Goal: Transaction & Acquisition: Purchase product/service

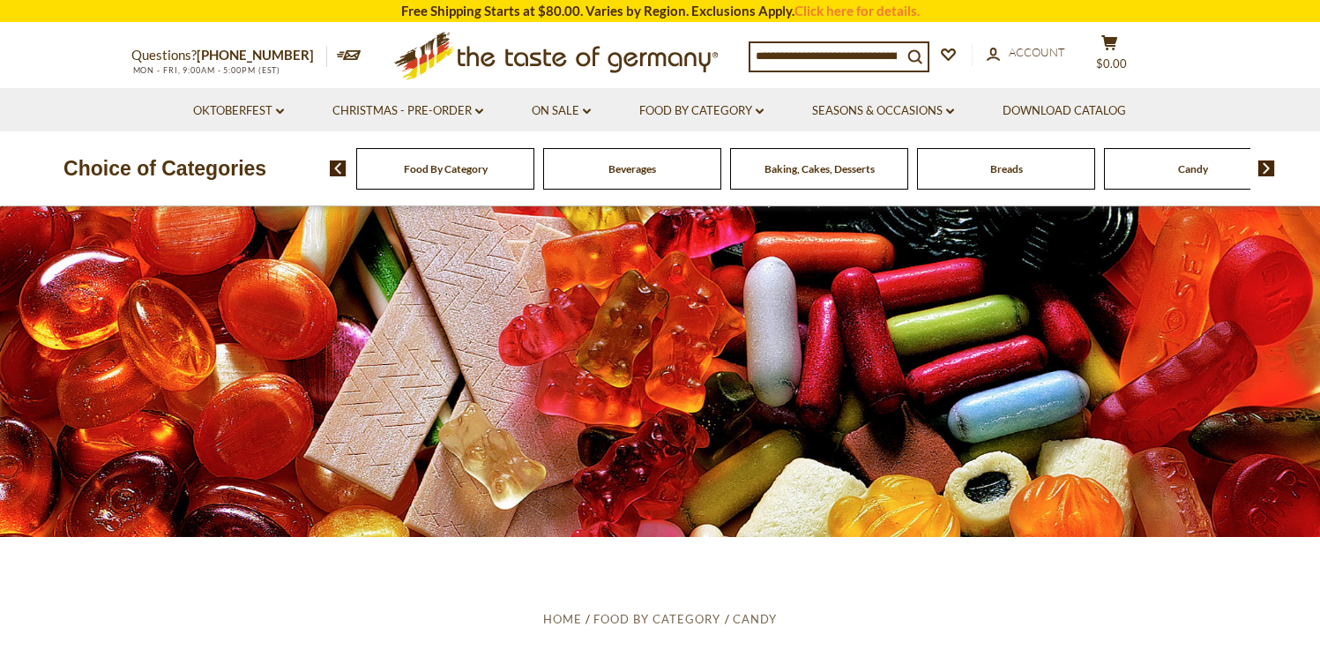
click at [781, 61] on input at bounding box center [826, 55] width 152 height 25
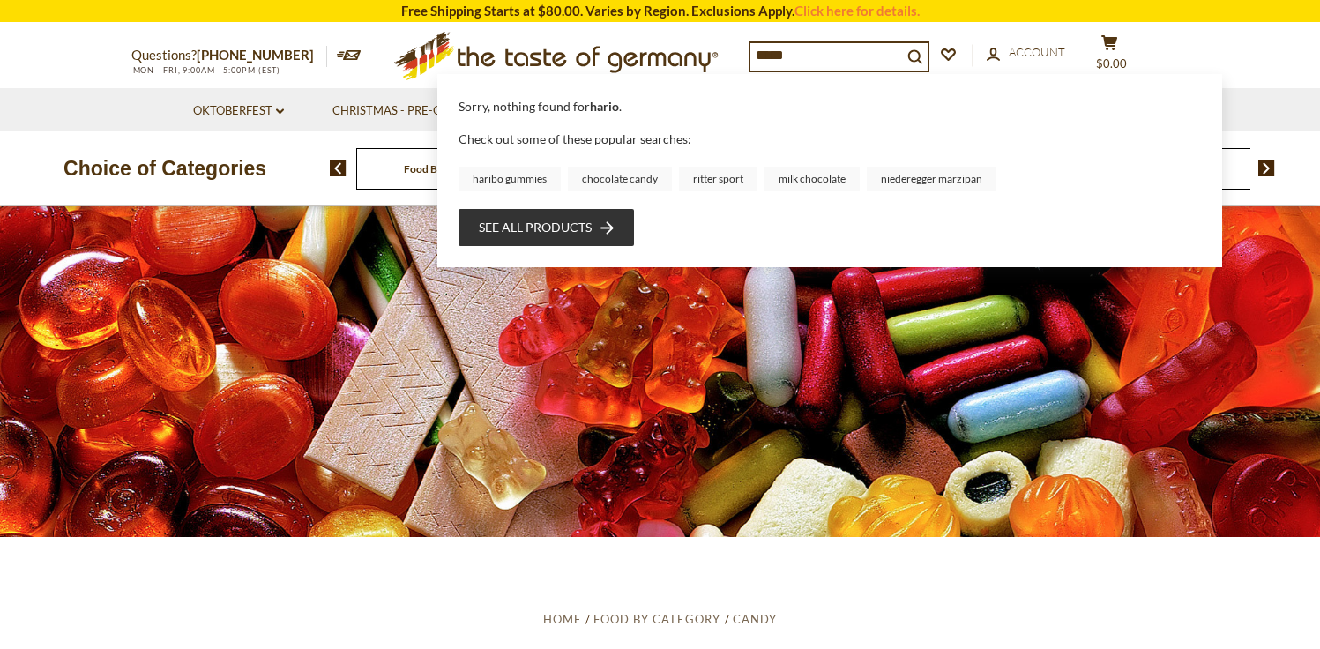
type input "******"
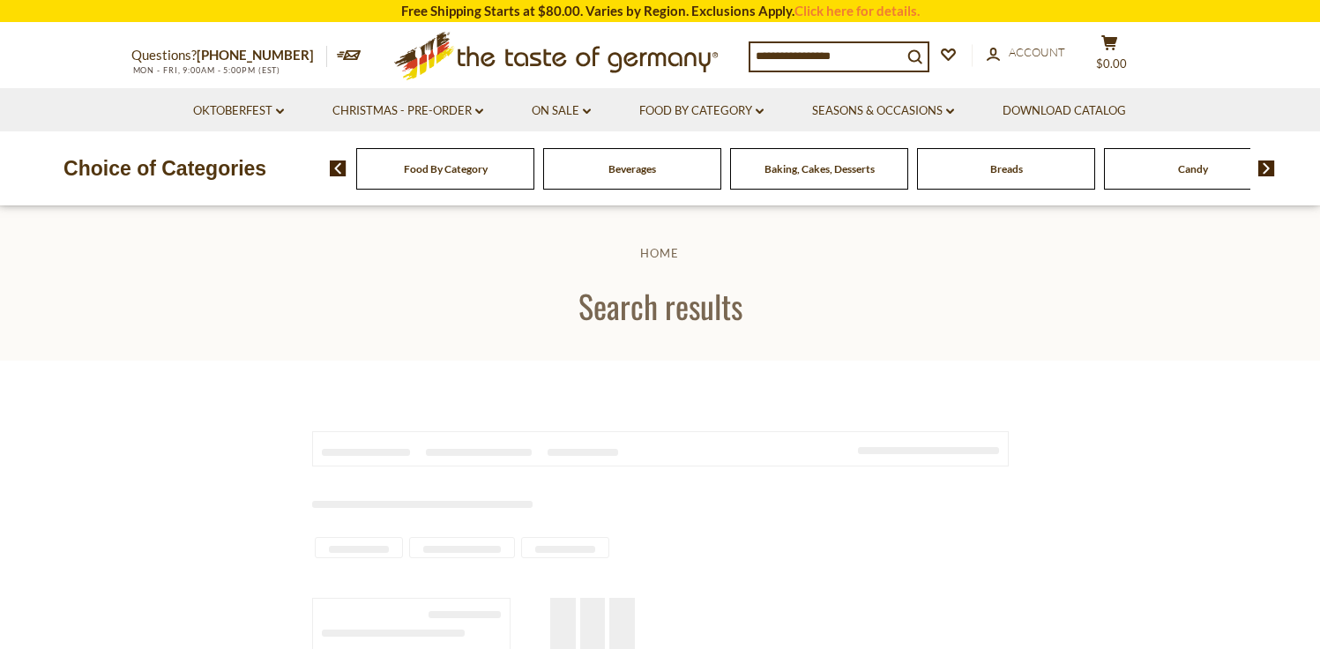
type input "******"
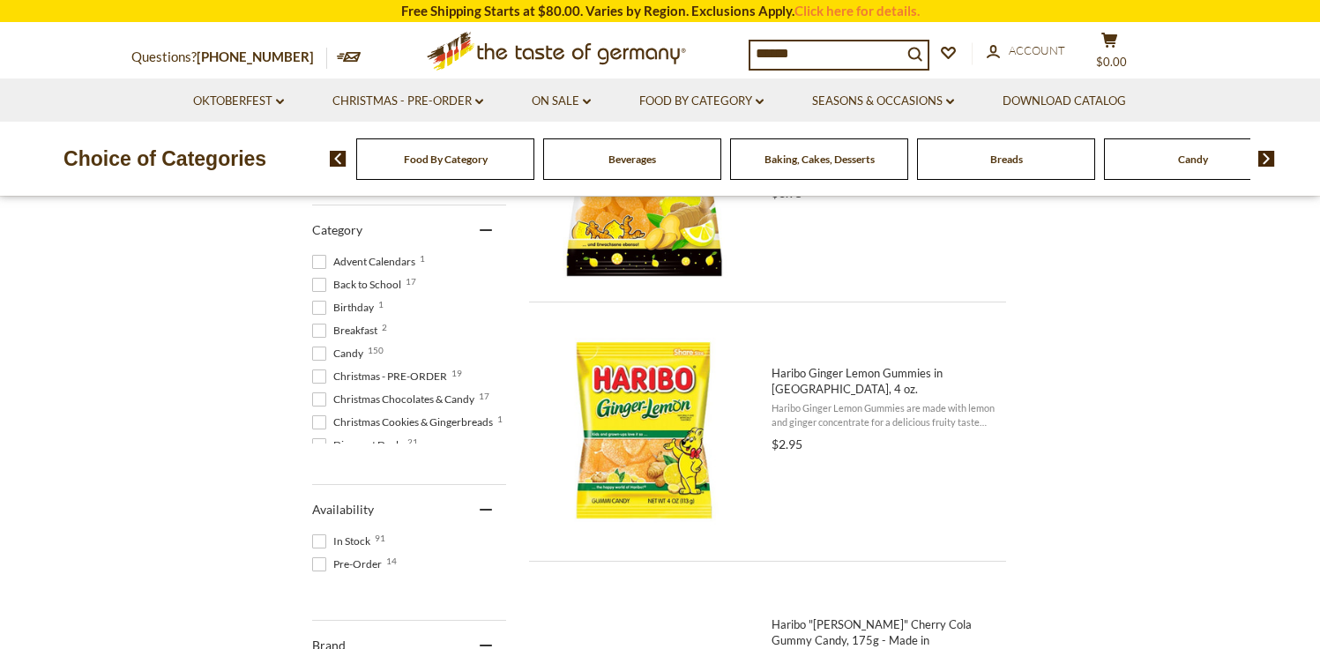
scroll to position [501, 0]
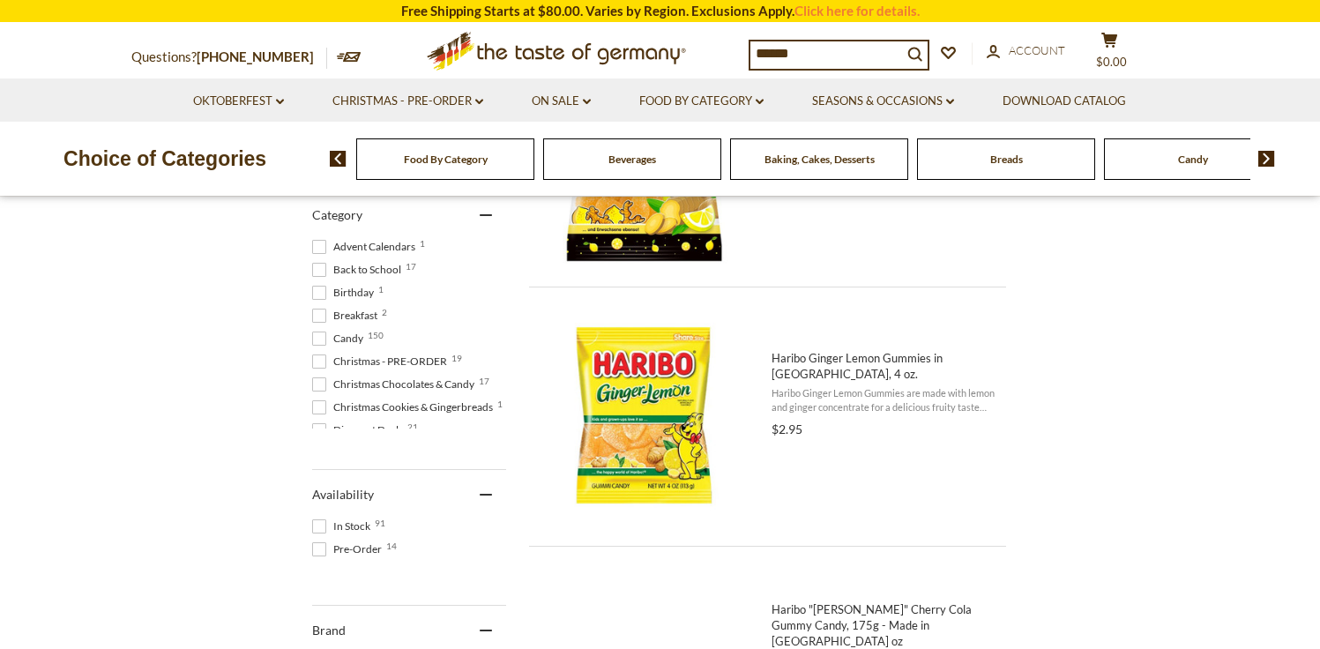
click at [318, 524] on span at bounding box center [319, 526] width 14 height 14
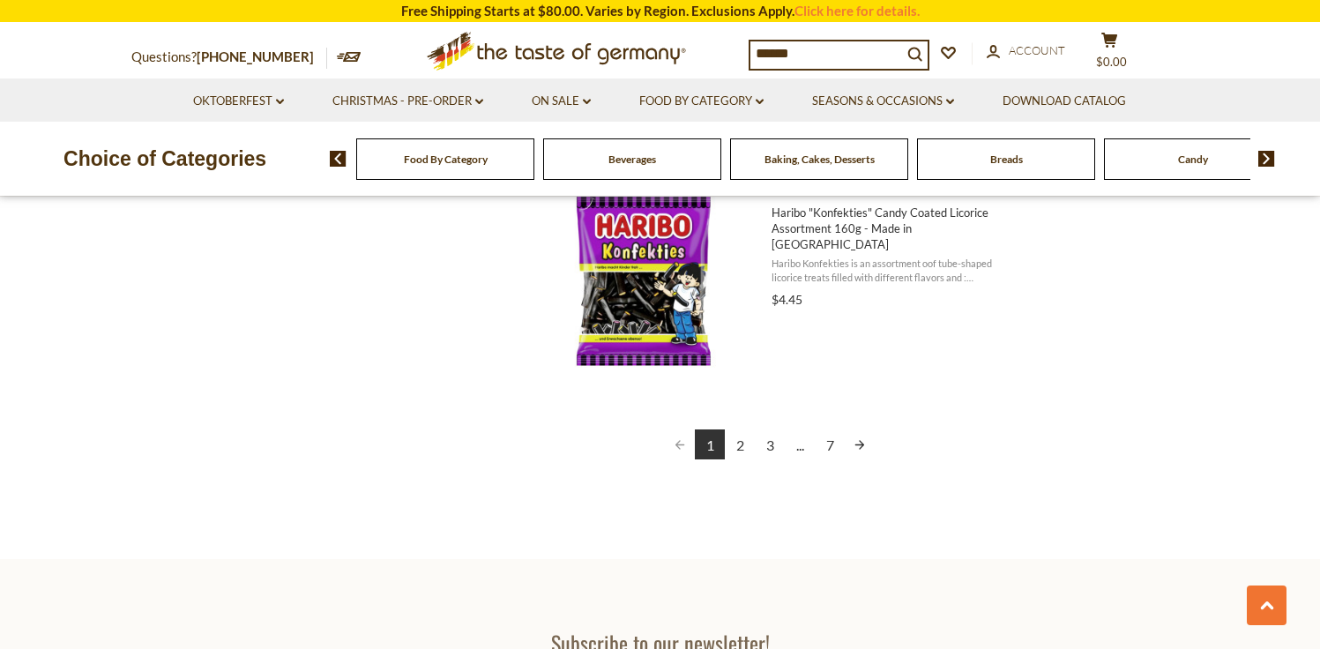
scroll to position [4068, 0]
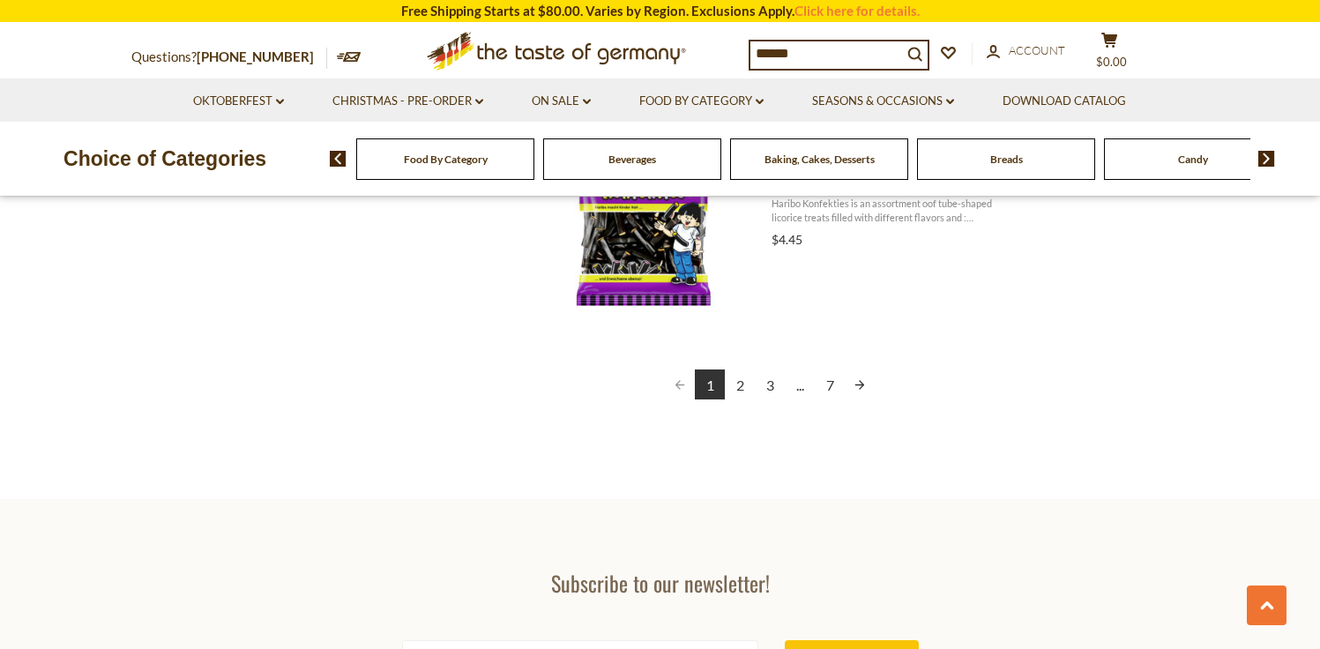
click at [740, 382] on link "2" at bounding box center [740, 384] width 30 height 30
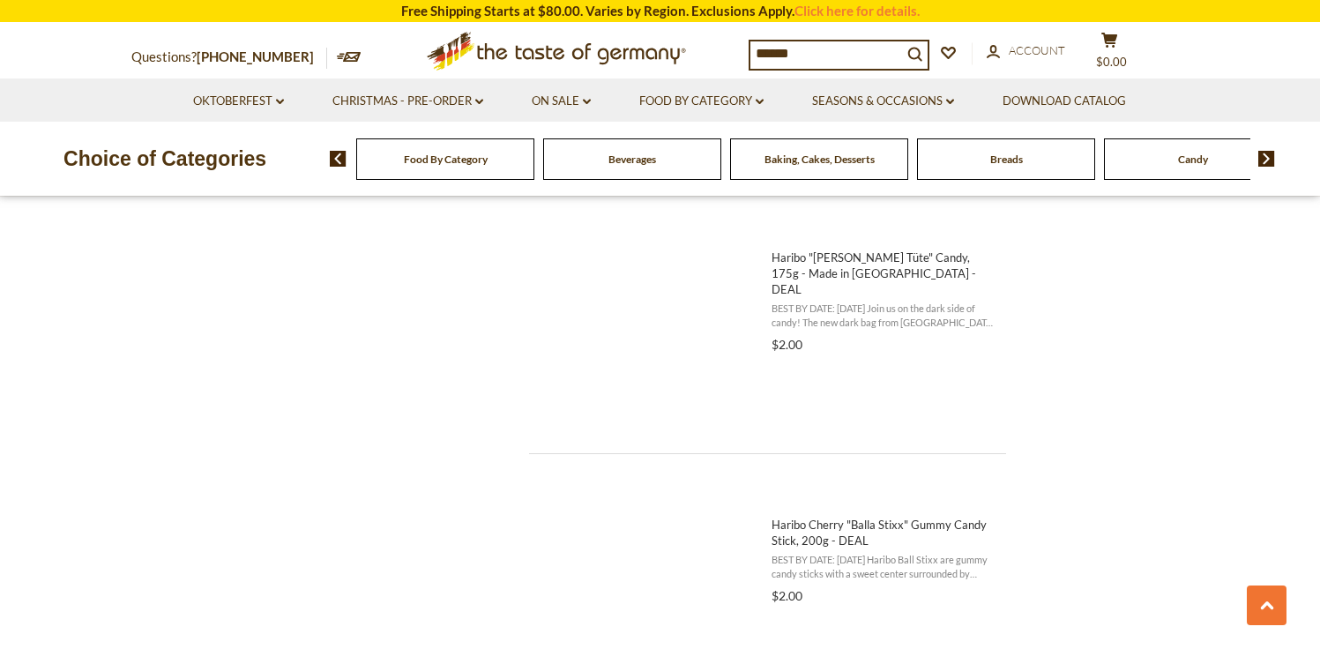
scroll to position [3914, 0]
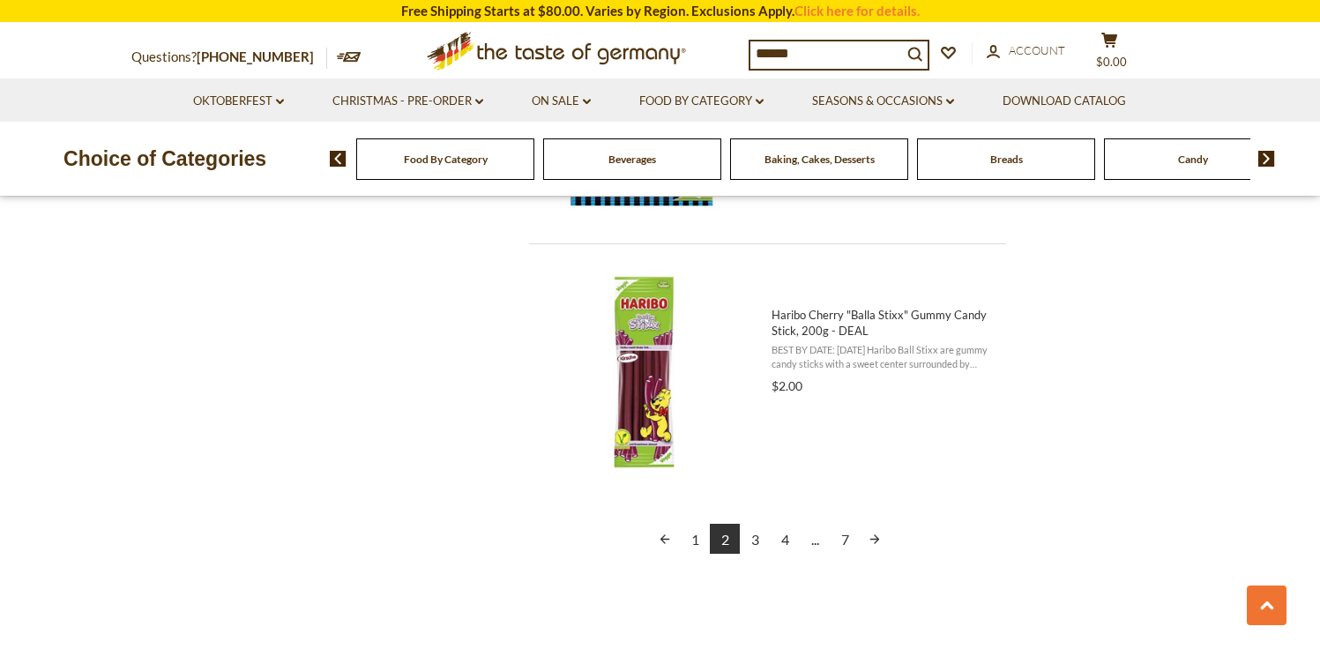
click at [757, 537] on link "3" at bounding box center [755, 539] width 30 height 30
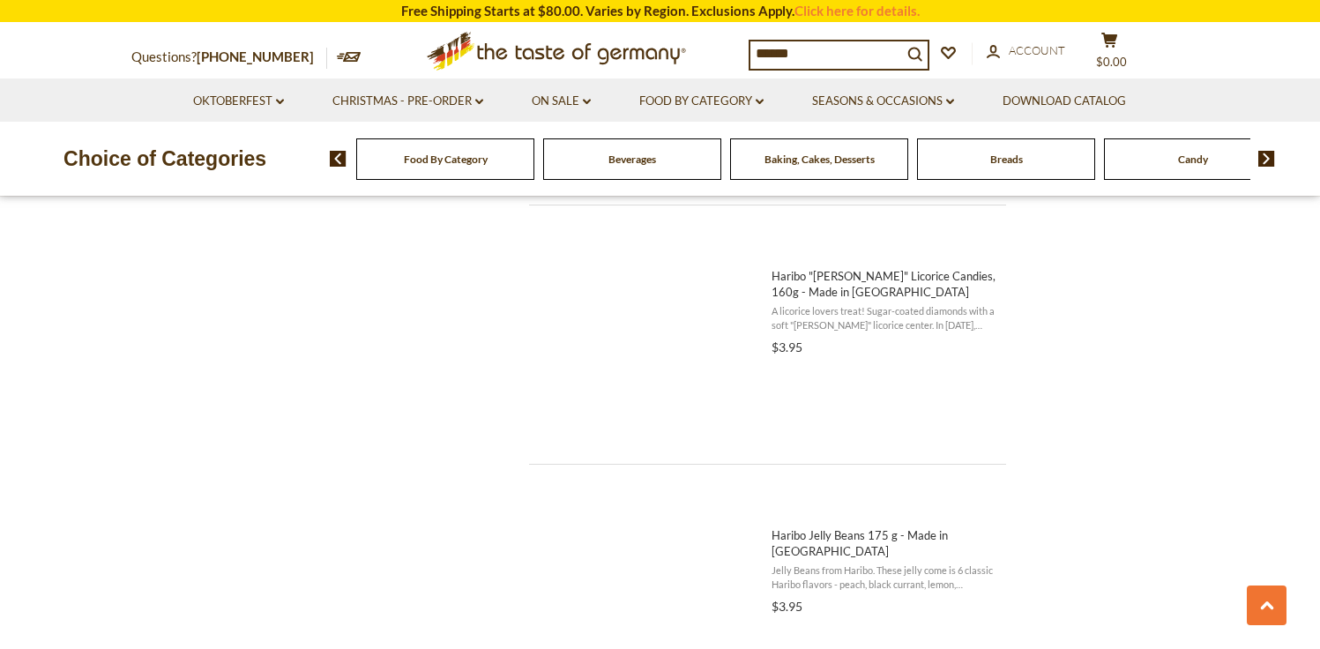
scroll to position [1570, 0]
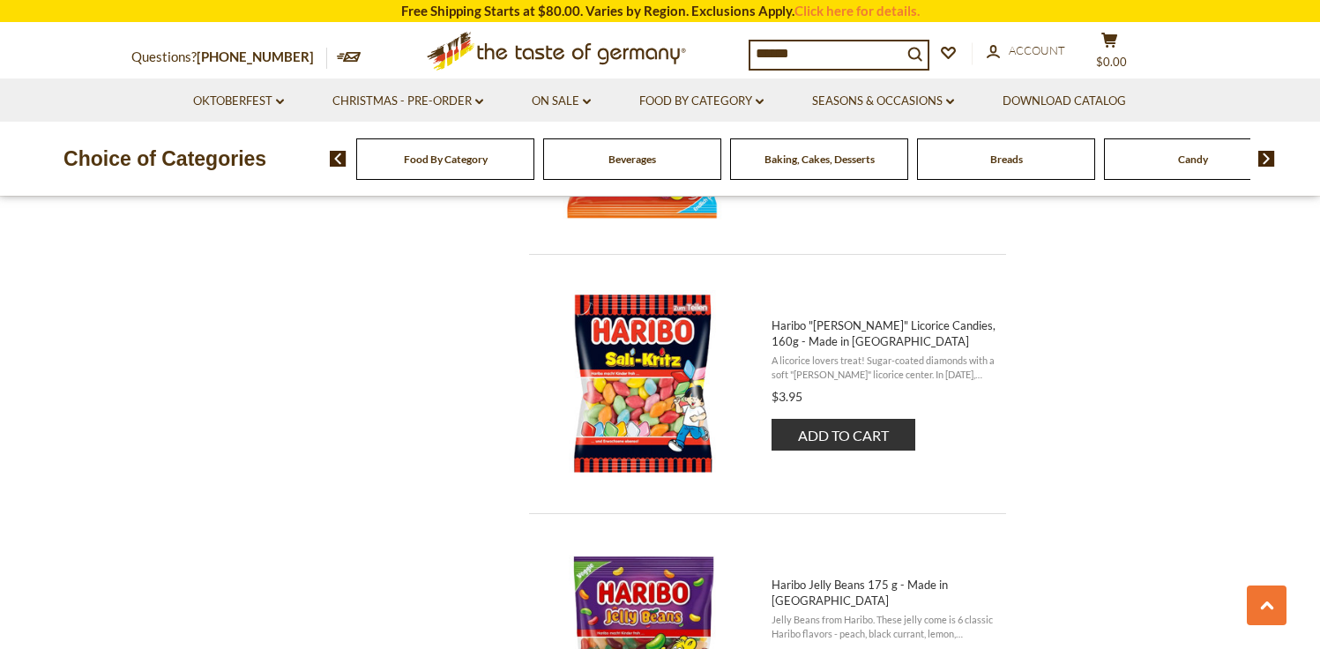
click at [810, 340] on span "Haribo "[PERSON_NAME]" Licorice Candies, 160g - Made in [GEOGRAPHIC_DATA]" at bounding box center [883, 333] width 224 height 32
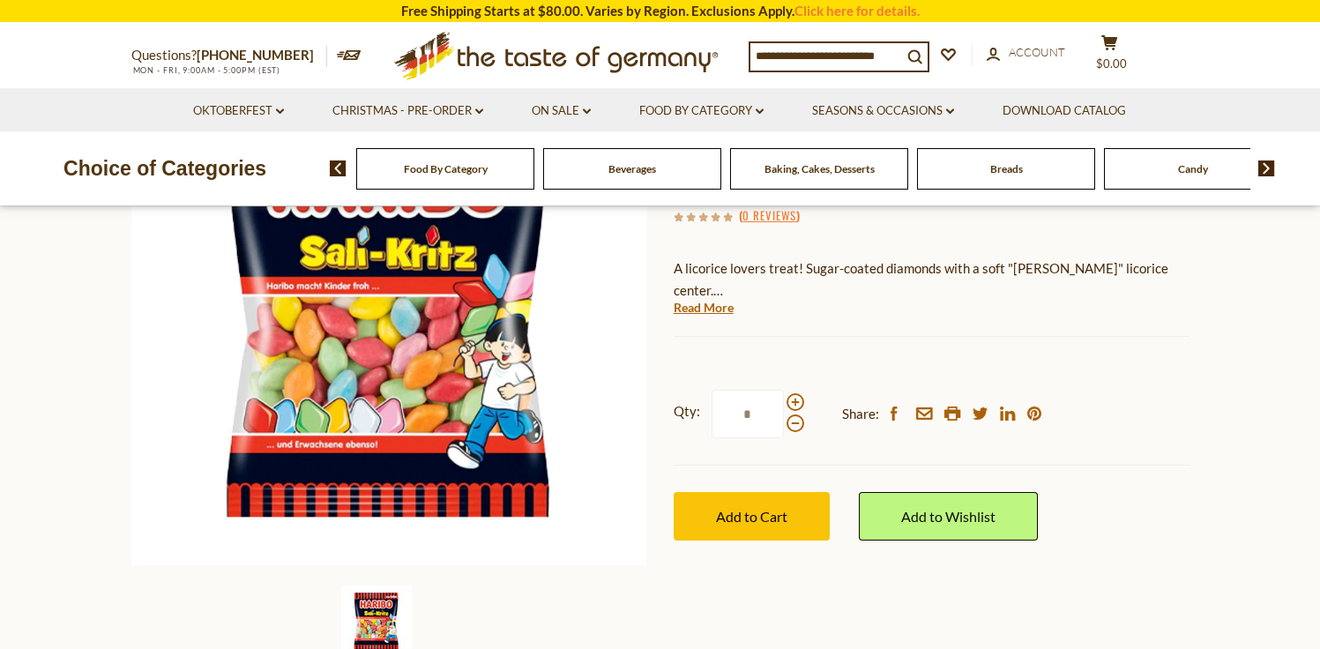
scroll to position [254, 0]
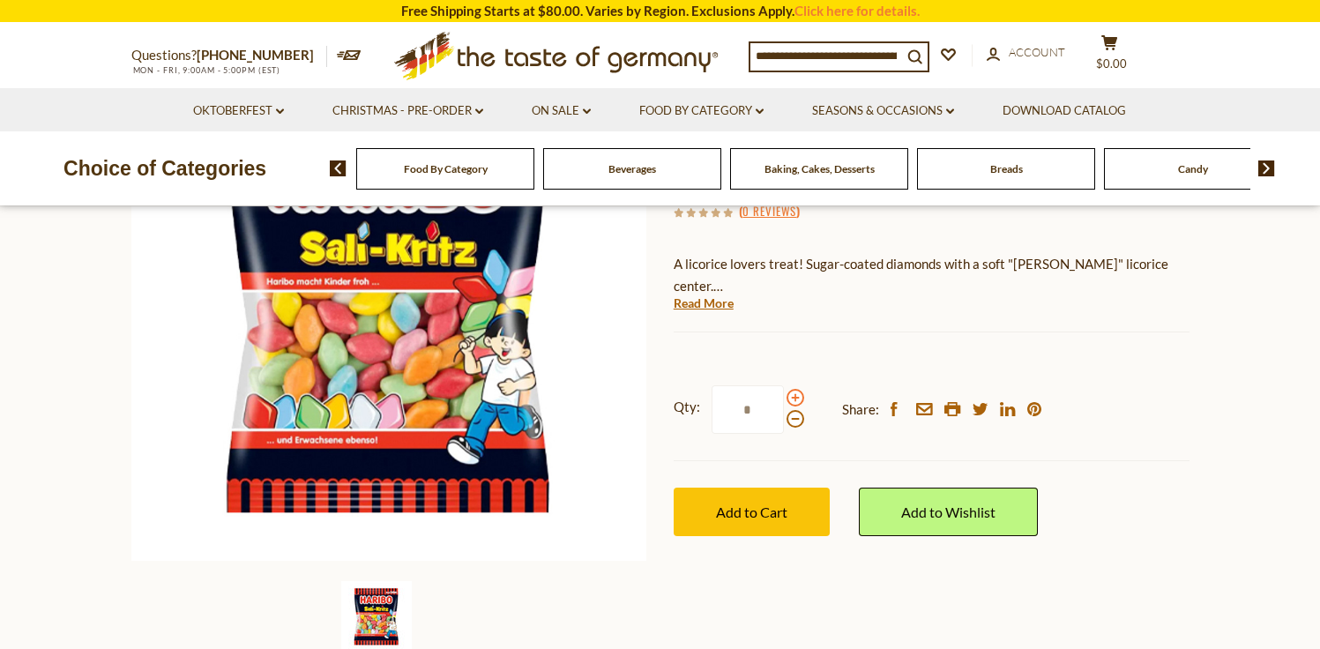
click at [789, 402] on span at bounding box center [795, 398] width 18 height 18
click at [784, 402] on input "*" at bounding box center [747, 409] width 72 height 48
click at [789, 402] on span at bounding box center [795, 398] width 18 height 18
click at [784, 402] on input "*" at bounding box center [747, 409] width 72 height 48
click at [789, 402] on span at bounding box center [795, 398] width 18 height 18
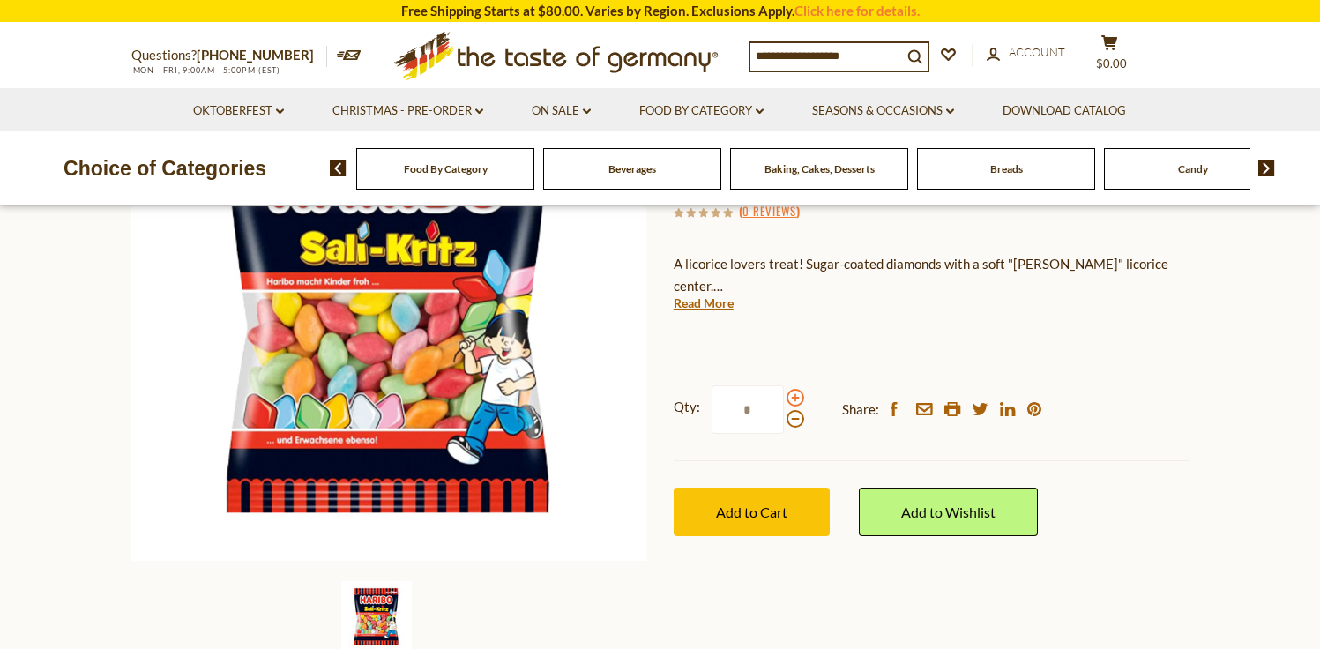
click at [784, 402] on input "*" at bounding box center [747, 409] width 72 height 48
click at [789, 402] on span at bounding box center [795, 398] width 18 height 18
click at [784, 402] on input "*" at bounding box center [747, 409] width 72 height 48
click at [793, 421] on span at bounding box center [795, 419] width 18 height 18
click at [784, 421] on input "*" at bounding box center [747, 409] width 72 height 48
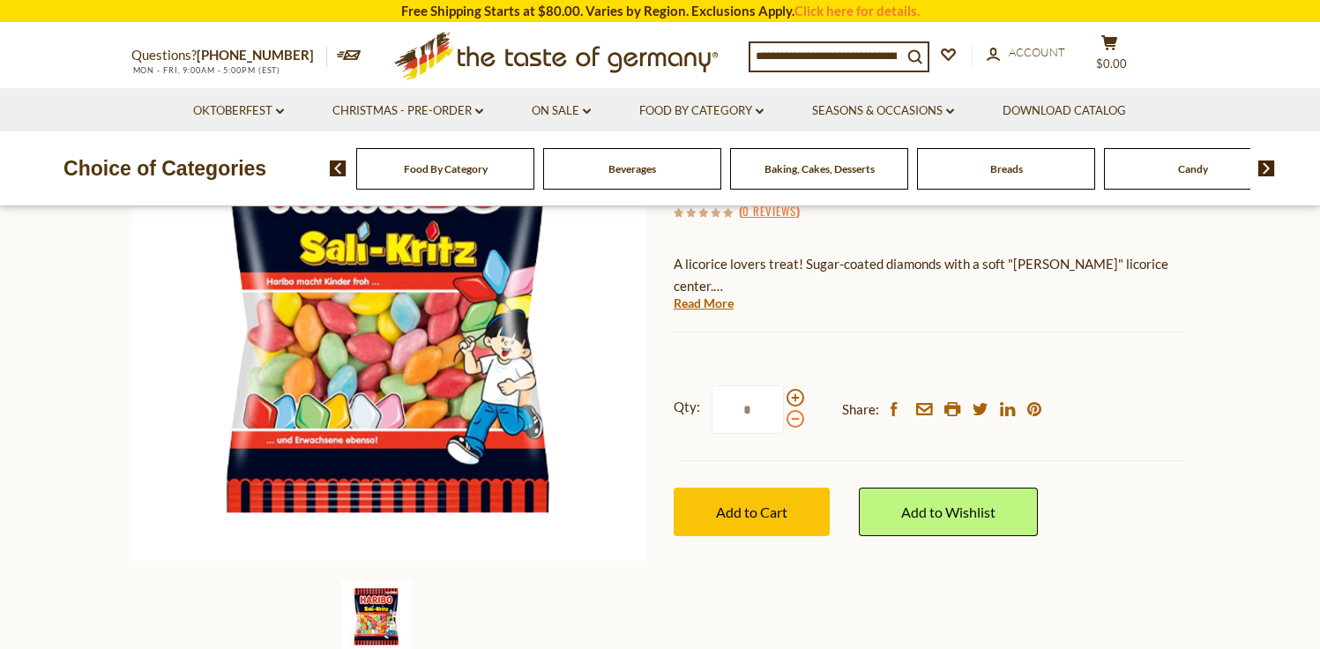
click at [793, 421] on span at bounding box center [795, 419] width 18 height 18
click at [784, 421] on input "*" at bounding box center [747, 409] width 72 height 48
type input "*"
click at [757, 408] on input "*" at bounding box center [747, 409] width 72 height 48
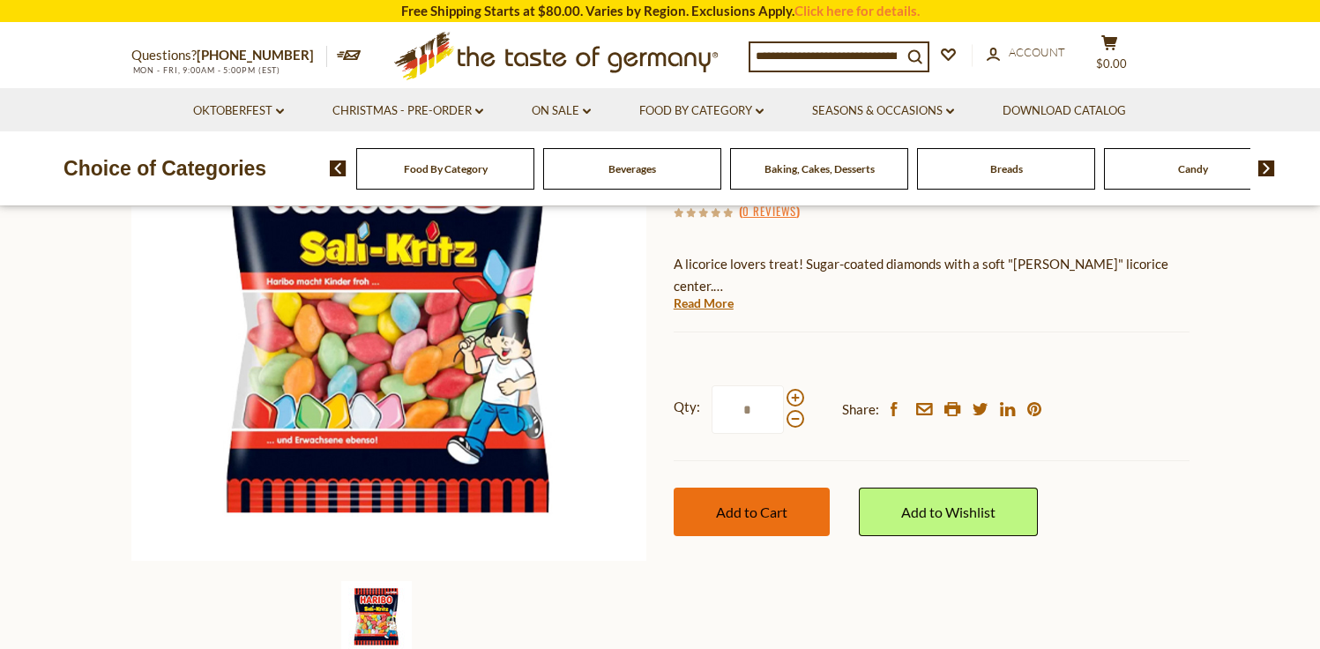
type input "*"
click at [763, 525] on button "Add to Cart" at bounding box center [752, 512] width 156 height 48
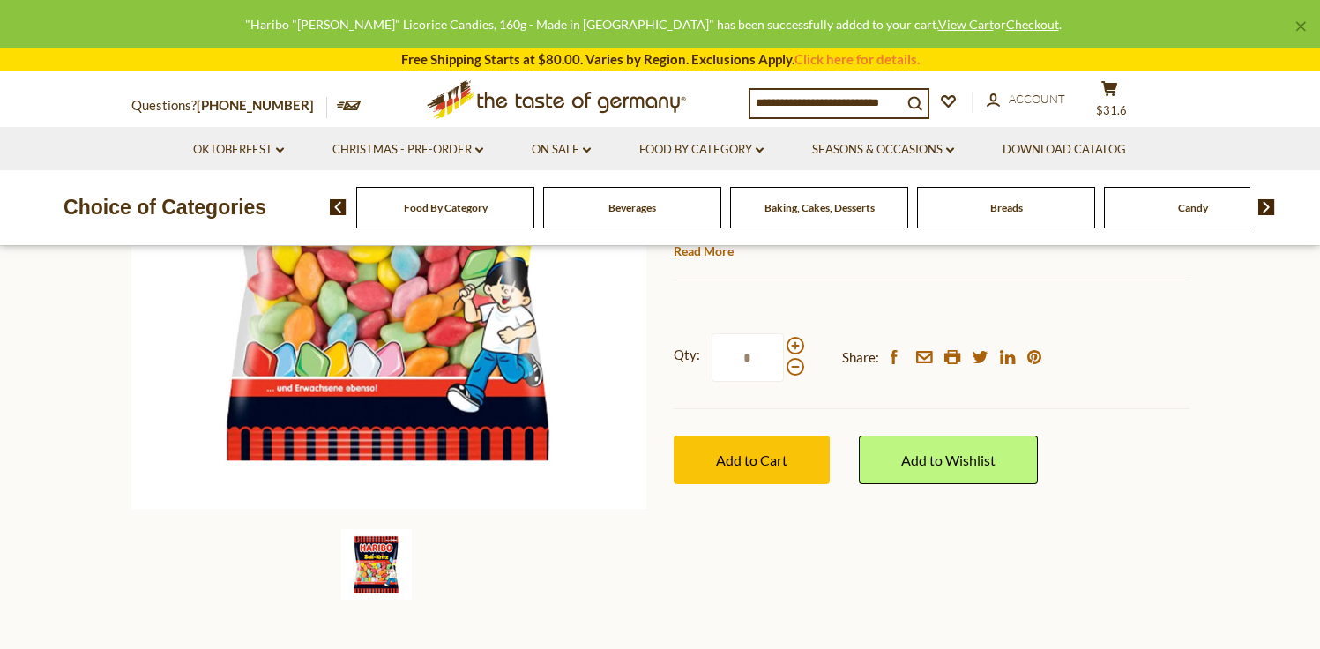
scroll to position [369, 0]
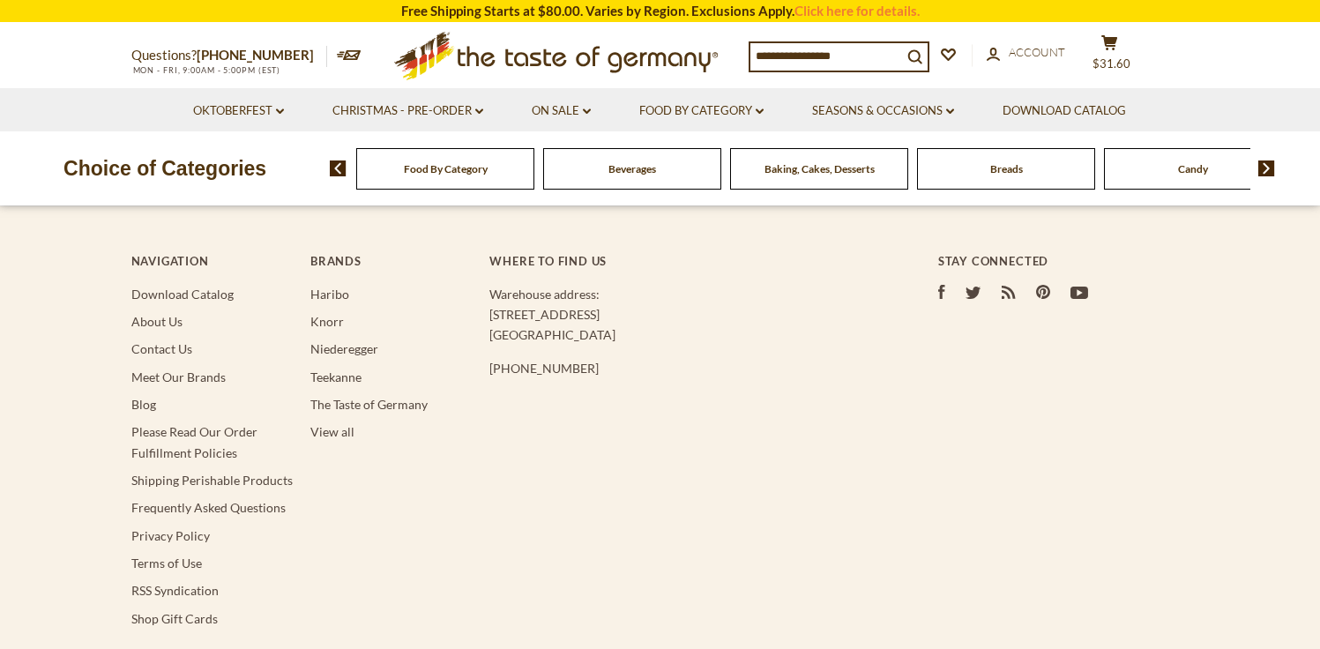
type input "******"
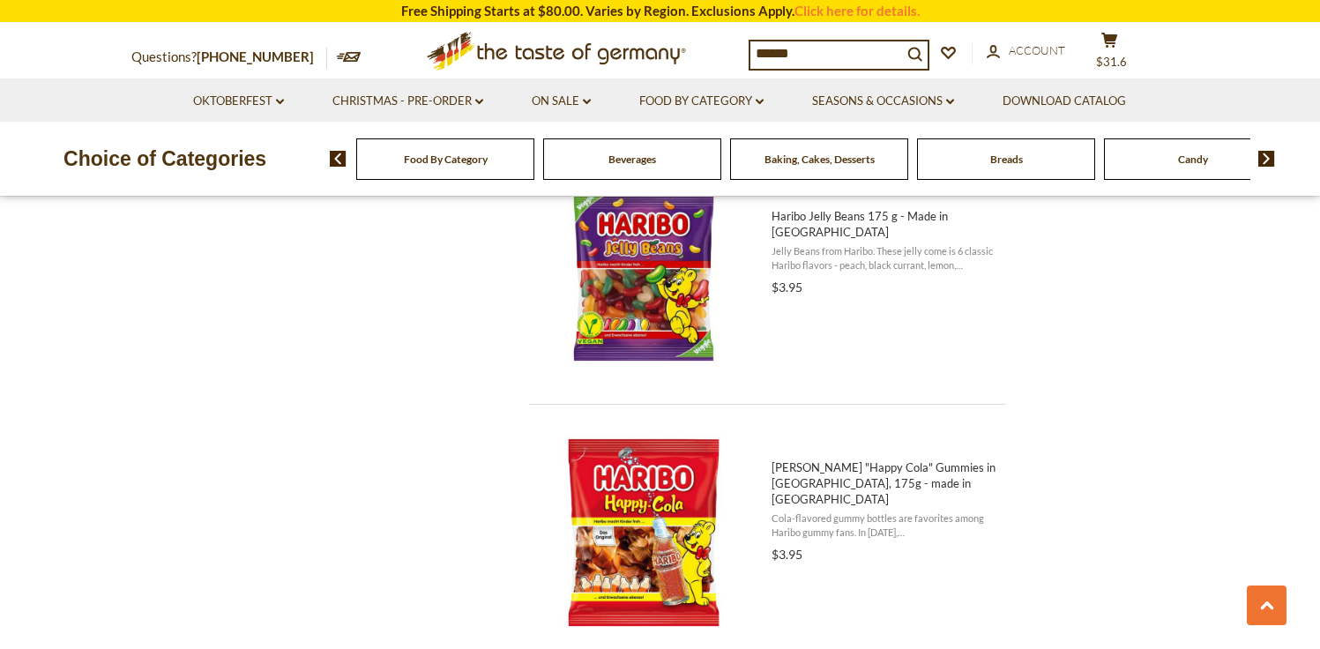
scroll to position [1942, 0]
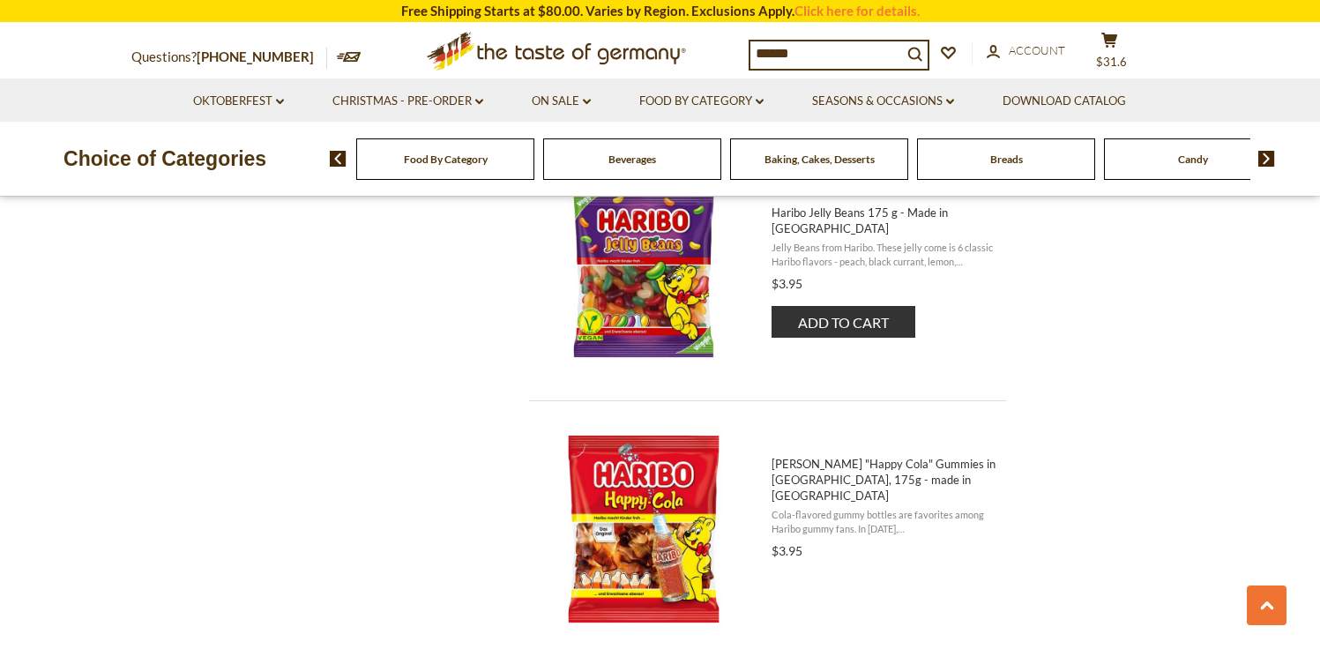
click at [868, 242] on span "Jelly Beans from Haribo. These jelly come is 6 classic Haribo flavors - peach, …" at bounding box center [883, 254] width 224 height 27
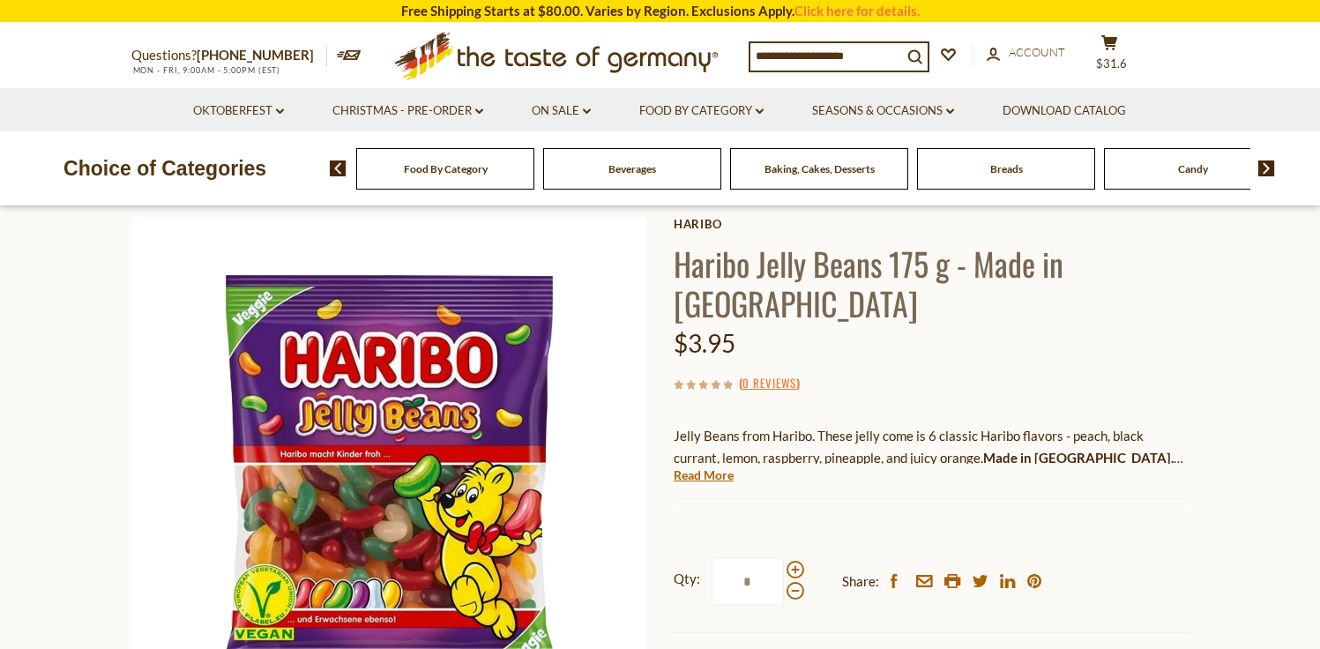
scroll to position [172, 0]
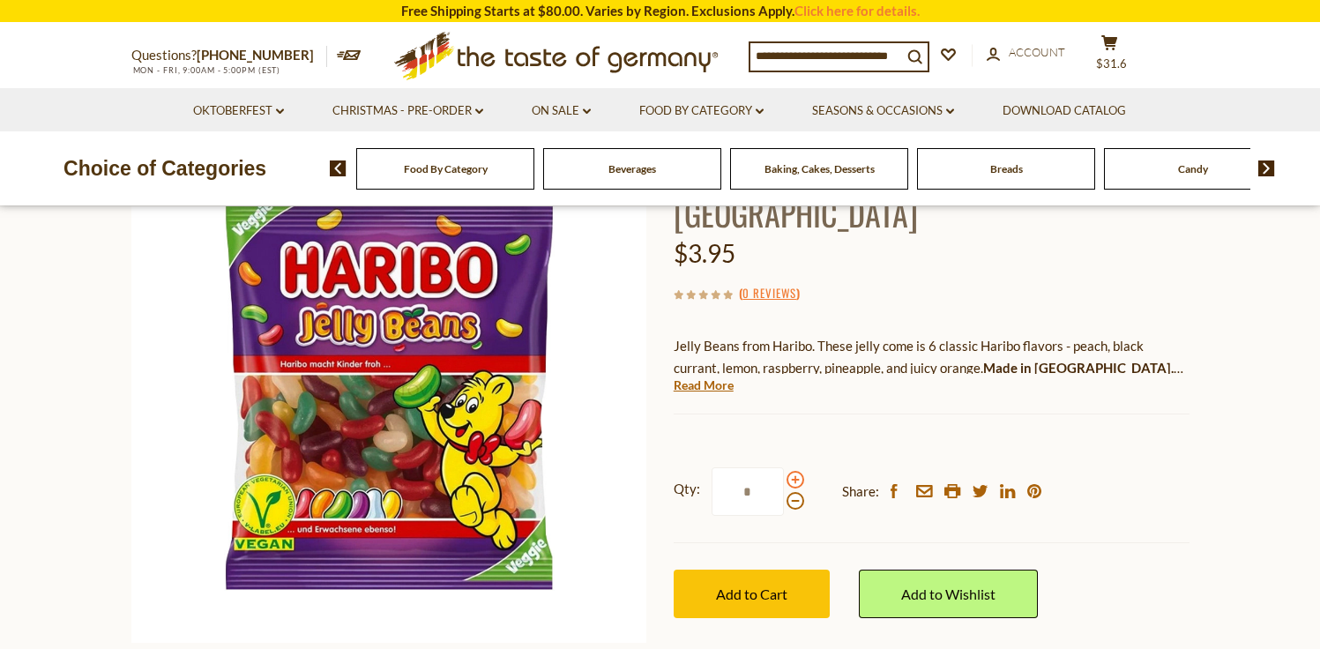
click at [793, 471] on span at bounding box center [795, 480] width 18 height 18
click at [784, 467] on input "*" at bounding box center [747, 491] width 72 height 48
click at [793, 471] on span at bounding box center [795, 480] width 18 height 18
click at [784, 467] on input "*" at bounding box center [747, 491] width 72 height 48
click at [793, 471] on span at bounding box center [795, 480] width 18 height 18
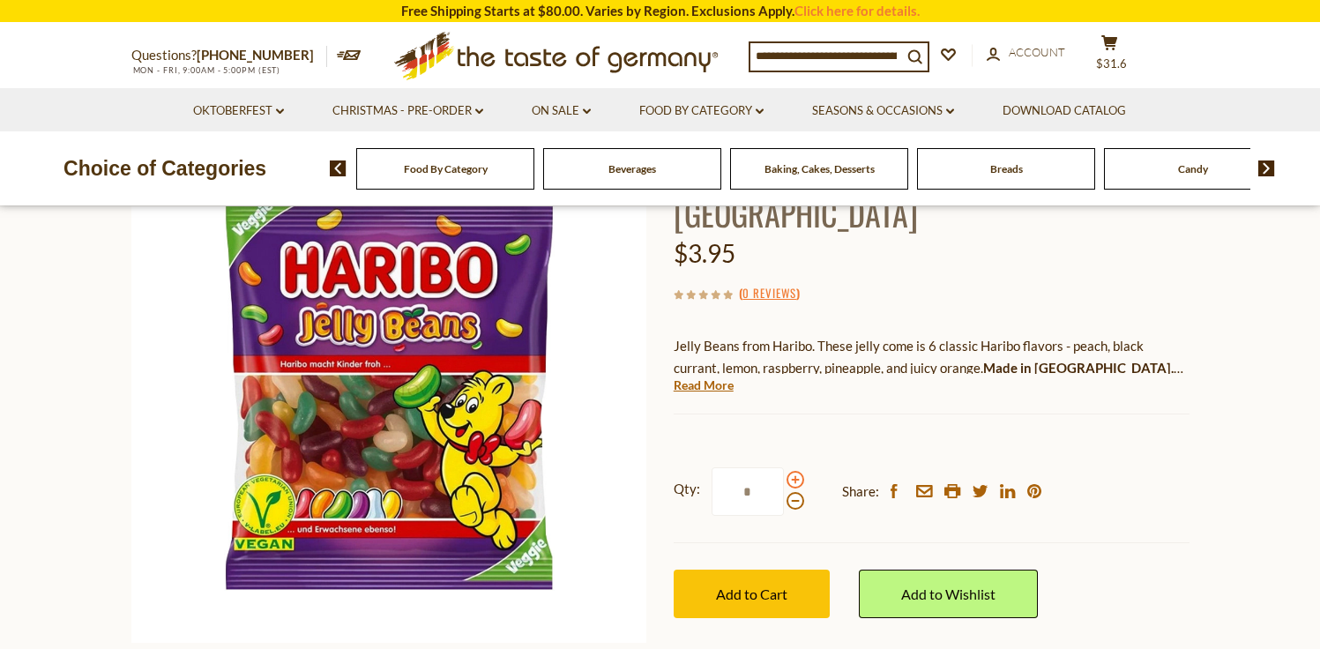
click at [784, 467] on input "*" at bounding box center [747, 491] width 72 height 48
type input "*"
click at [757, 467] on input "*" at bounding box center [747, 491] width 72 height 48
type input "*"
click at [761, 570] on button "Add to Cart" at bounding box center [752, 594] width 156 height 48
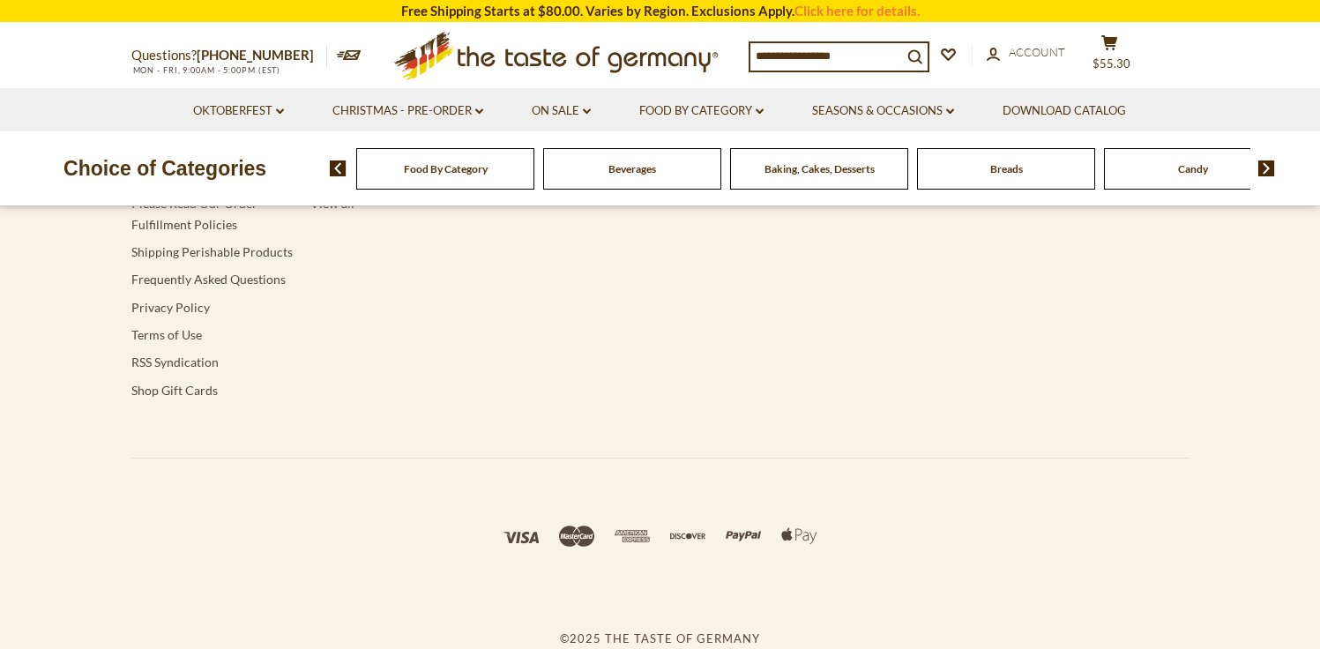
type input "******"
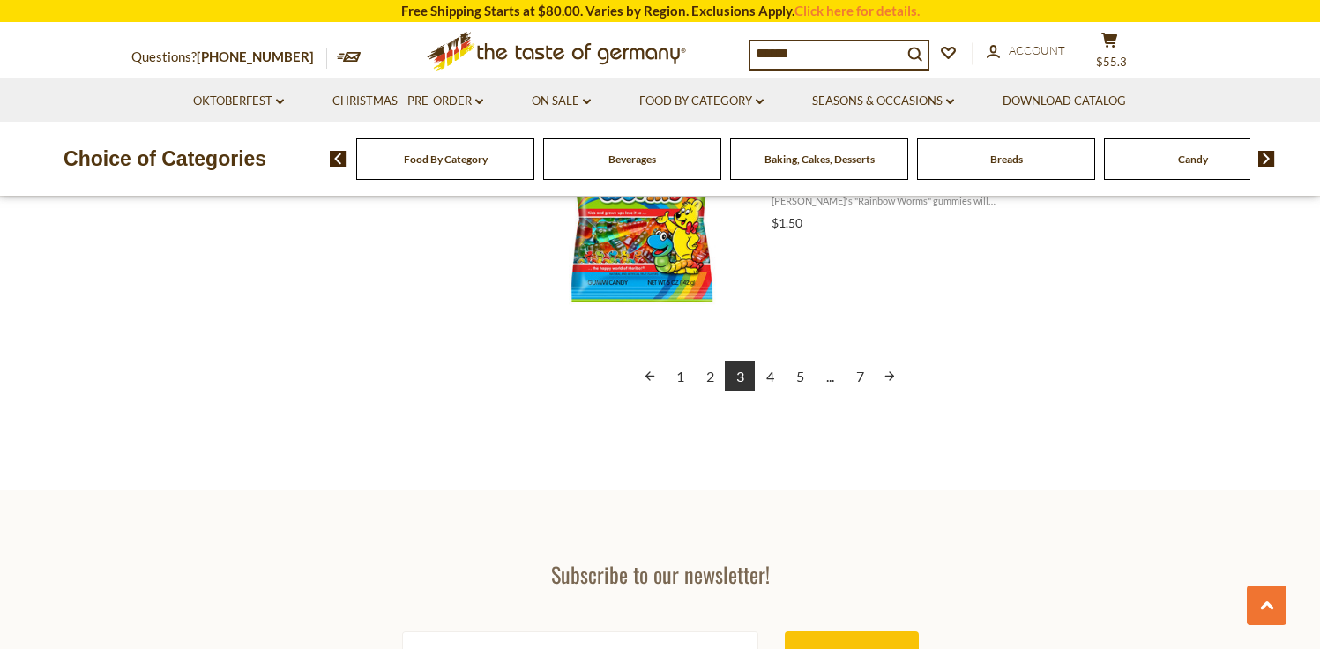
scroll to position [4176, 0]
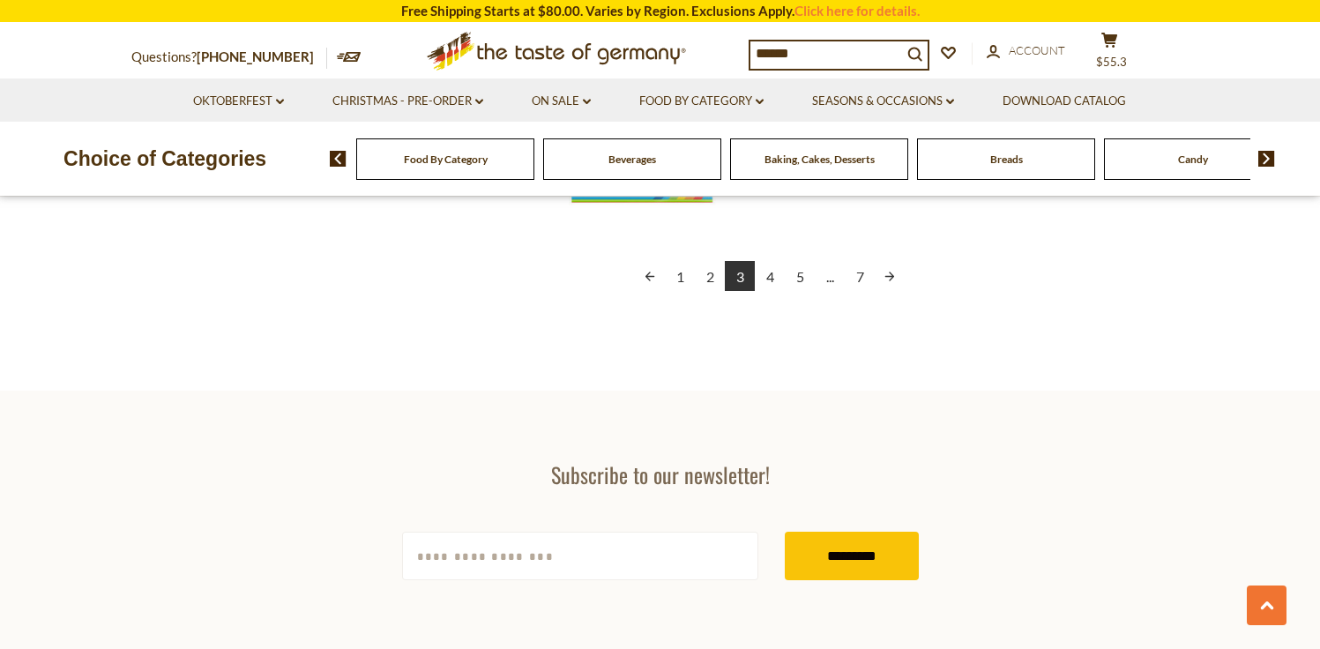
click at [764, 283] on link "4" at bounding box center [770, 276] width 30 height 30
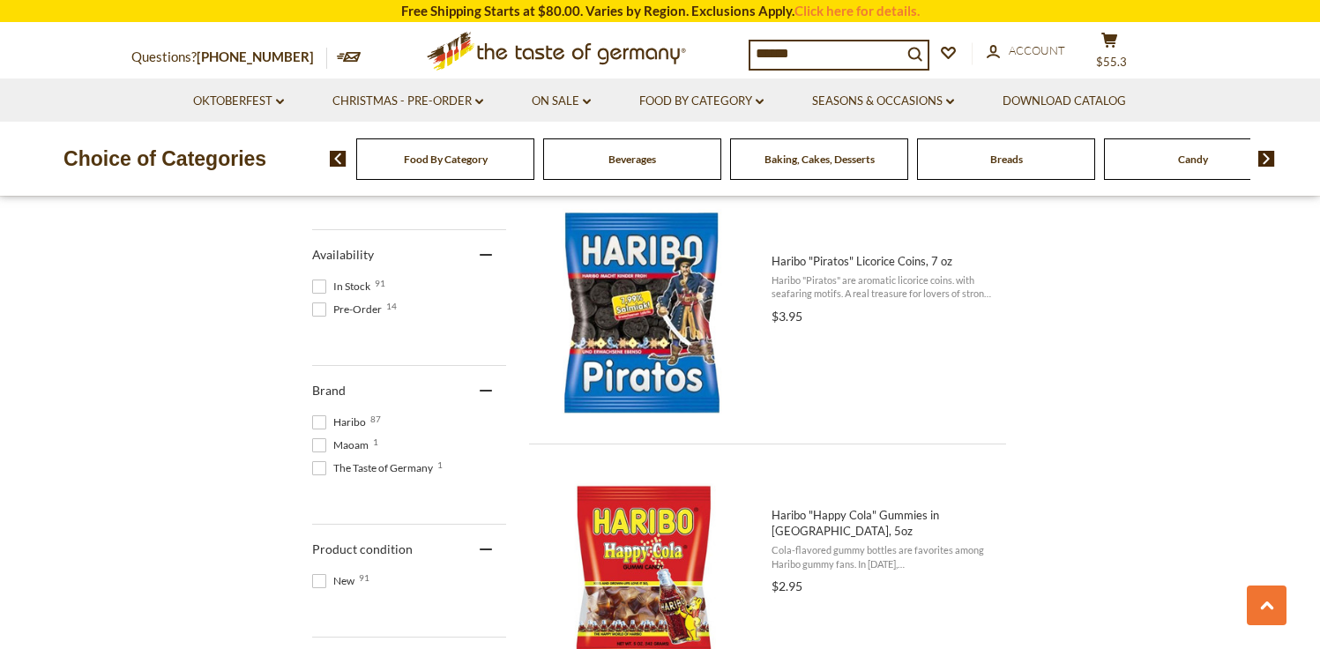
scroll to position [859, 0]
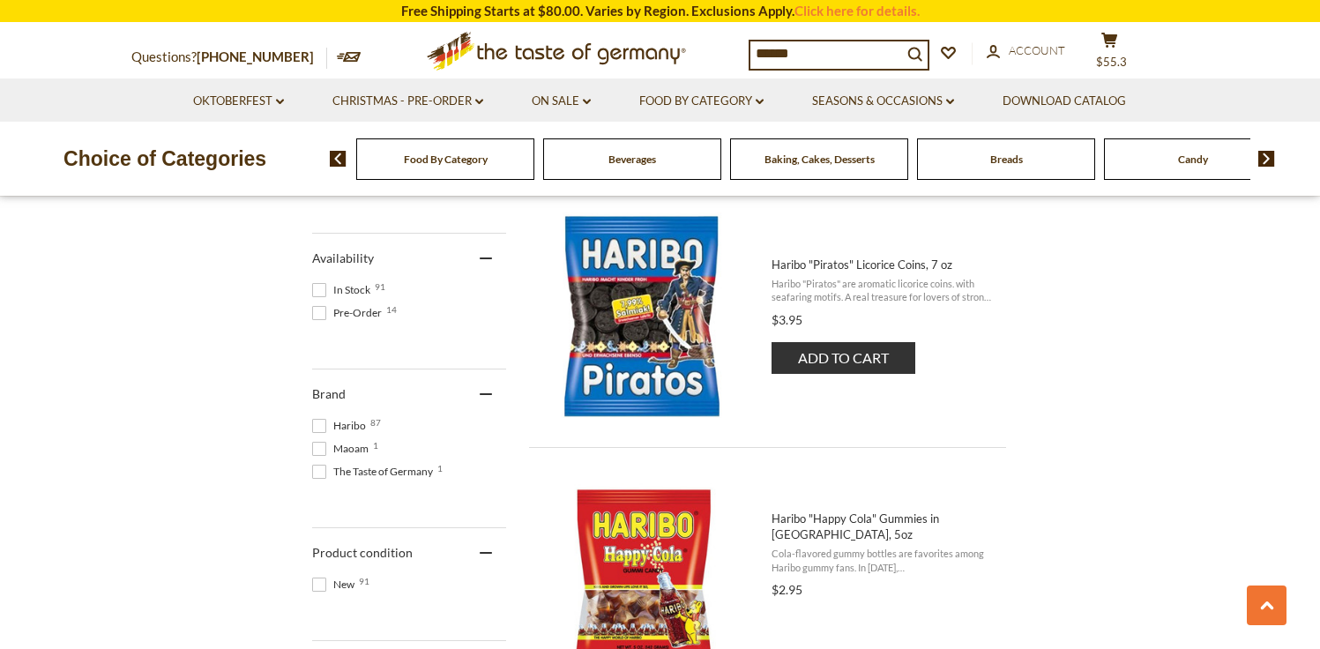
click at [809, 275] on span "Haribo "Piratos" Licorice Coins, 7 oz Haribo "Piratos" are aromatic licorice co…" at bounding box center [883, 318] width 224 height 123
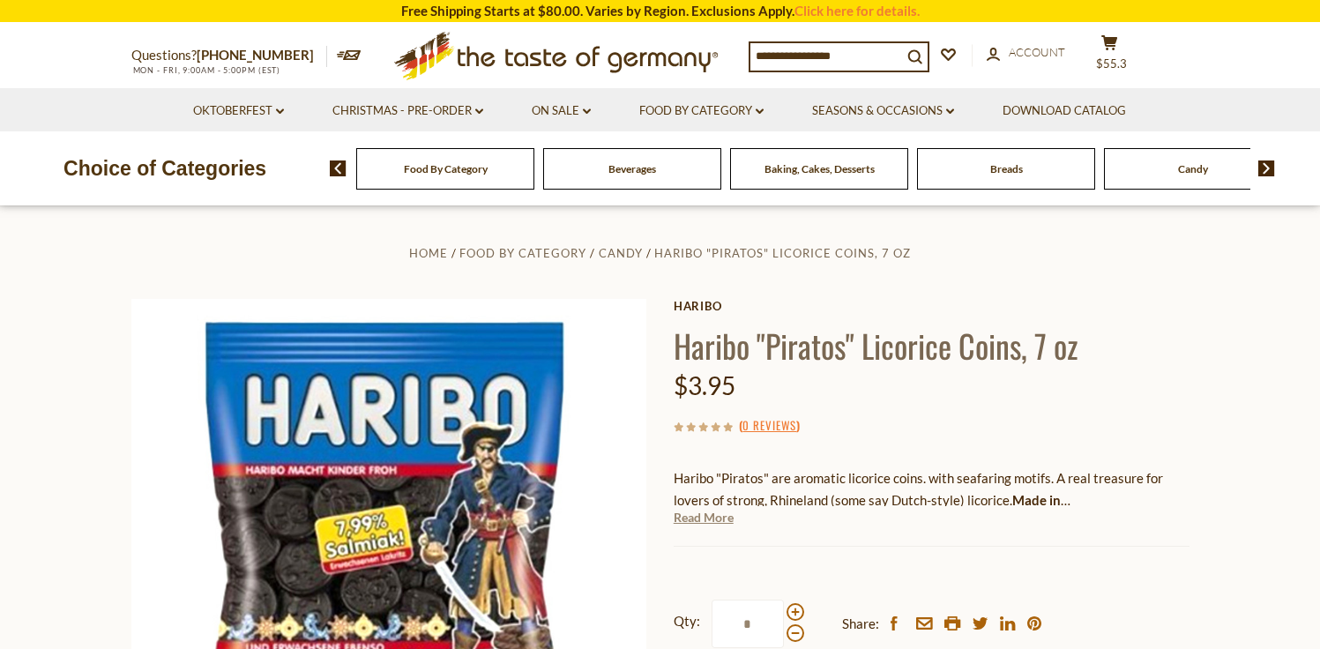
click at [708, 518] on link "Read More" at bounding box center [704, 518] width 60 height 18
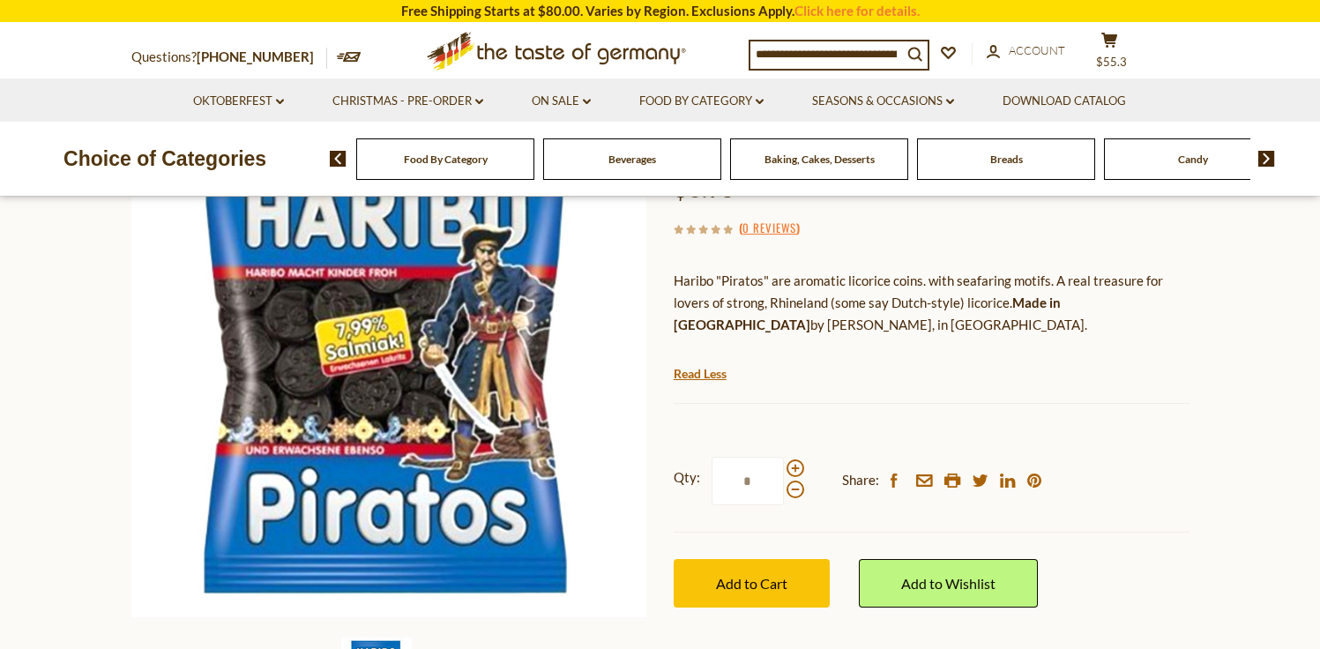
scroll to position [202, 0]
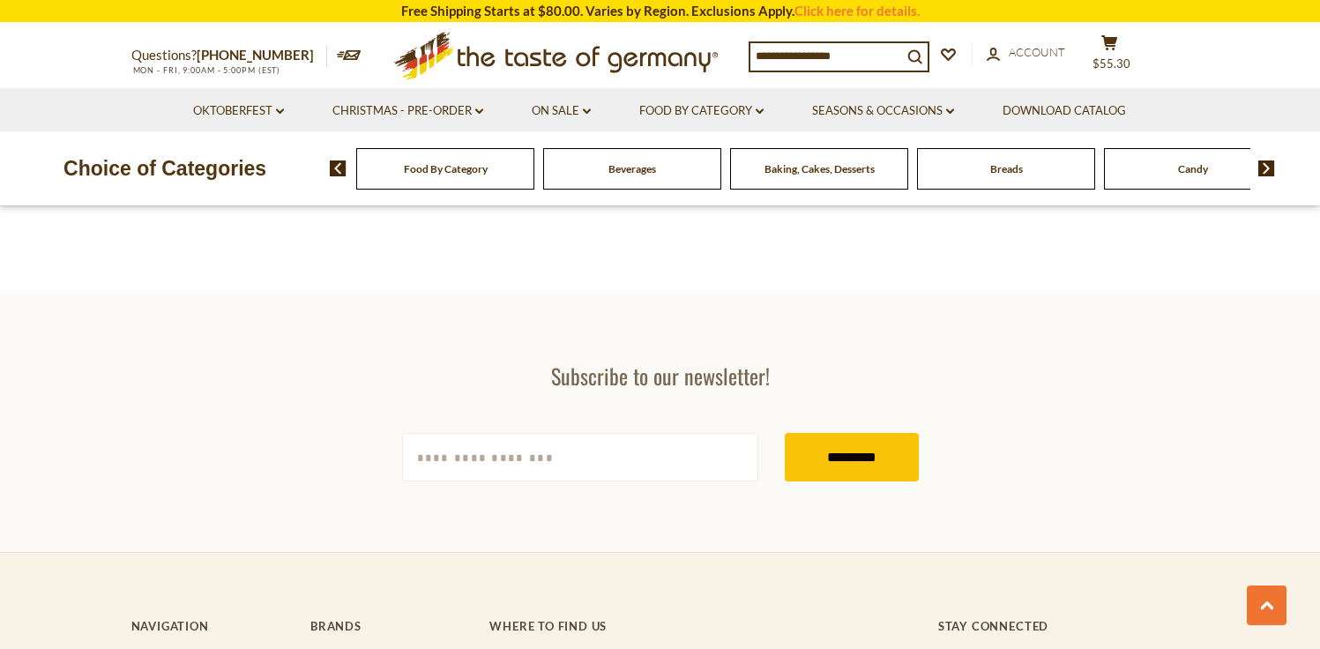
type input "******"
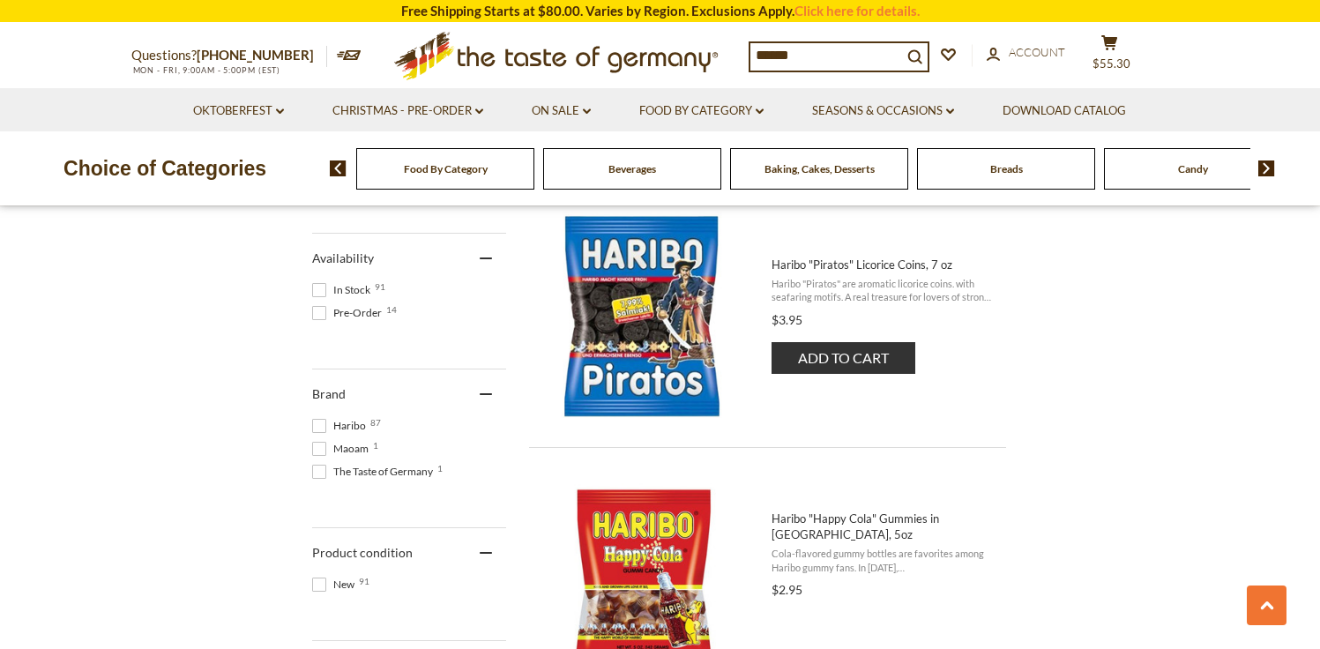
click at [857, 353] on button "Add to cart" at bounding box center [843, 358] width 144 height 32
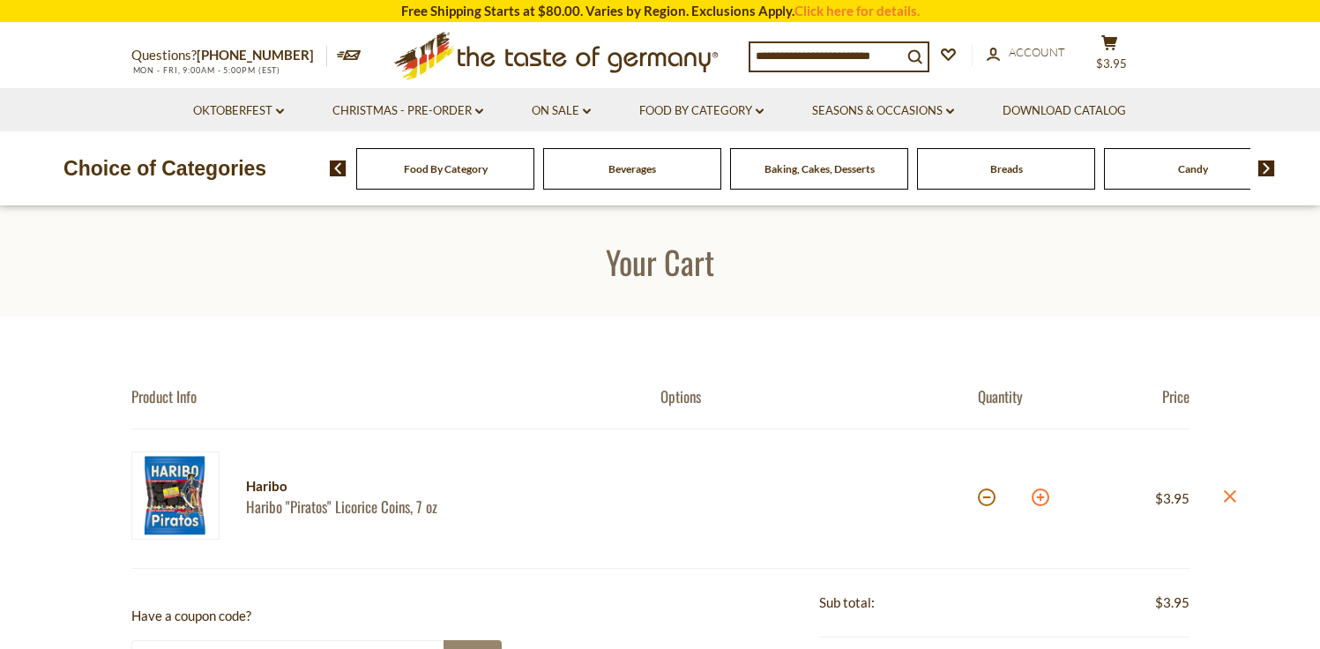
click at [1041, 499] on button at bounding box center [1041, 497] width 18 height 18
type input "*"
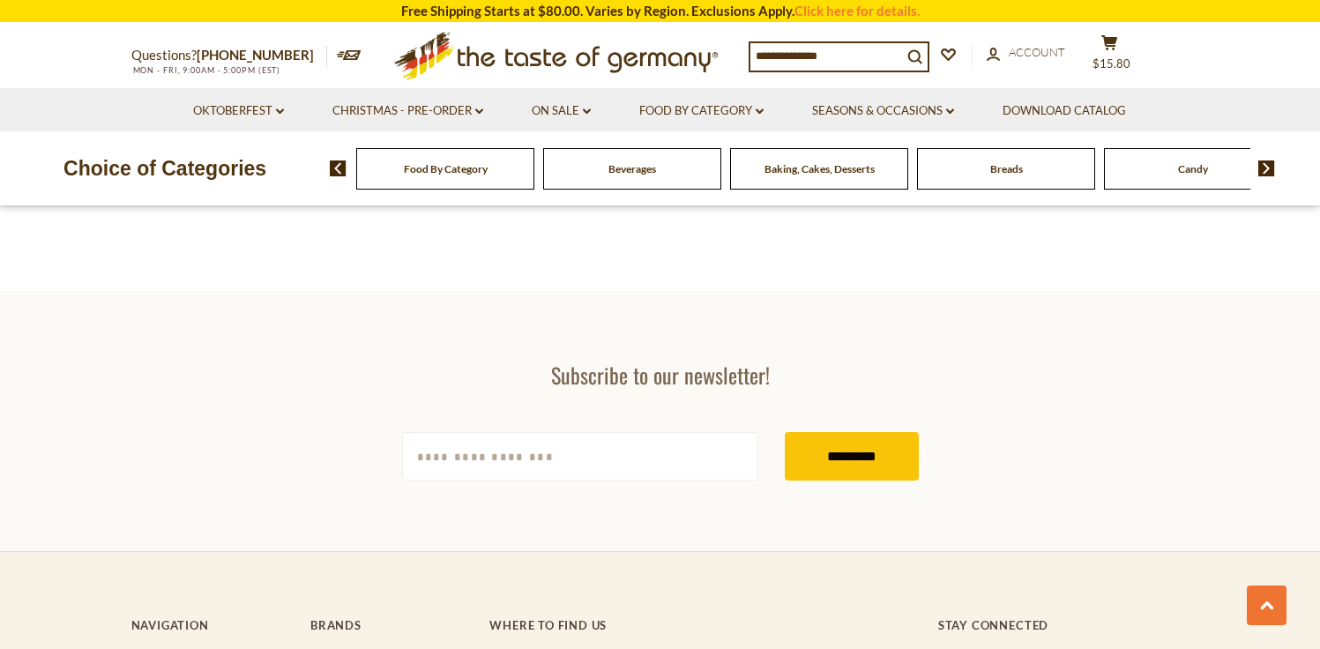
type input "******"
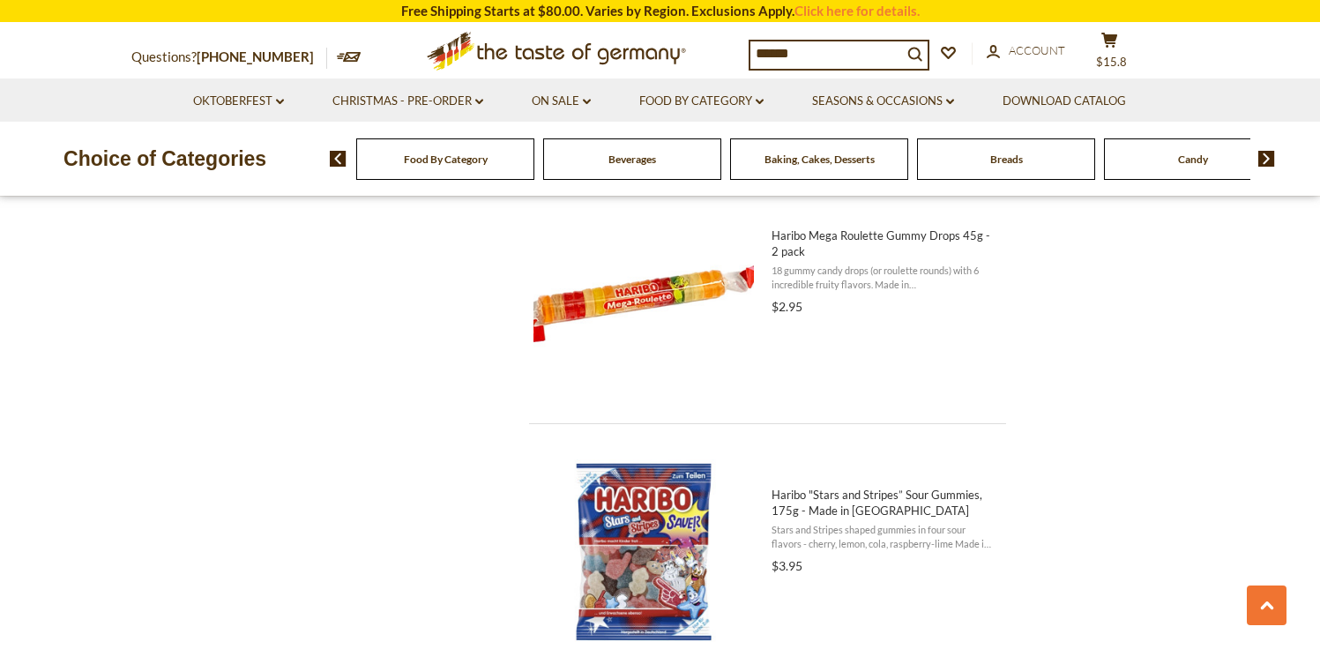
scroll to position [1744, 0]
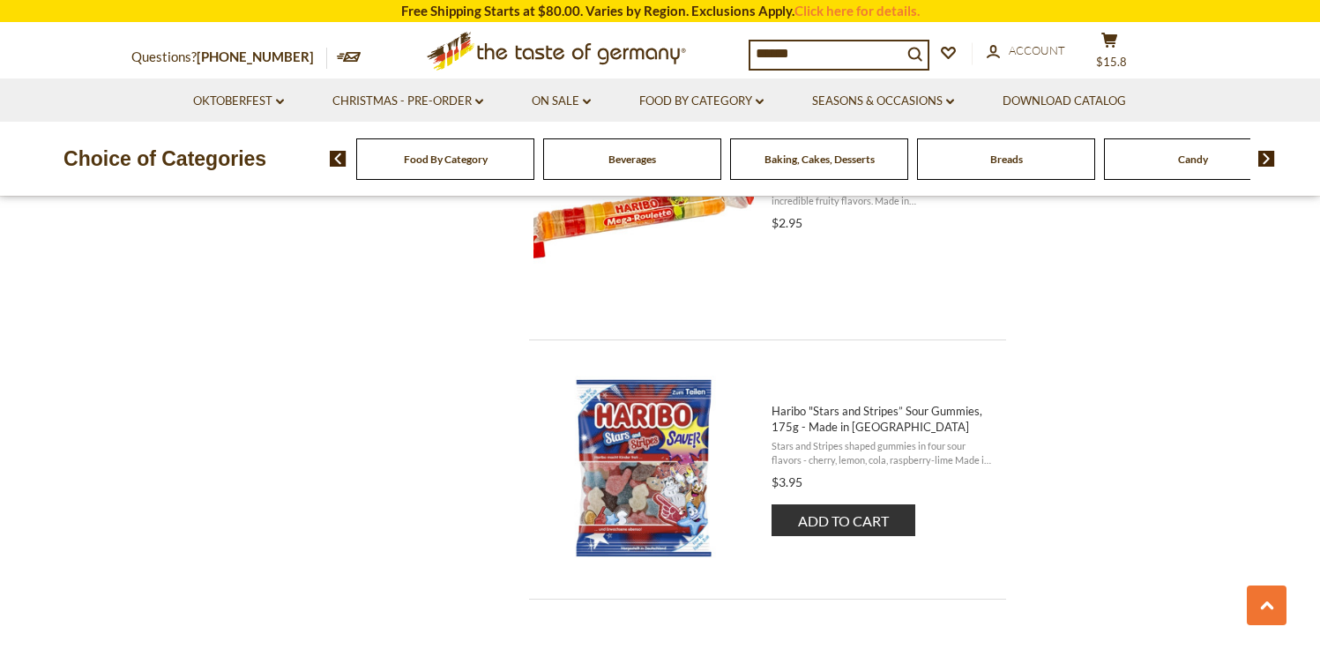
click at [820, 516] on button "Add to cart" at bounding box center [843, 520] width 144 height 32
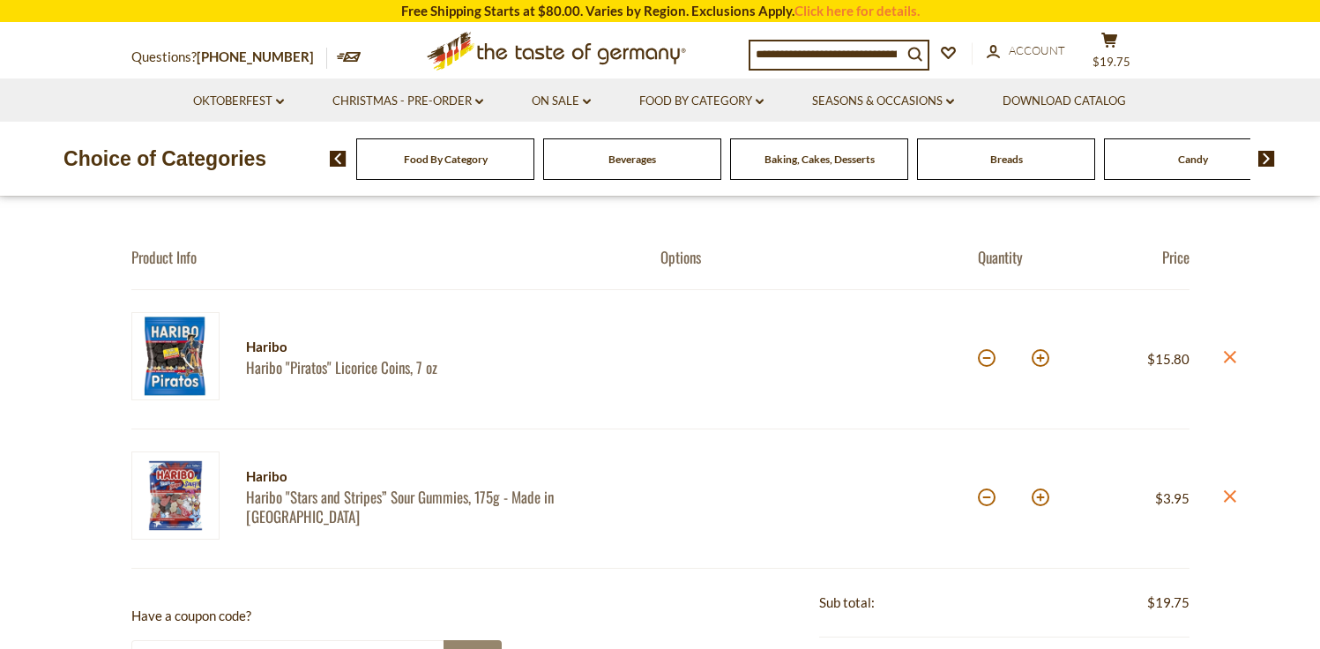
scroll to position [142, 0]
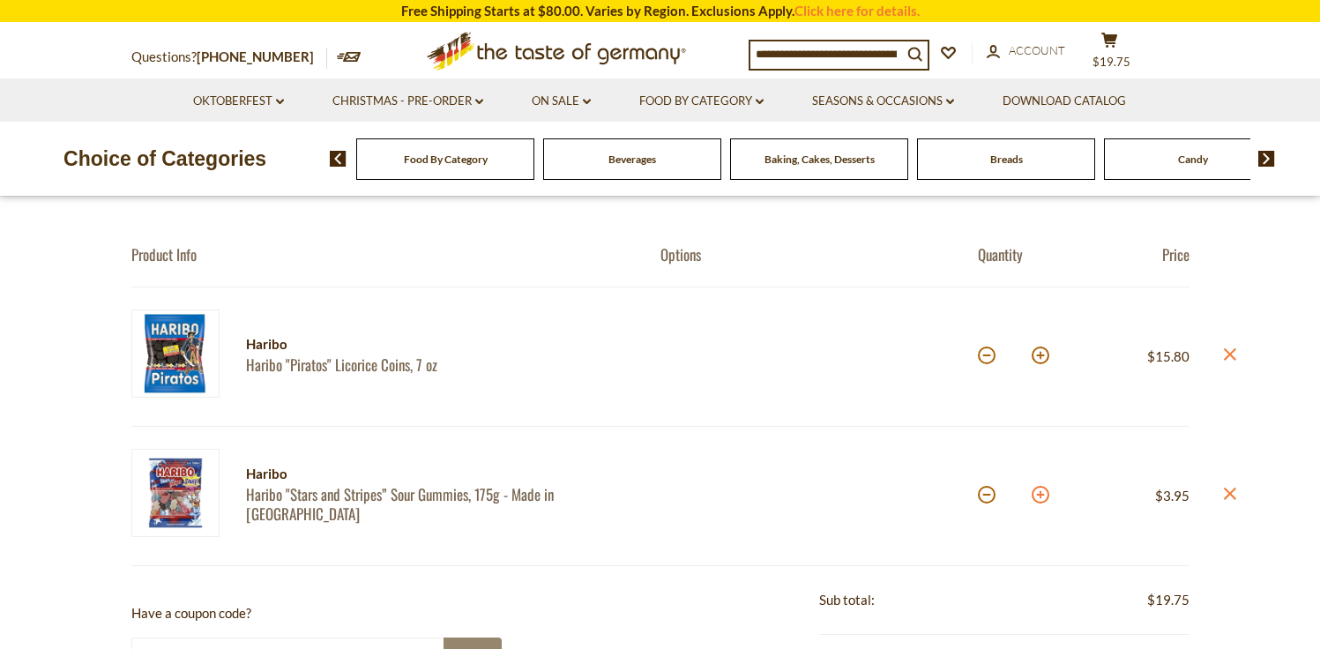
click at [1041, 497] on button at bounding box center [1041, 495] width 18 height 18
type input "*"
click at [1041, 497] on button at bounding box center [1041, 495] width 18 height 18
type input "*"
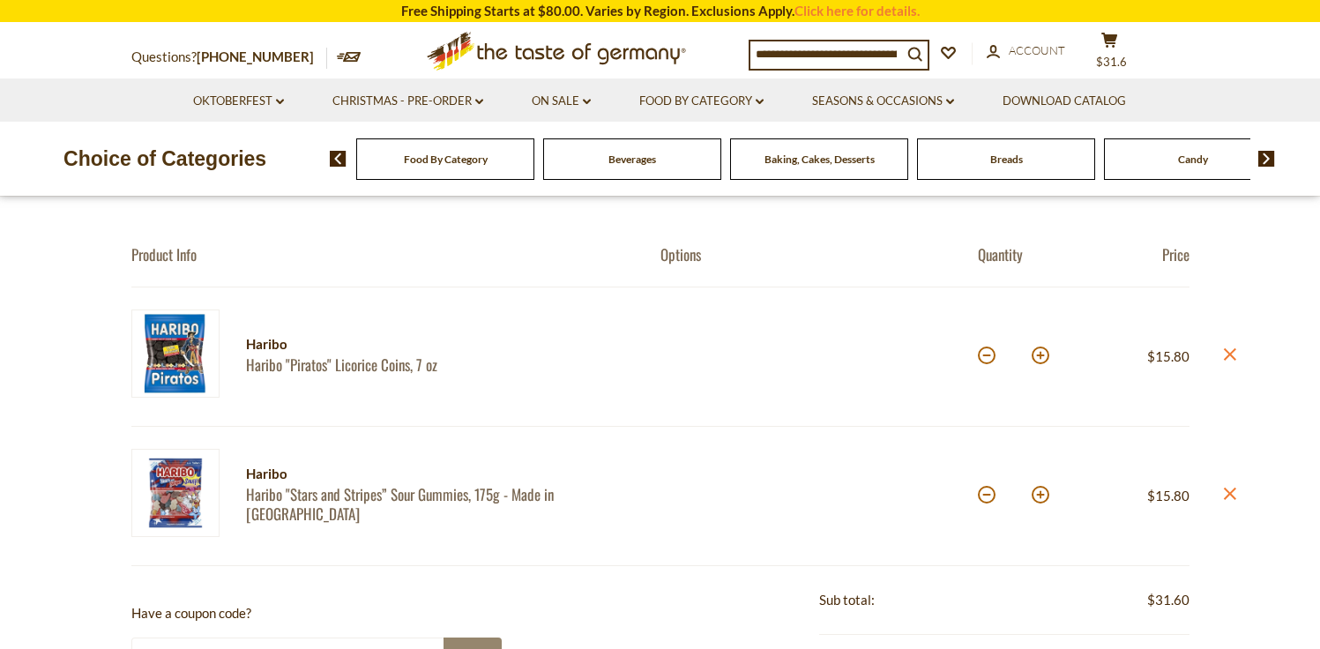
click at [1041, 497] on button at bounding box center [1041, 495] width 18 height 18
type input "*"
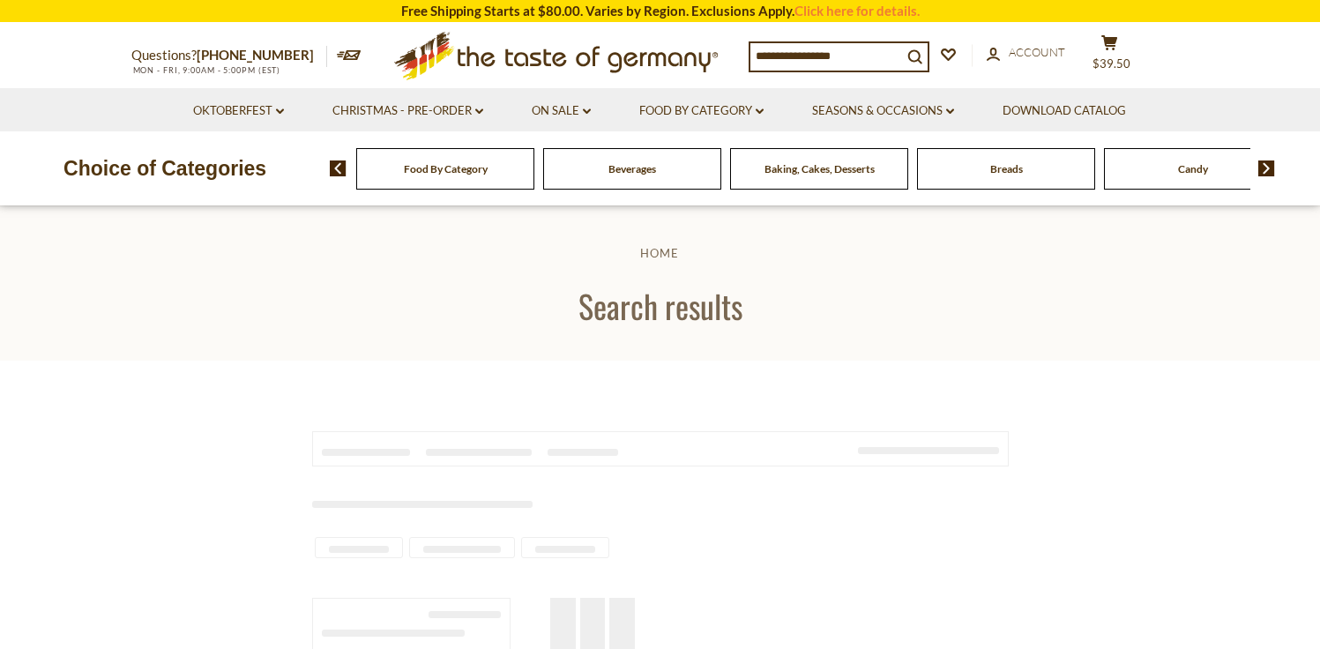
type input "******"
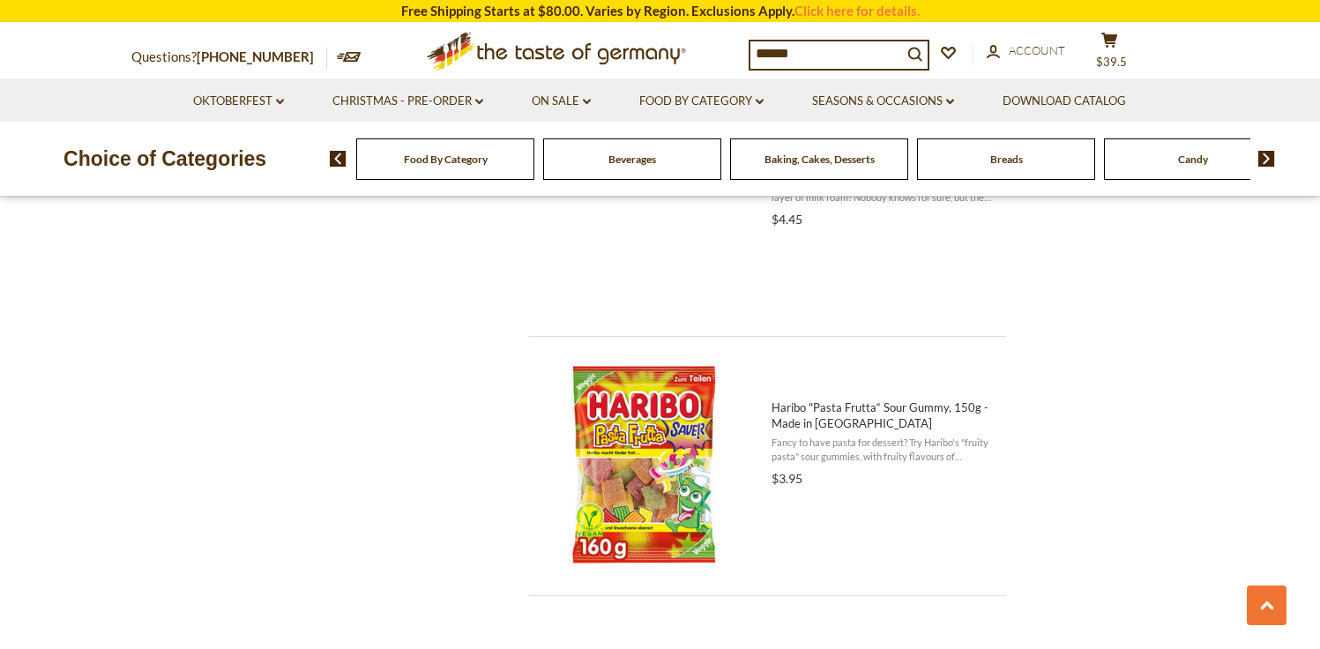
scroll to position [3397, 0]
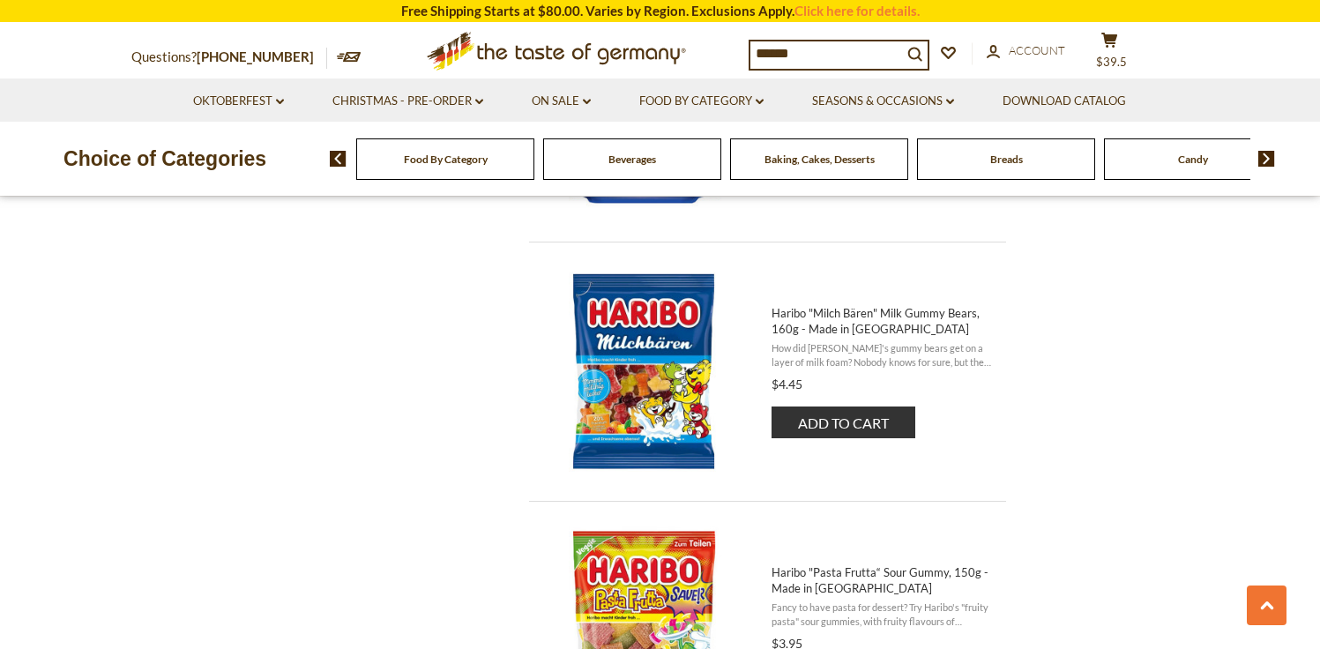
click at [830, 321] on span "Haribo "Milch Bären" Milk Gummy Bears, 160g - Made in [GEOGRAPHIC_DATA]" at bounding box center [883, 321] width 224 height 32
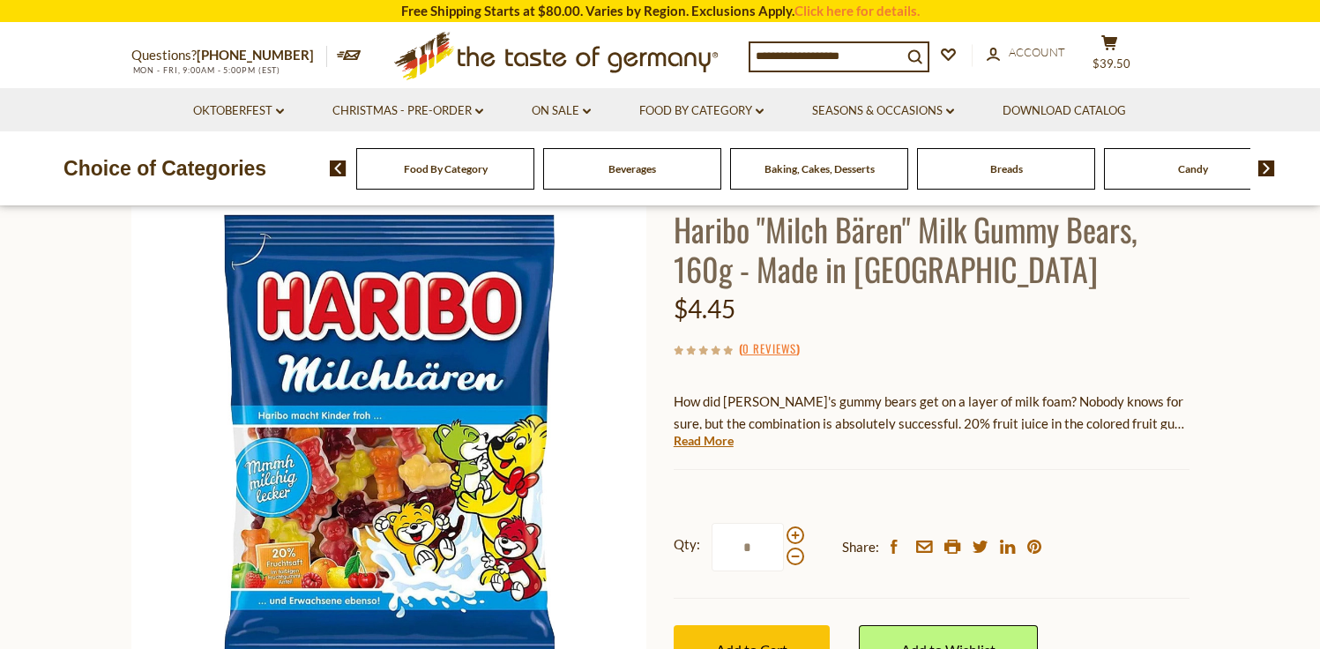
scroll to position [218, 0]
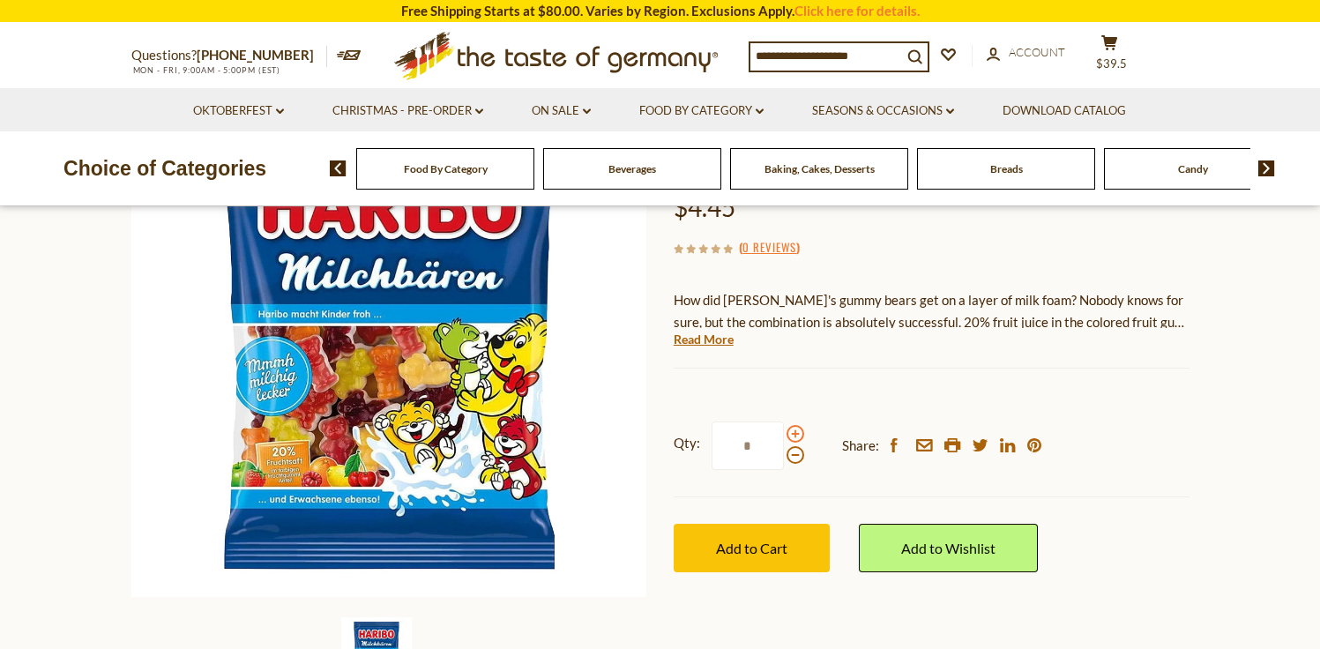
click at [798, 436] on span at bounding box center [795, 434] width 18 height 18
click at [784, 436] on input "*" at bounding box center [747, 445] width 72 height 48
click at [791, 458] on span at bounding box center [795, 455] width 18 height 18
click at [784, 458] on input "*" at bounding box center [747, 445] width 72 height 48
type input "*"
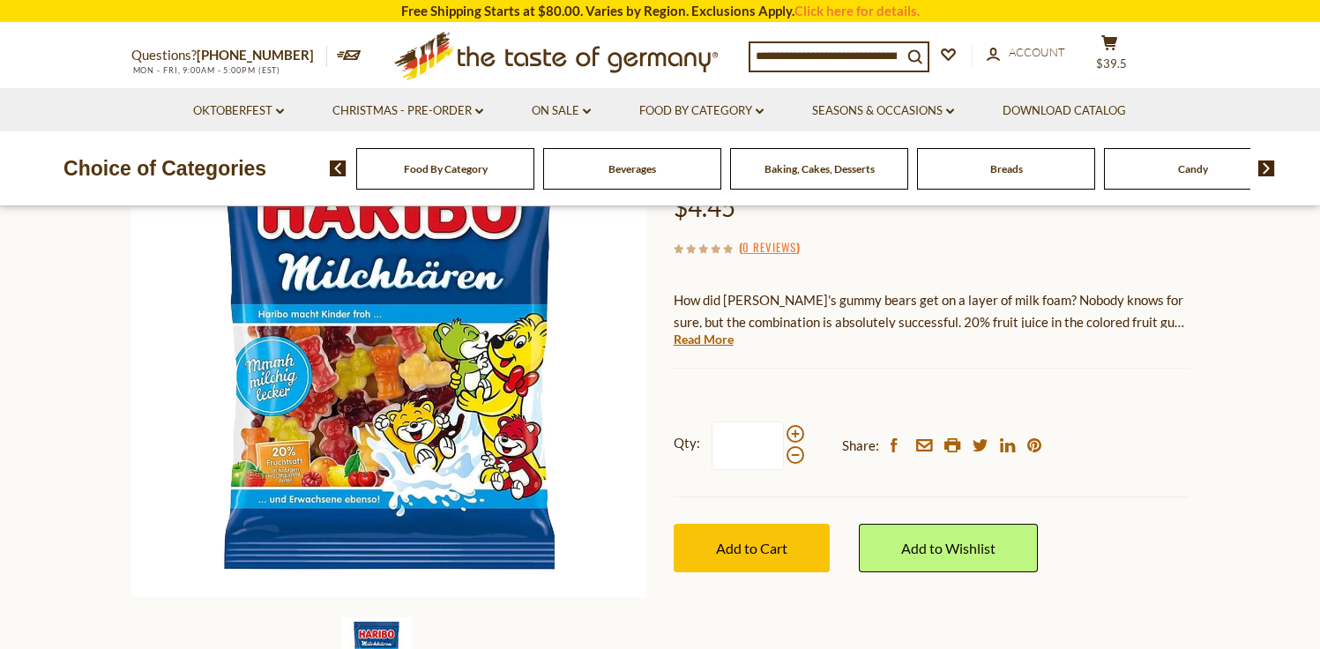
type input "*"
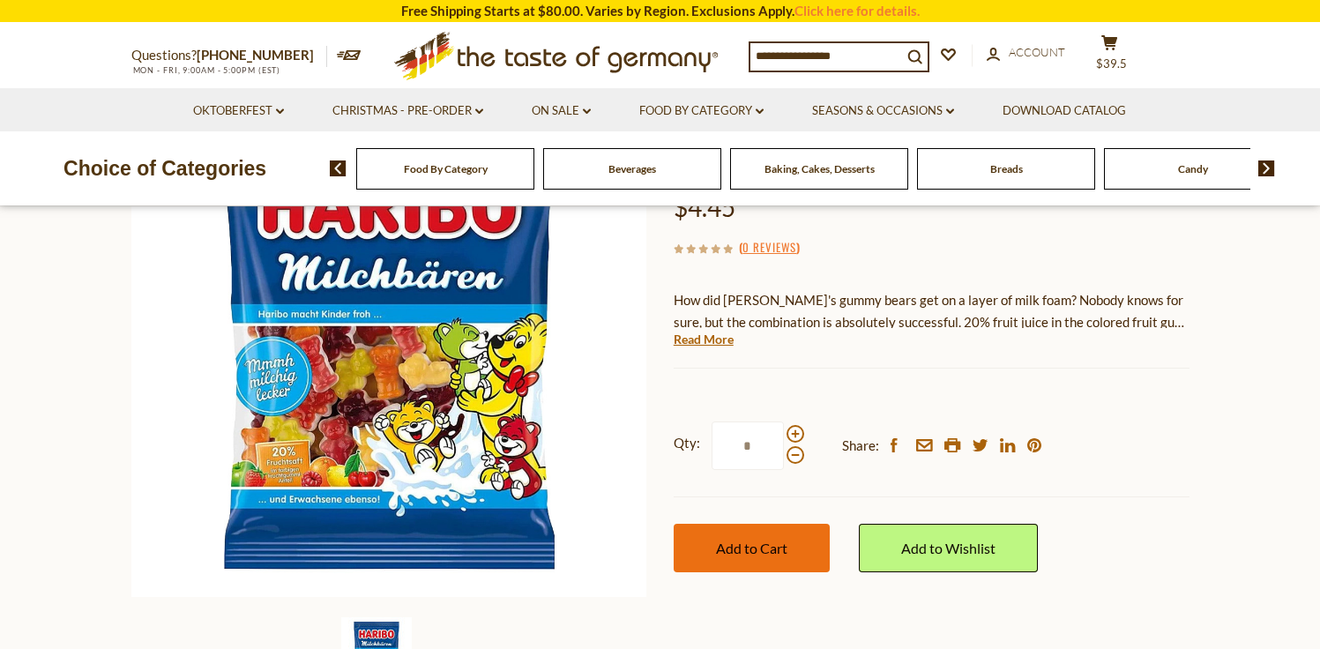
type input "*"
click at [724, 549] on span "Add to Cart" at bounding box center [751, 548] width 71 height 17
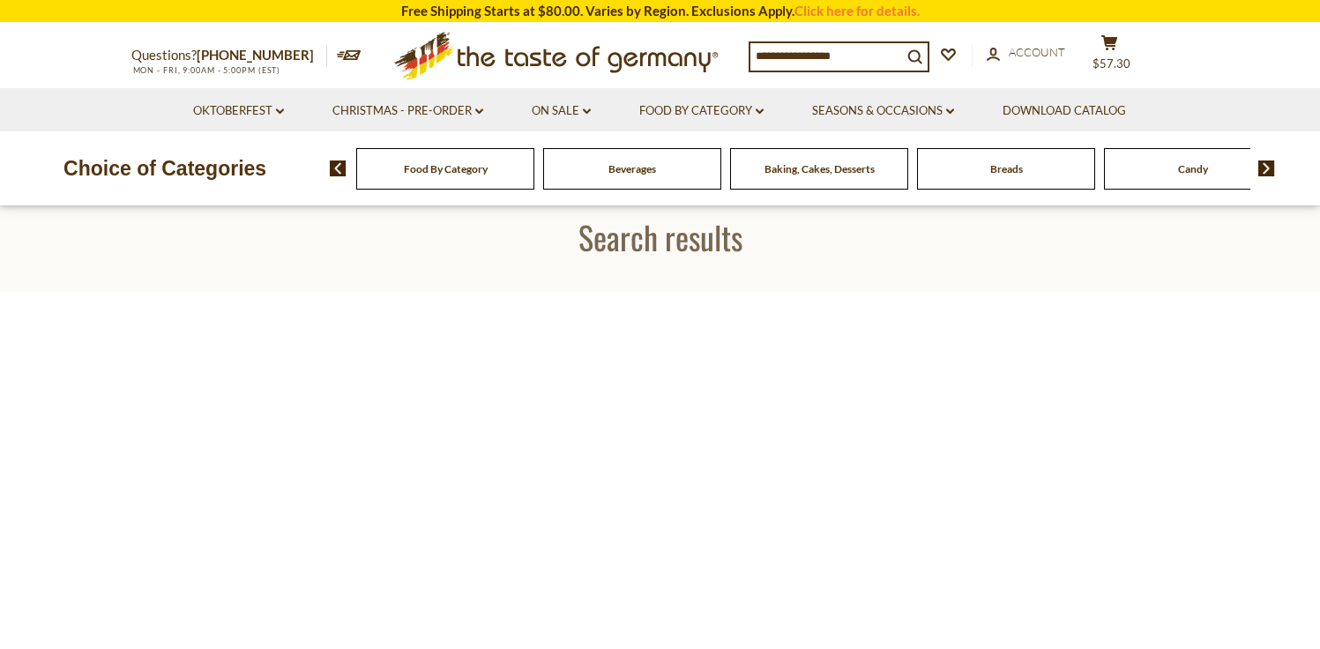
type input "******"
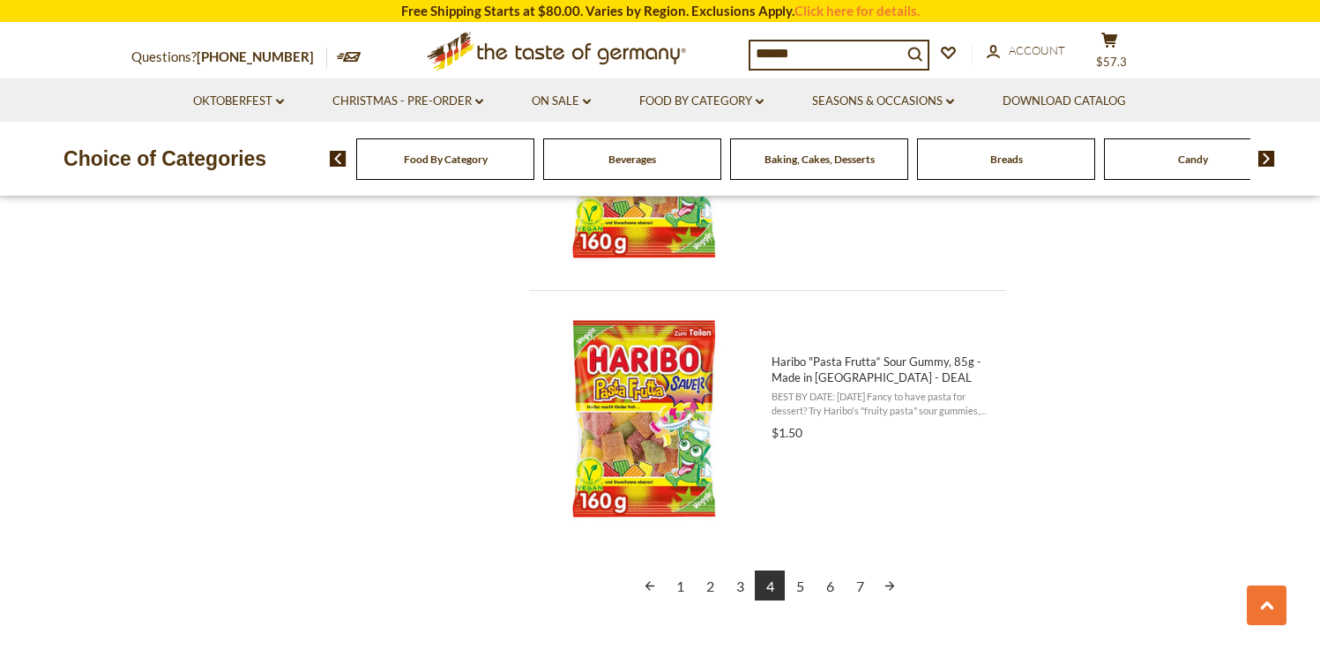
scroll to position [3870, 0]
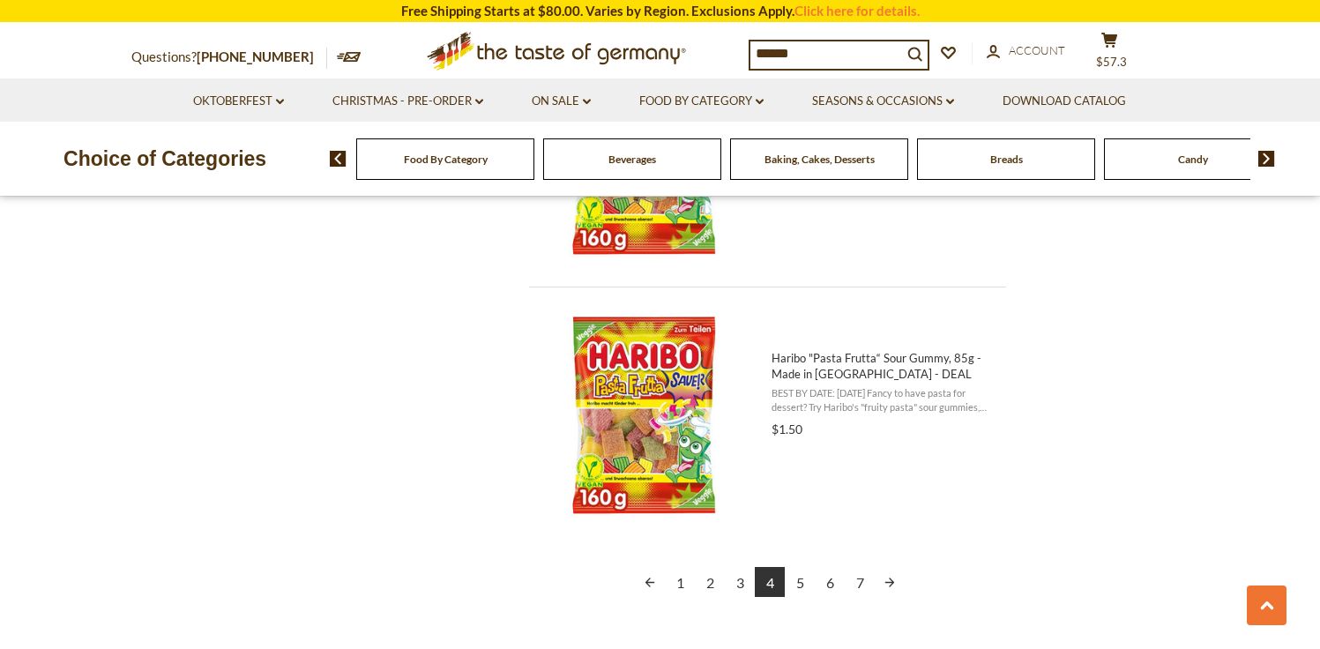
click at [800, 577] on link "5" at bounding box center [800, 582] width 30 height 30
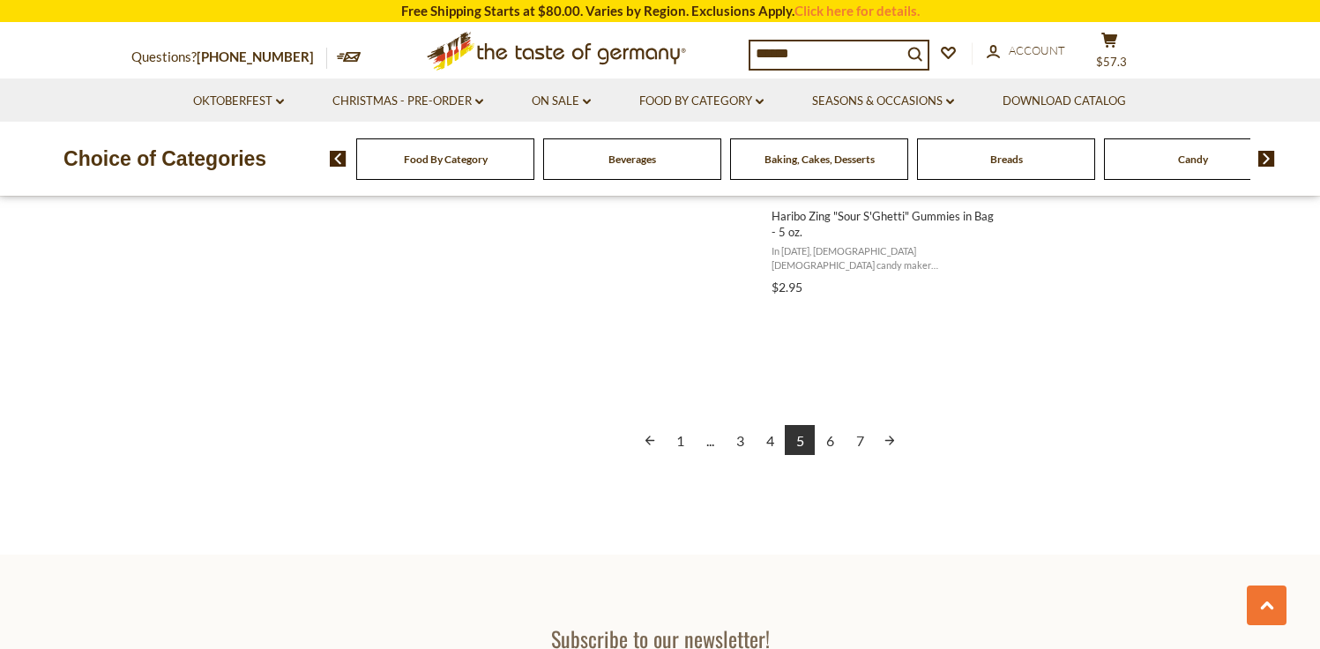
scroll to position [4019, 0]
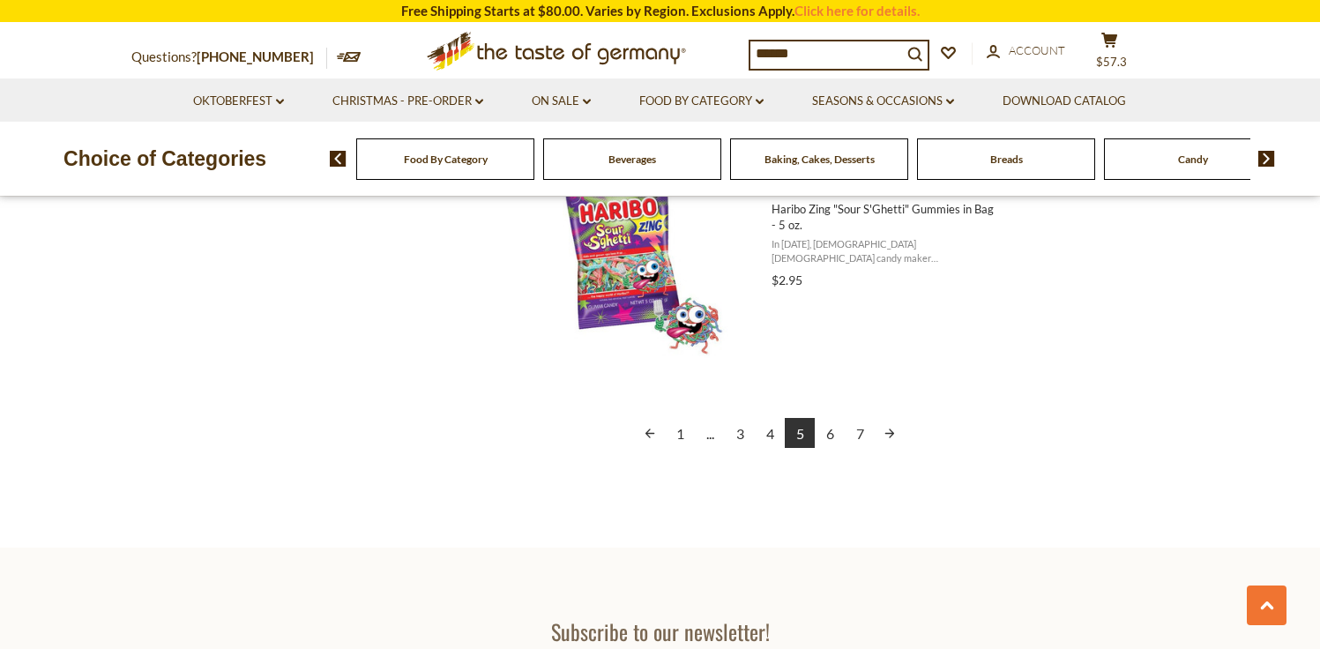
click at [834, 436] on link "6" at bounding box center [830, 433] width 30 height 30
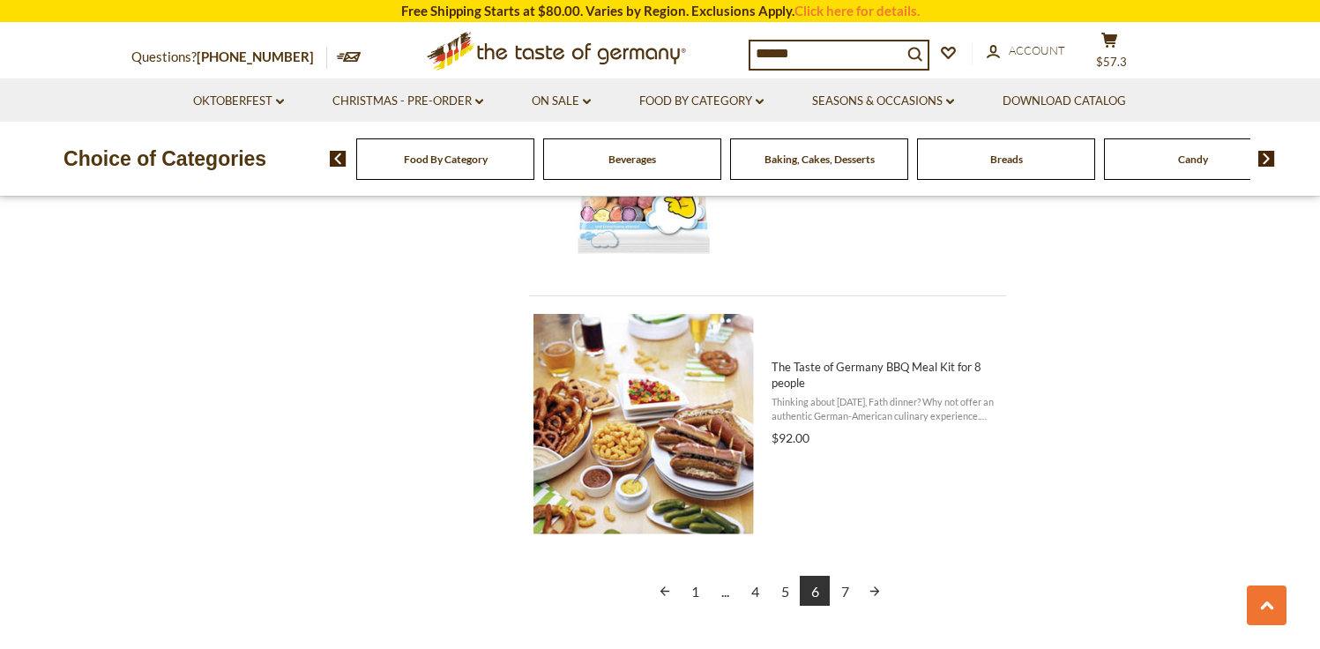
scroll to position [3869, 0]
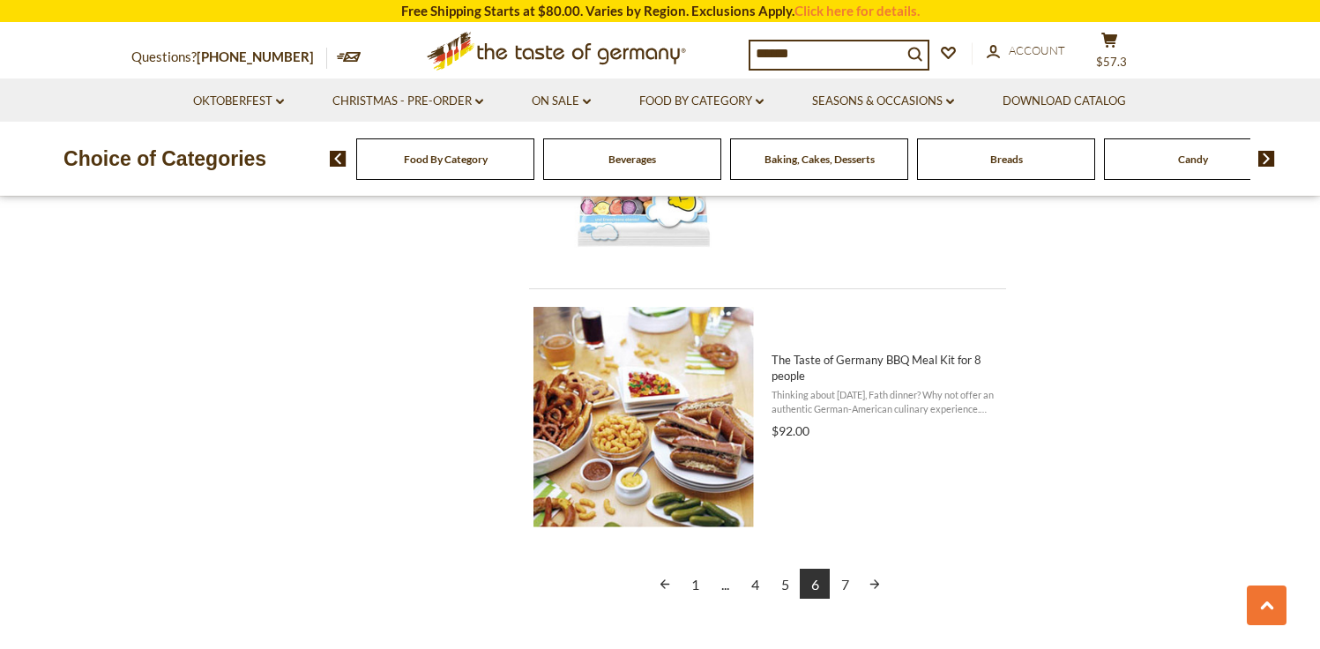
click at [844, 592] on link "7" at bounding box center [845, 584] width 30 height 30
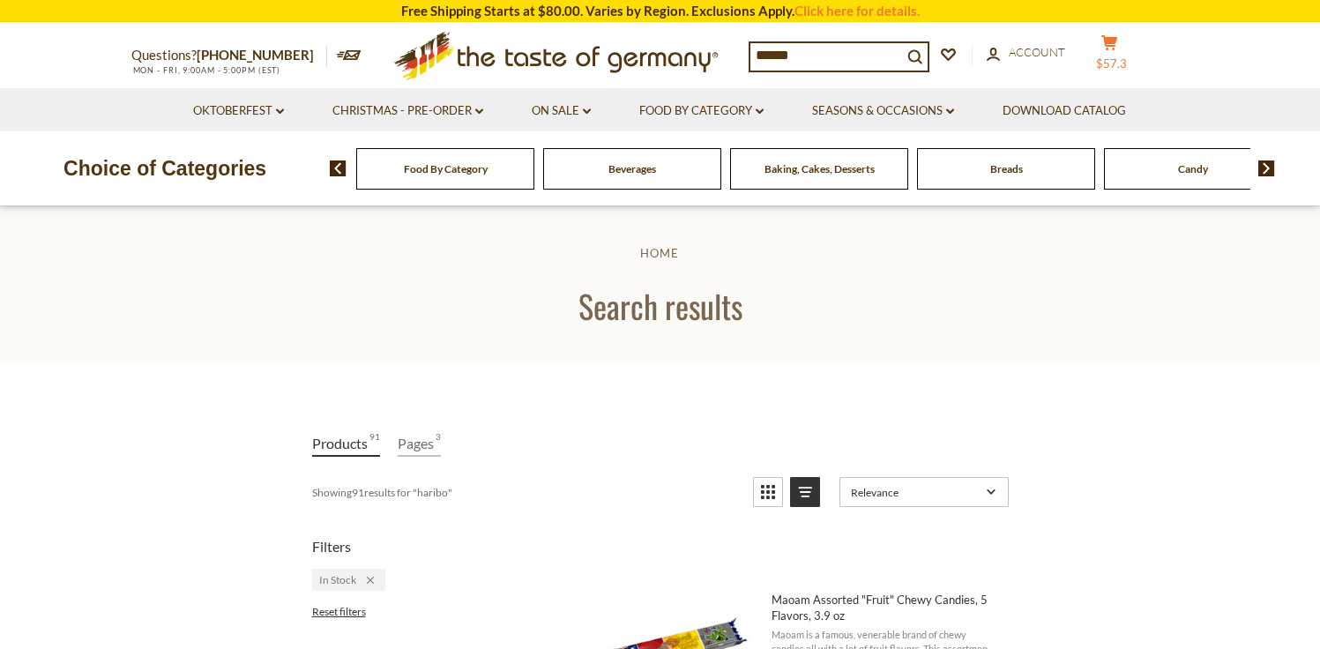
click at [1119, 56] on span "$57.3" at bounding box center [1111, 63] width 31 height 14
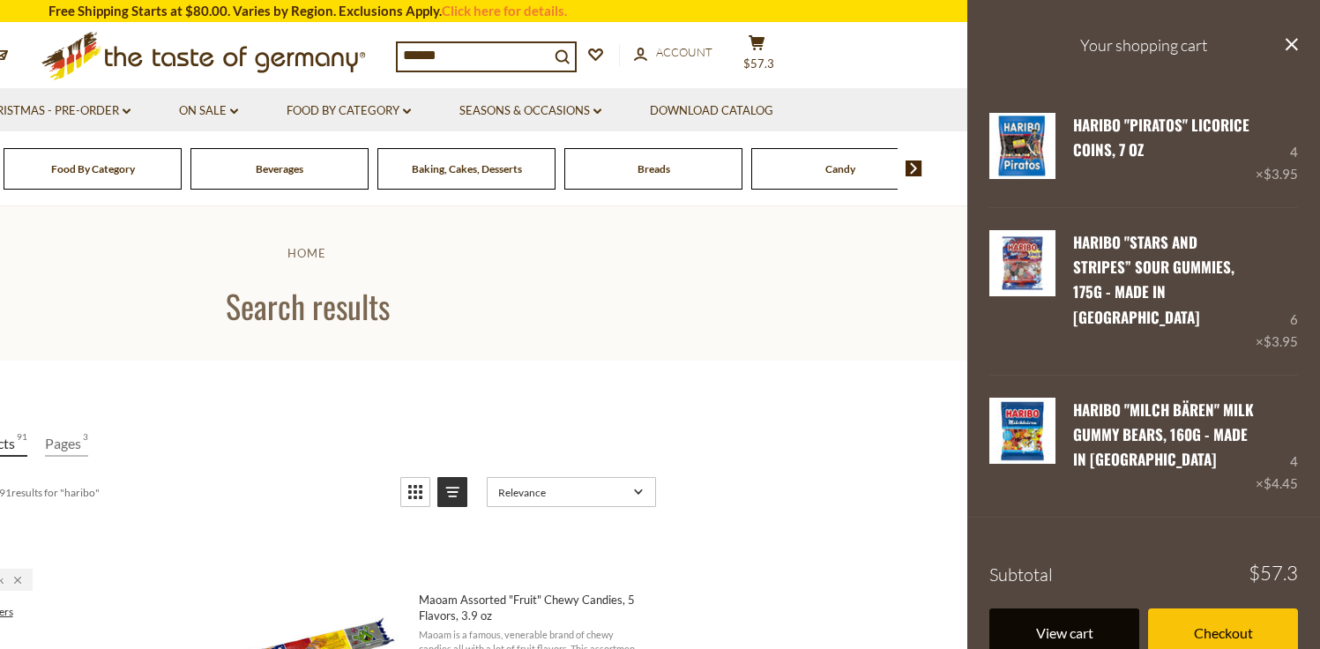
click at [1082, 619] on link "View cart" at bounding box center [1064, 632] width 150 height 48
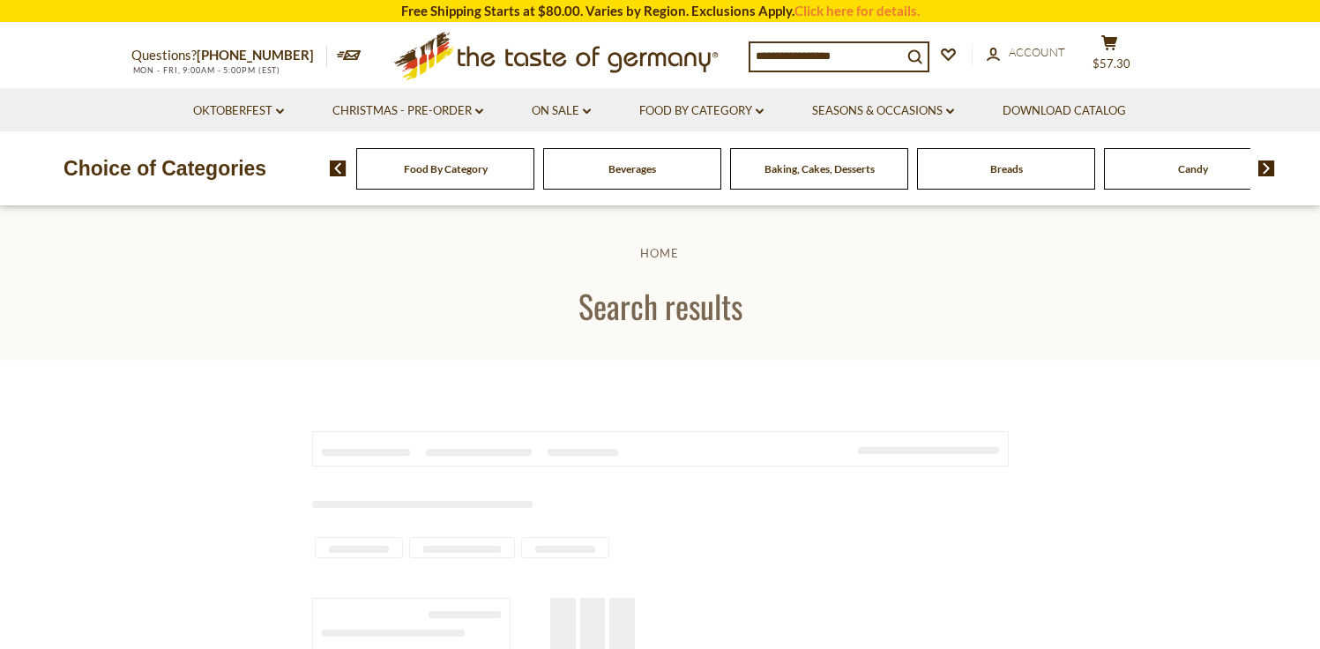
type input "******"
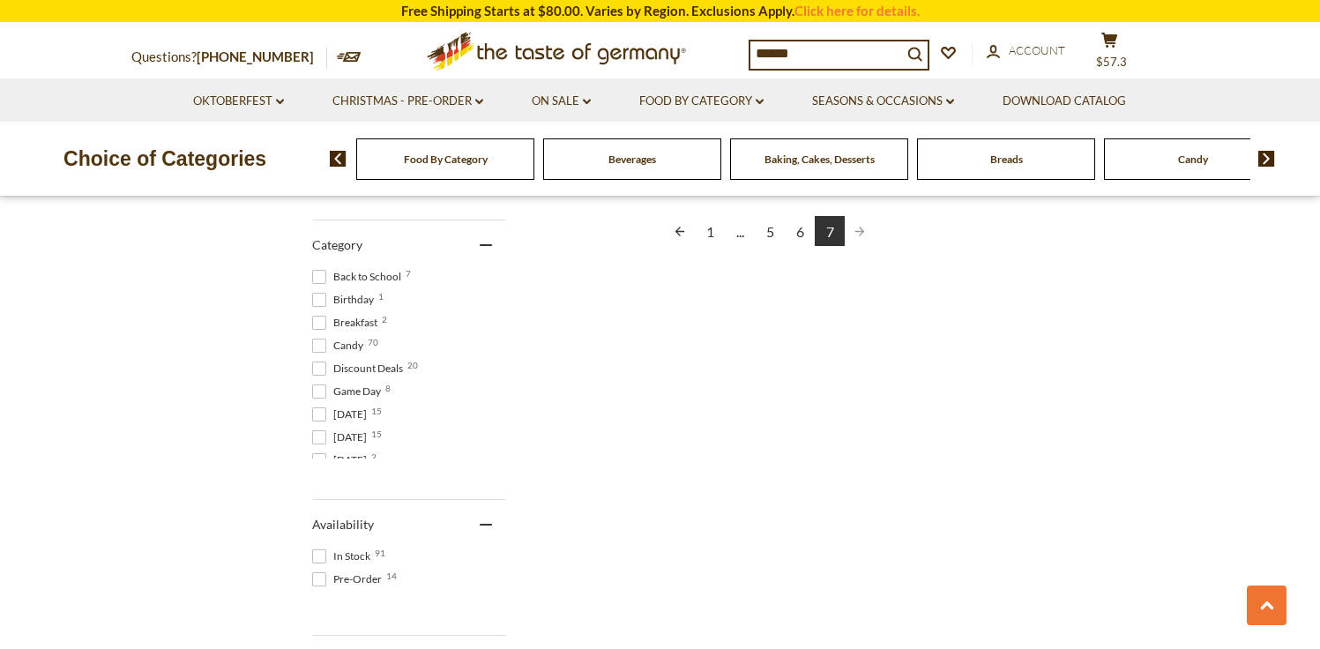
scroll to position [352, 0]
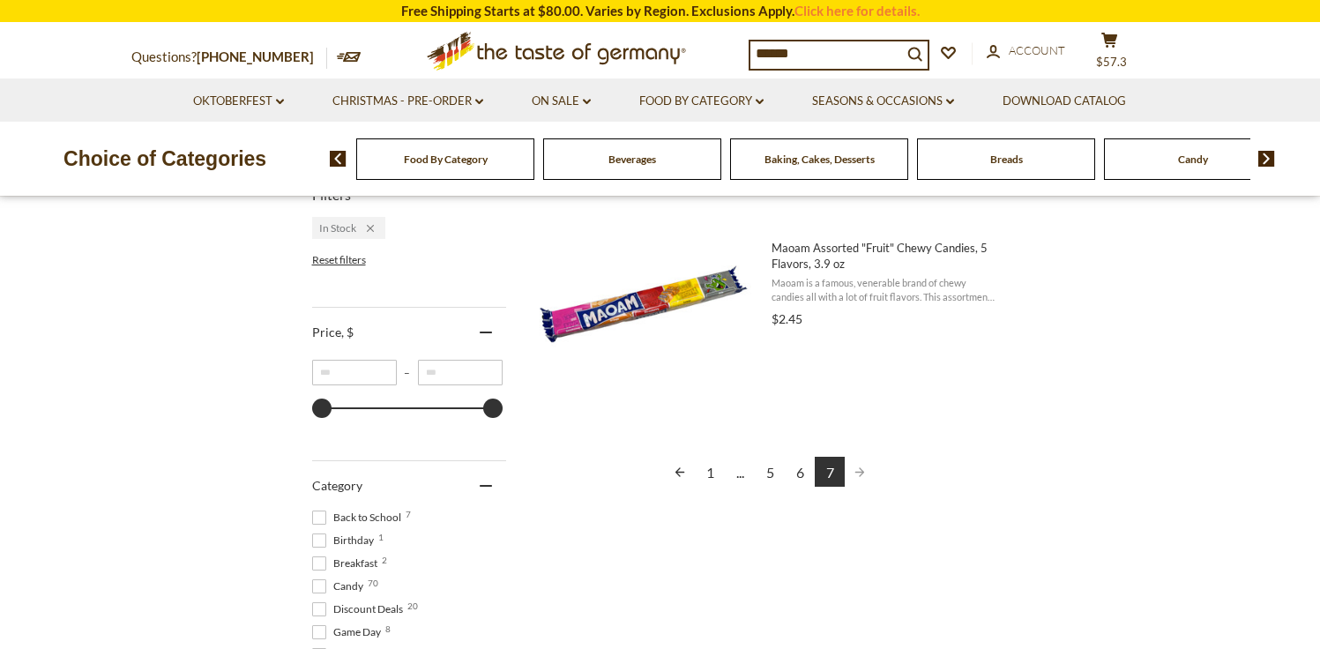
click at [709, 473] on link "1" at bounding box center [710, 472] width 30 height 30
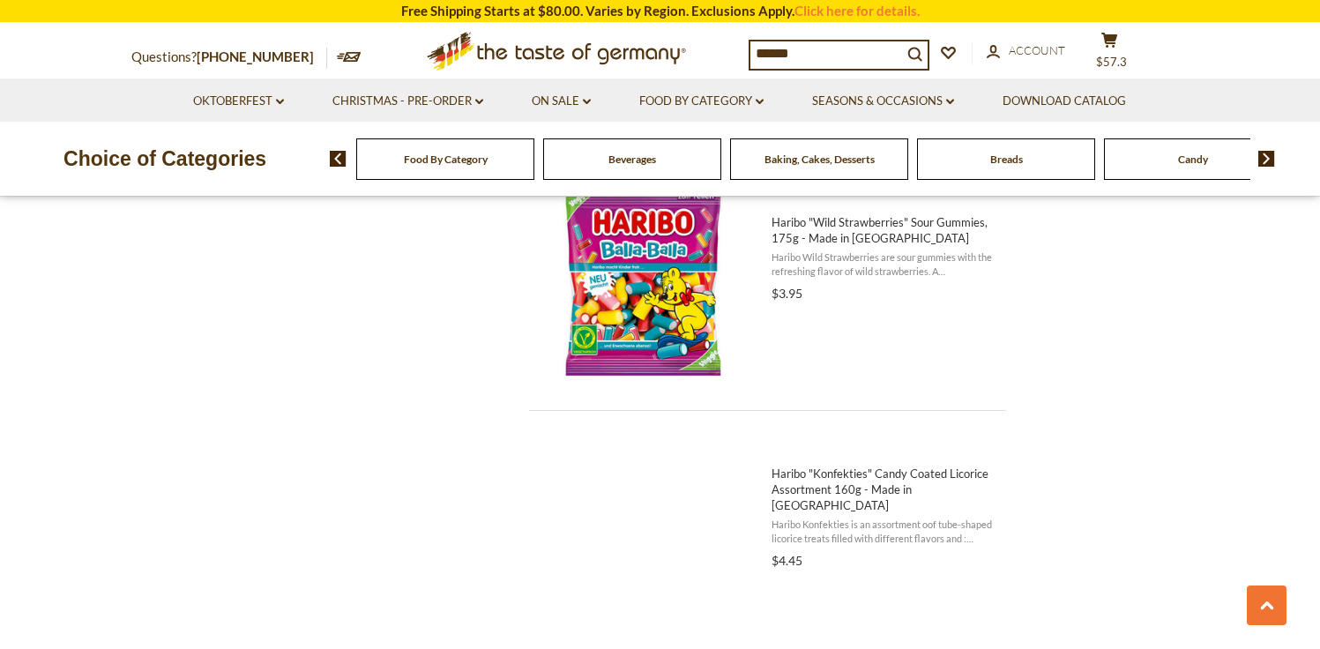
scroll to position [4005, 0]
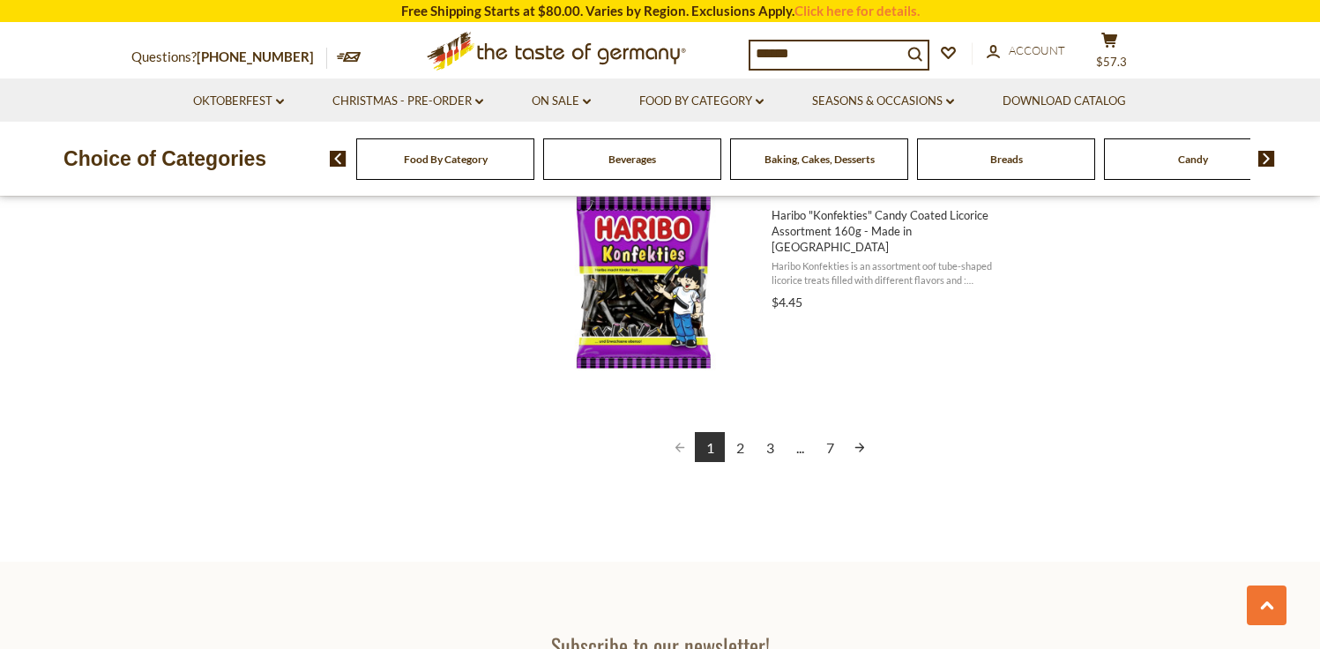
click at [741, 452] on link "2" at bounding box center [740, 447] width 30 height 30
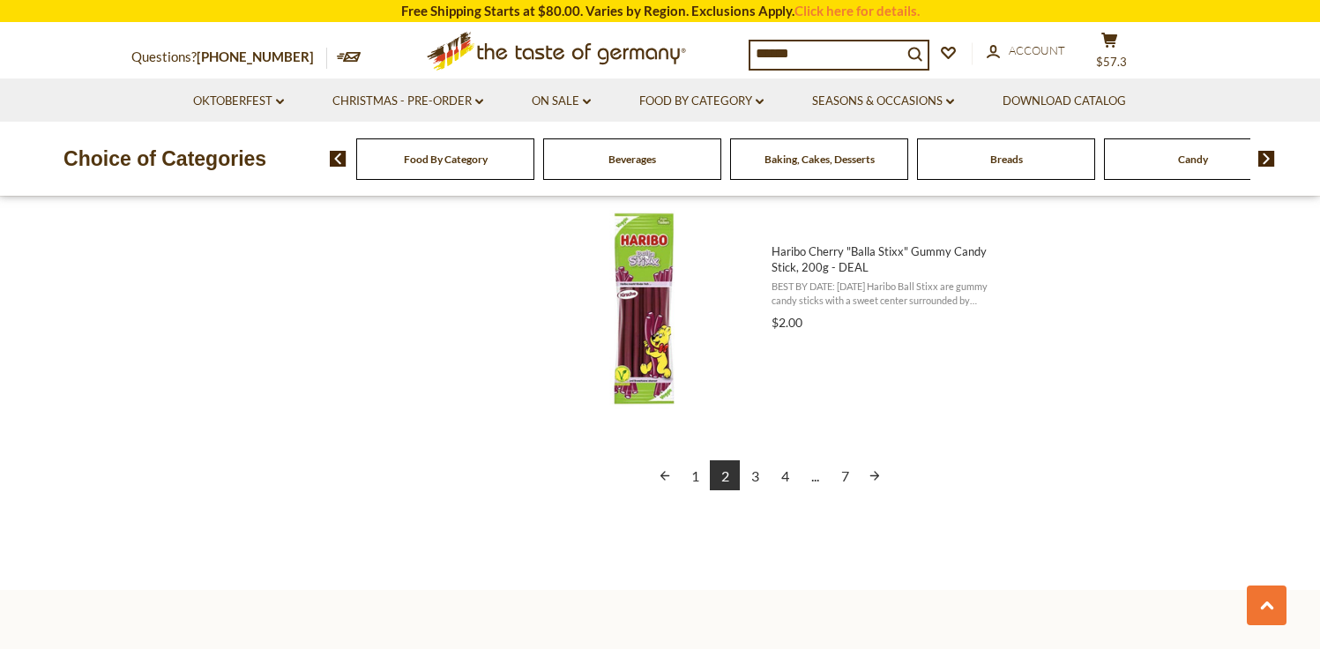
scroll to position [4052, 0]
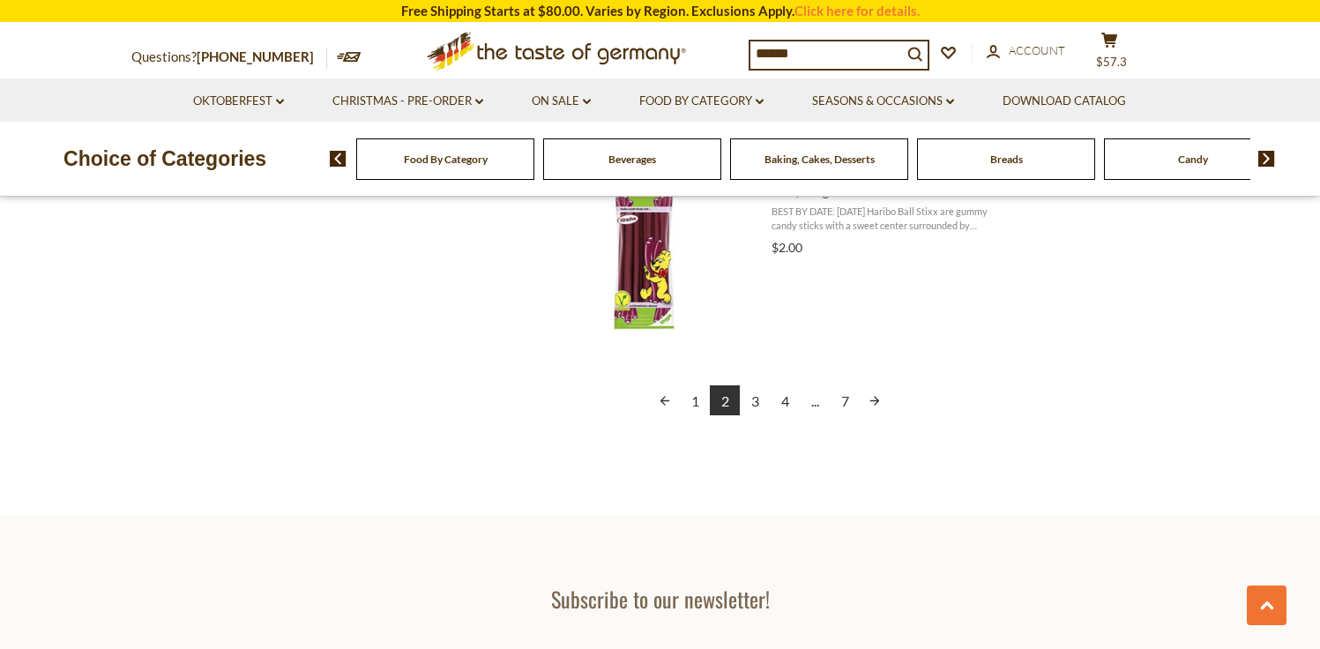
click at [757, 397] on link "3" at bounding box center [755, 400] width 30 height 30
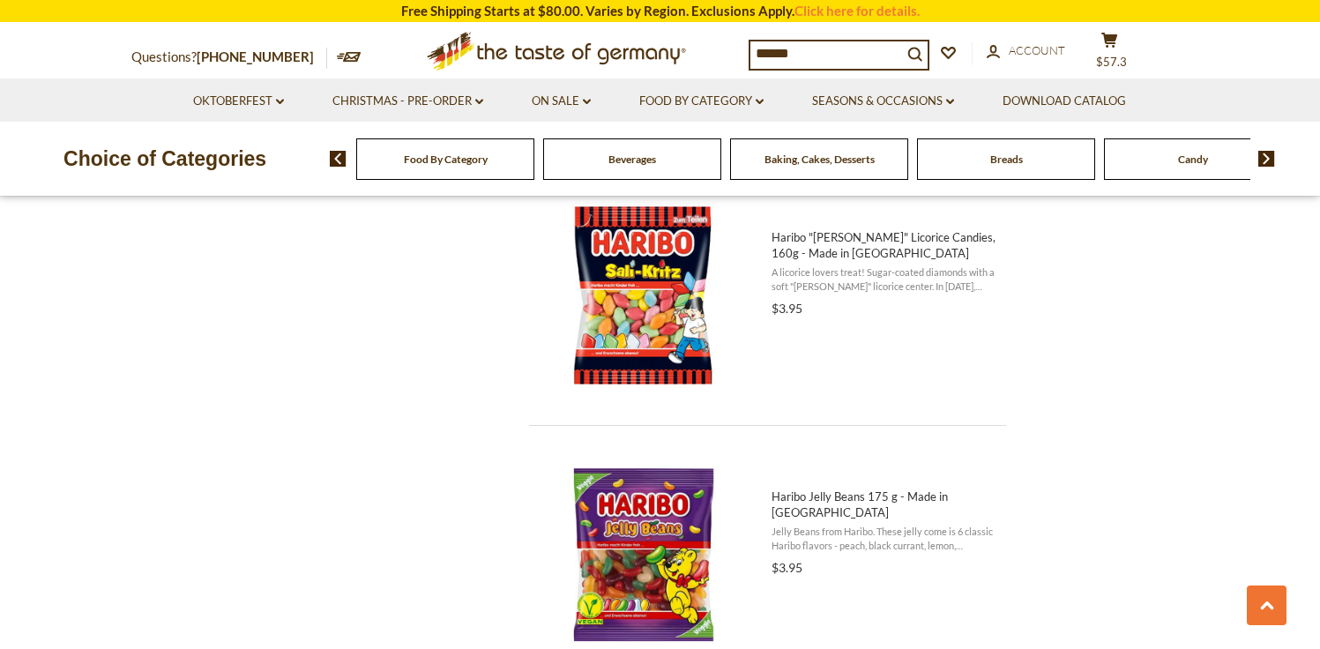
scroll to position [1617, 0]
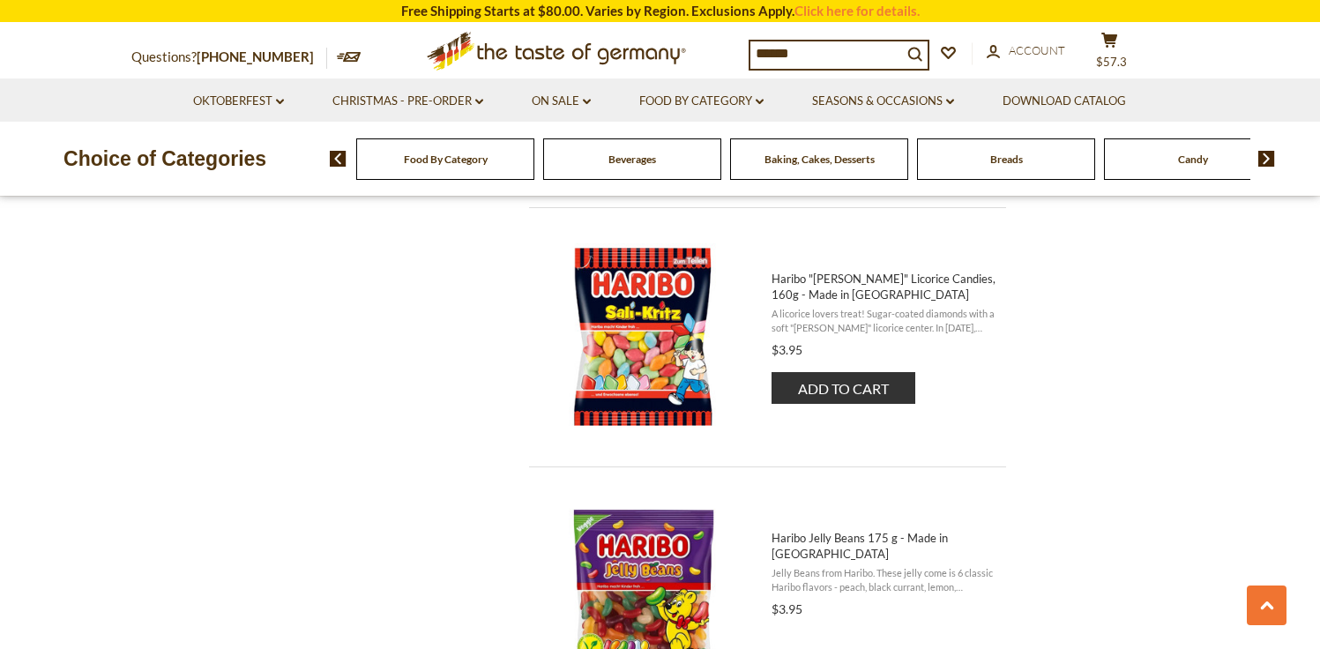
click at [861, 381] on button "Add to cart" at bounding box center [843, 388] width 144 height 32
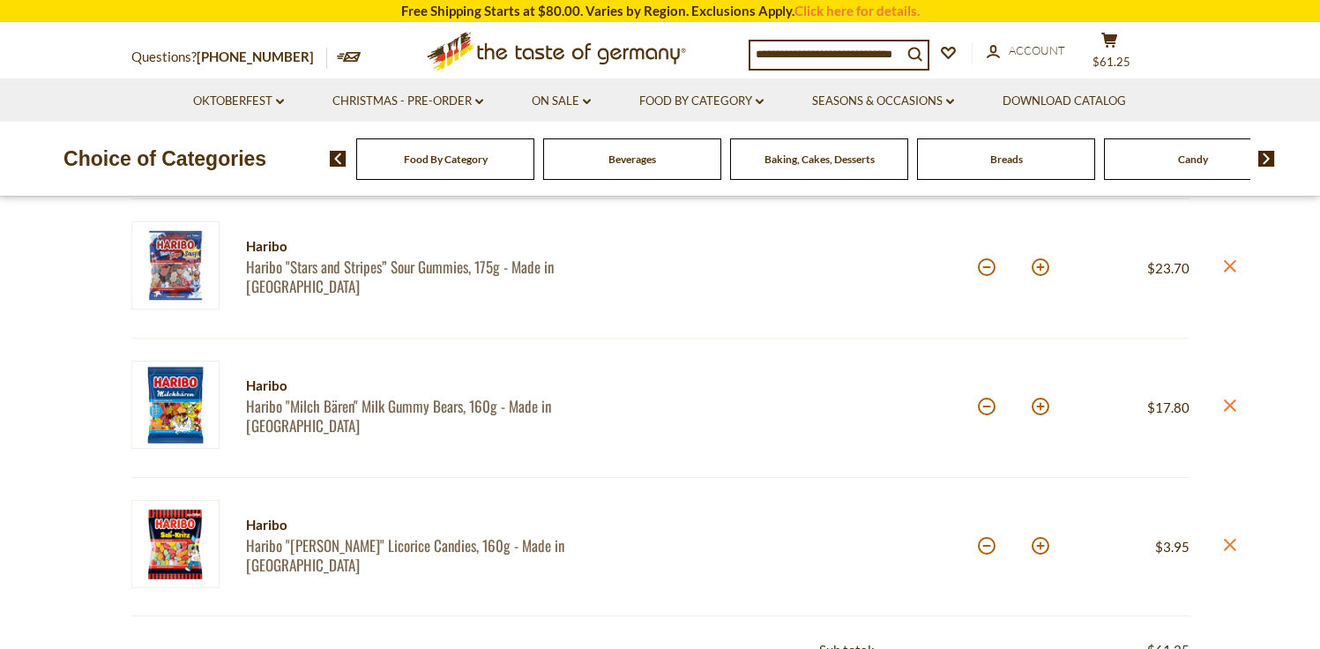
scroll to position [370, 0]
click at [1041, 548] on button at bounding box center [1041, 545] width 18 height 18
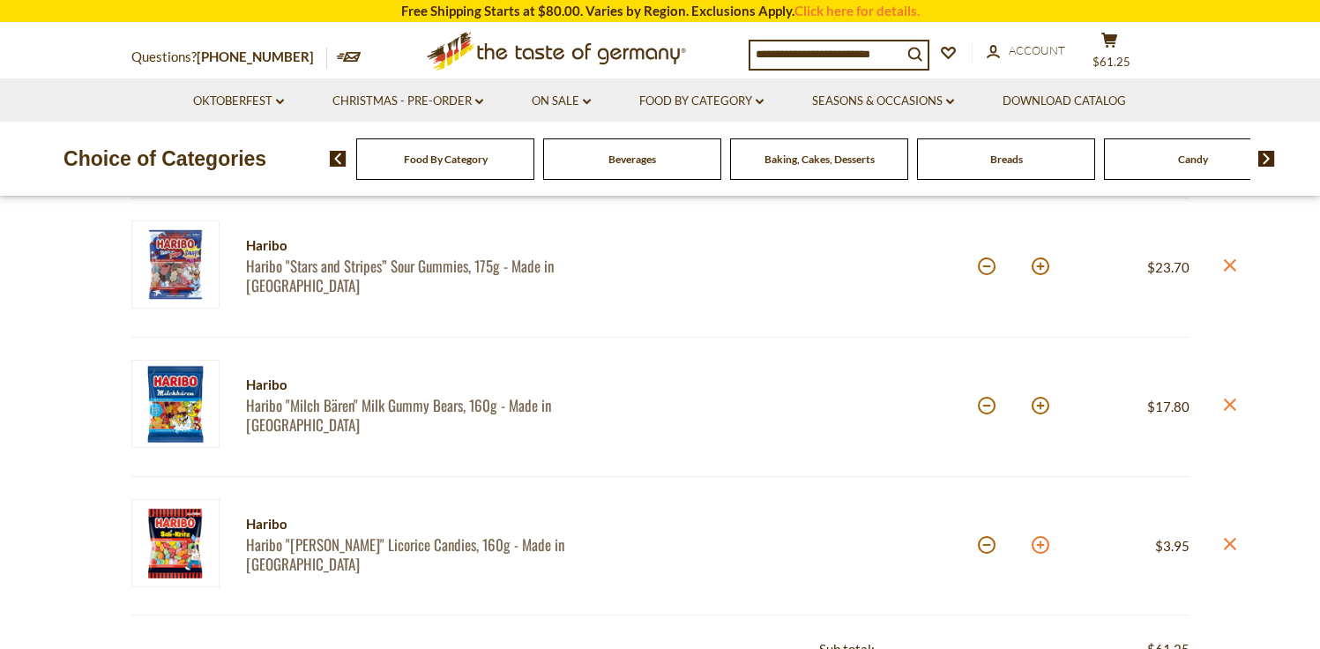
click at [1041, 548] on button at bounding box center [1041, 545] width 18 height 18
type input "*"
click at [1041, 548] on section "Product Info Options Quantity Price Haribo Haribo "Piratos" Licorice Coins, 7 o…" at bounding box center [660, 605] width 1320 height 1319
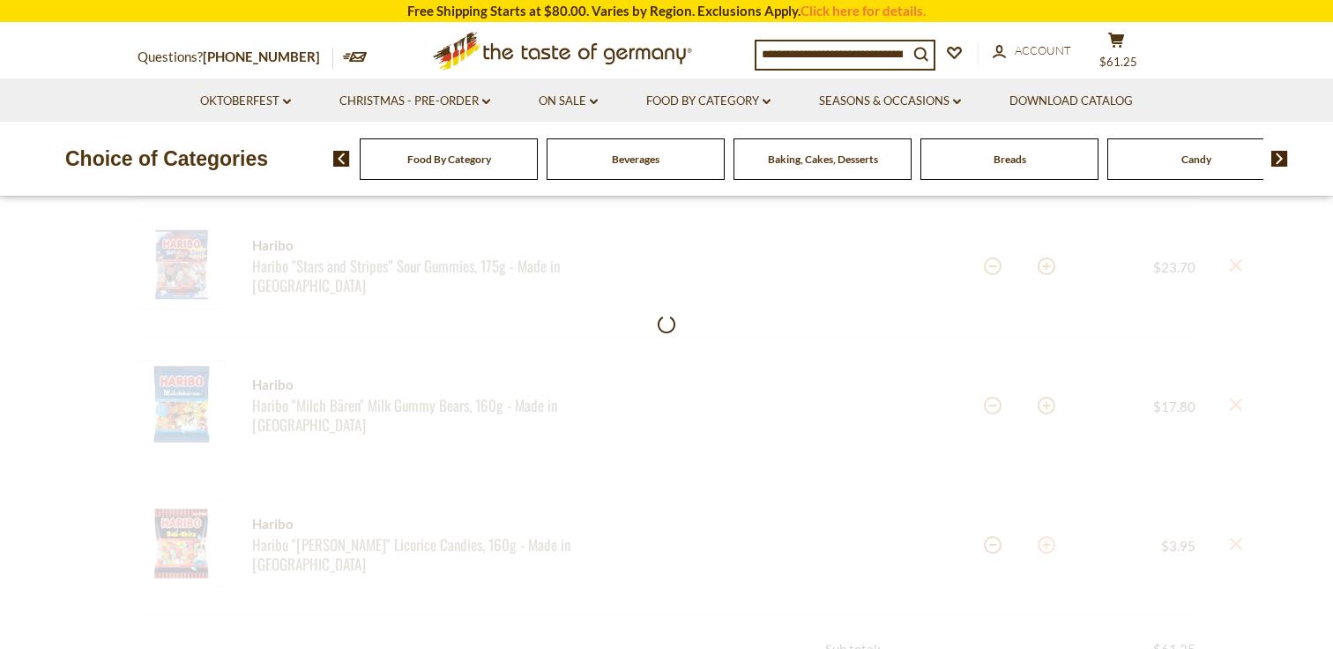
click at [1041, 548] on div at bounding box center [666, 612] width 1333 height 1332
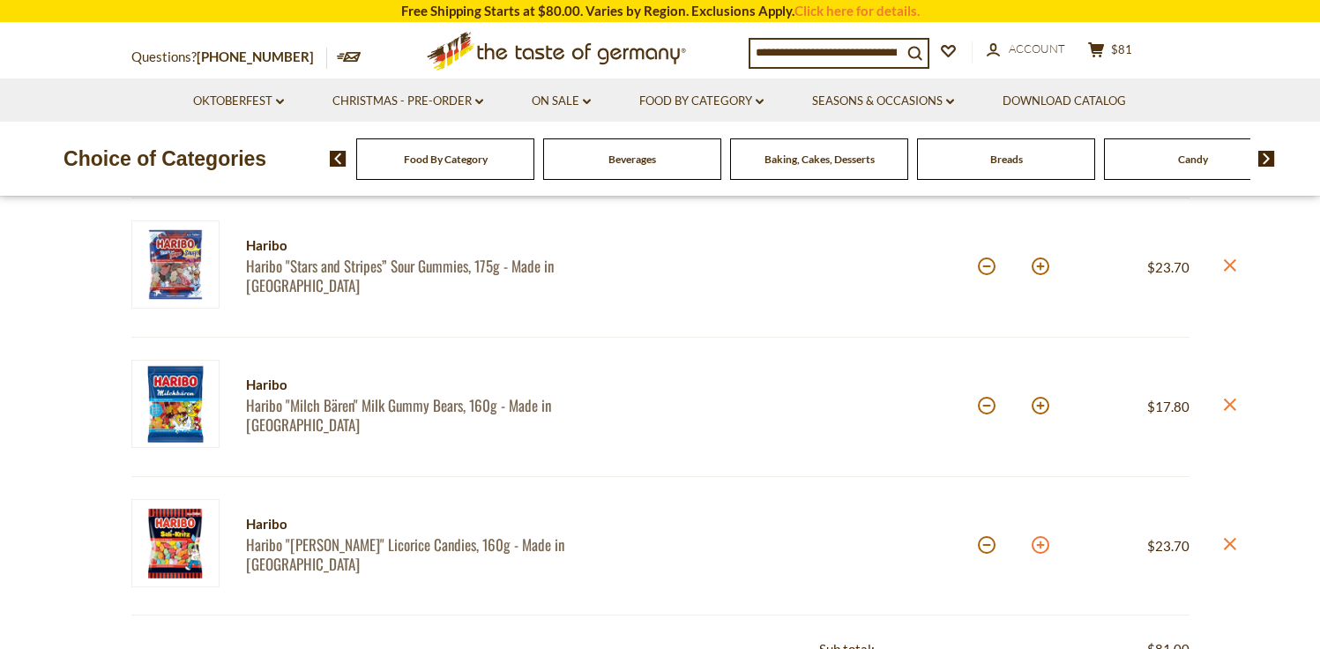
click at [1042, 545] on button at bounding box center [1041, 545] width 18 height 18
type input "*"
click at [1040, 547] on button at bounding box center [1041, 545] width 18 height 18
type input "*"
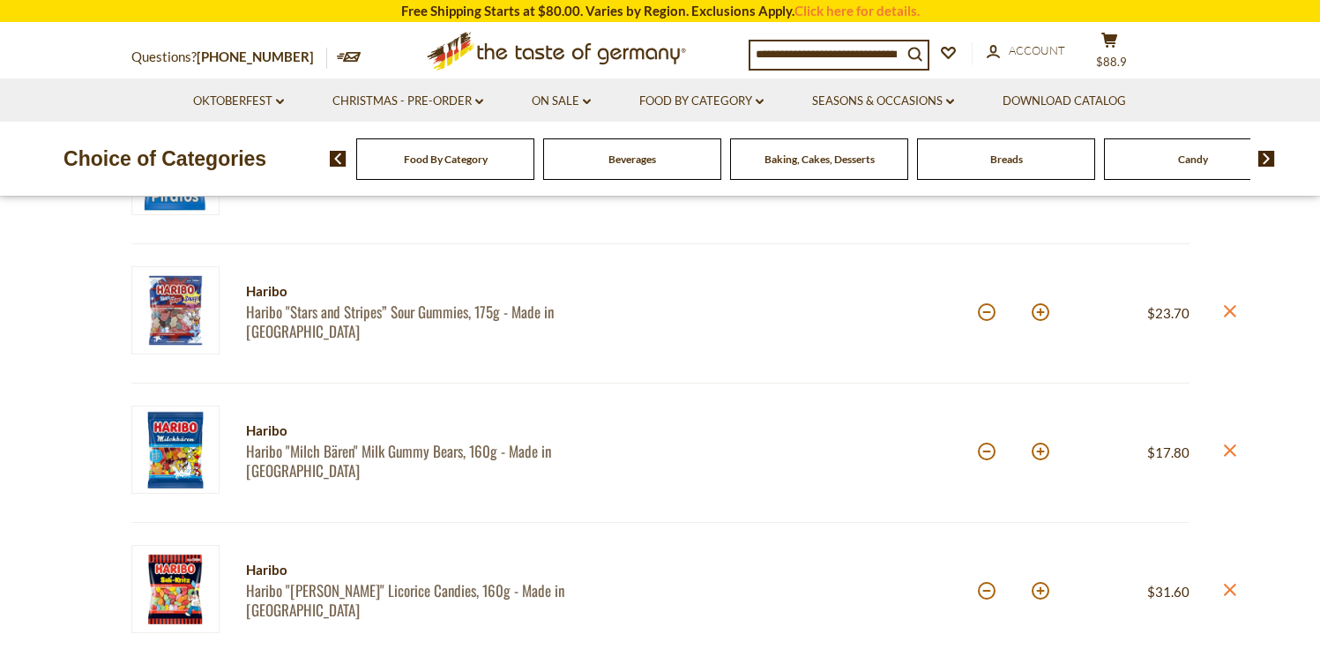
scroll to position [325, 0]
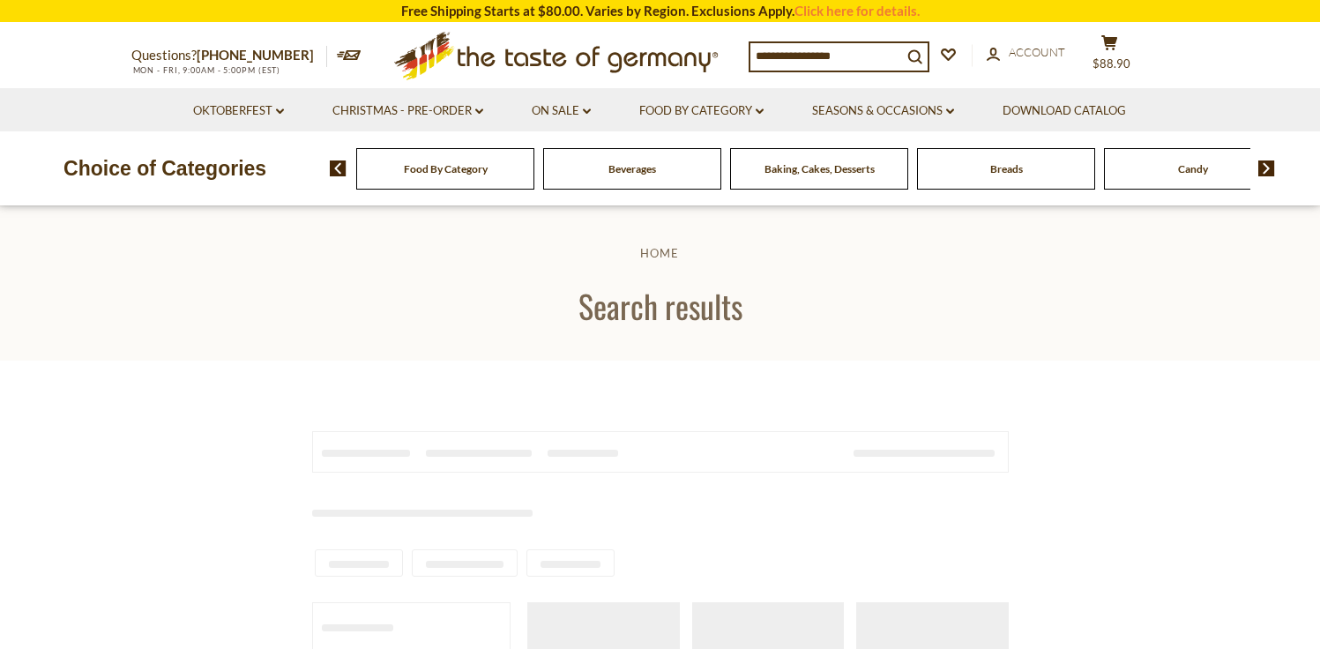
type input "******"
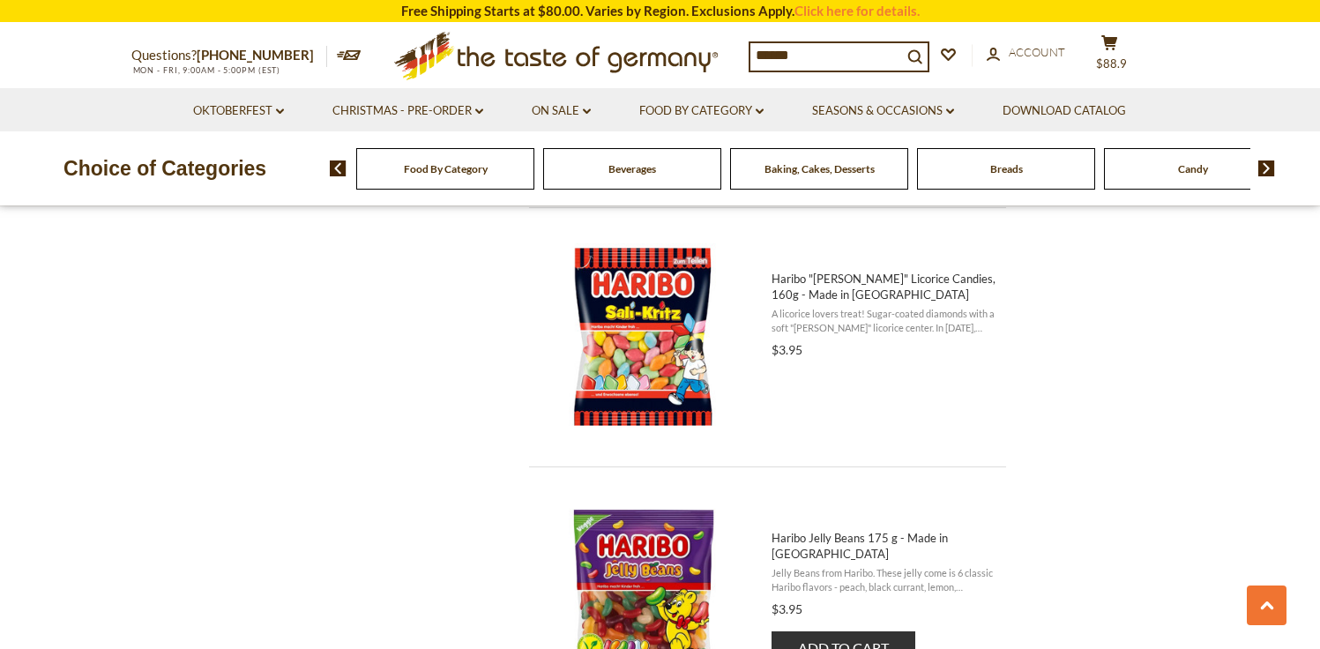
click at [845, 566] on span "Jelly Beans from Haribo. These jelly come is 6 classic Haribo flavors - peach, …" at bounding box center [883, 579] width 224 height 27
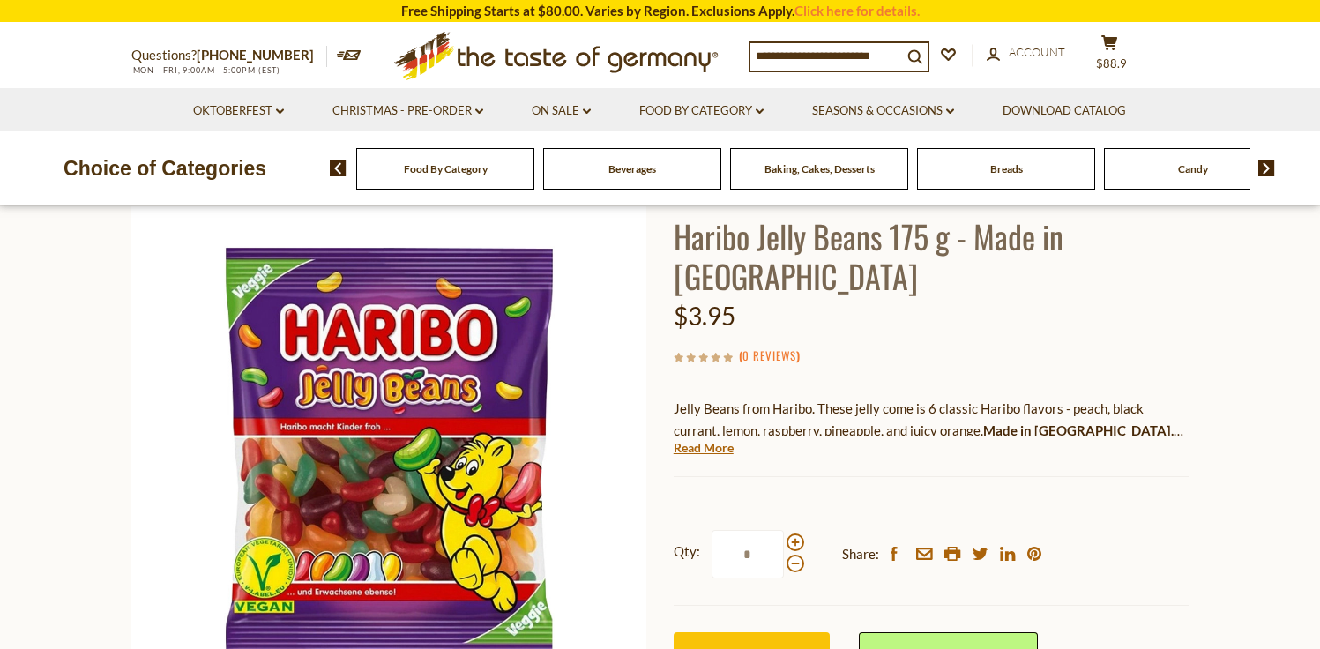
scroll to position [122, 0]
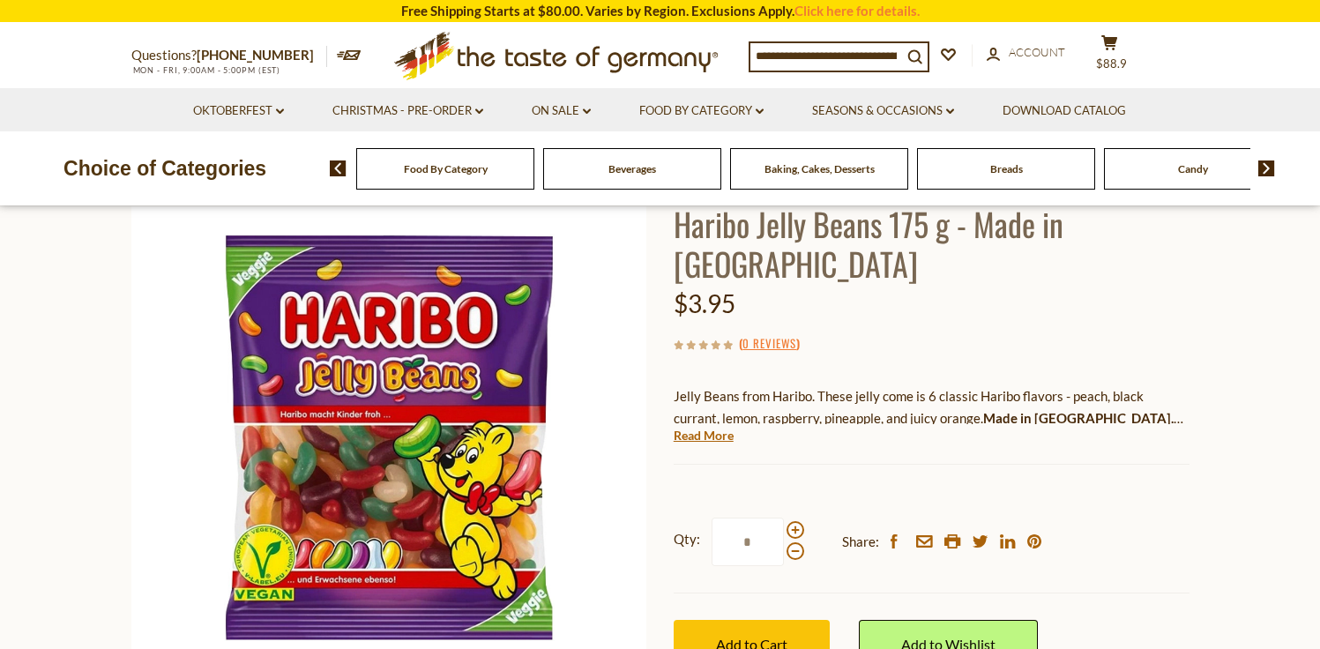
click at [793, 521] on div at bounding box center [795, 540] width 18 height 39
click at [784, 518] on input "*" at bounding box center [747, 542] width 72 height 48
click at [793, 521] on div at bounding box center [795, 540] width 18 height 39
click at [784, 518] on input "*" at bounding box center [747, 542] width 72 height 48
click at [793, 521] on div at bounding box center [795, 540] width 18 height 39
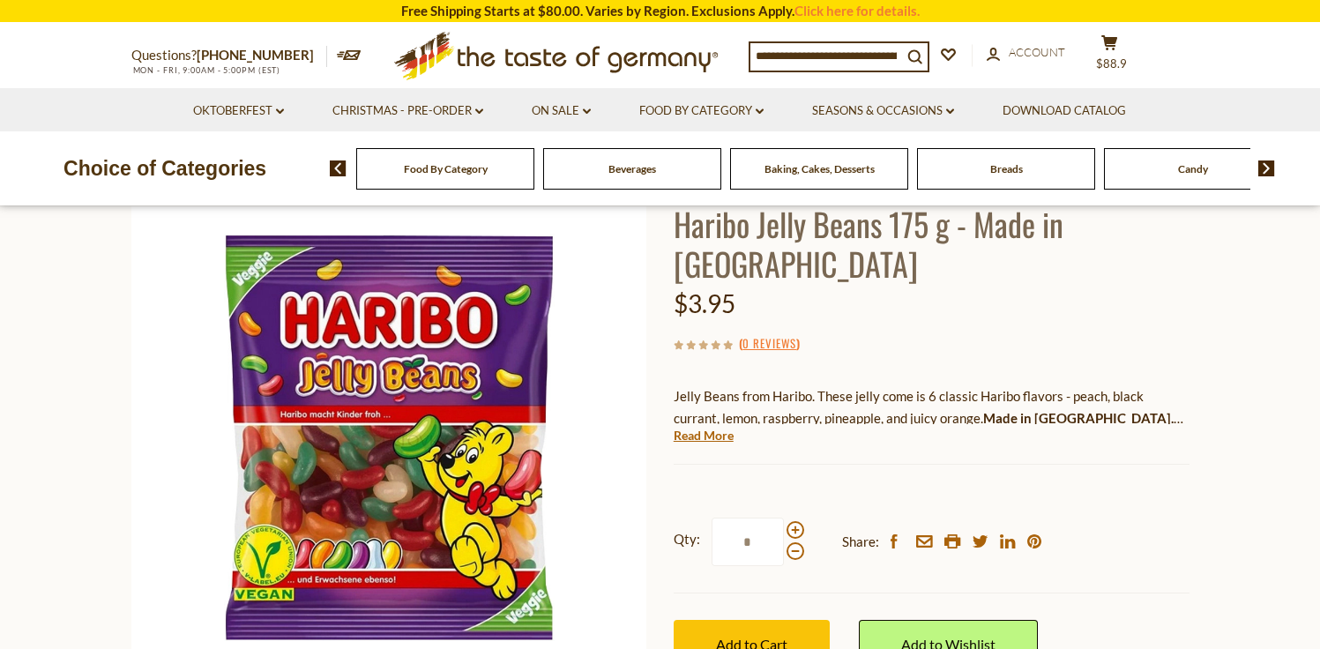
click at [784, 518] on input "*" at bounding box center [747, 542] width 72 height 48
click at [793, 521] on span at bounding box center [795, 530] width 18 height 18
click at [784, 518] on input "*" at bounding box center [747, 542] width 72 height 48
click at [793, 521] on span at bounding box center [795, 530] width 18 height 18
click at [784, 518] on input "*" at bounding box center [747, 542] width 72 height 48
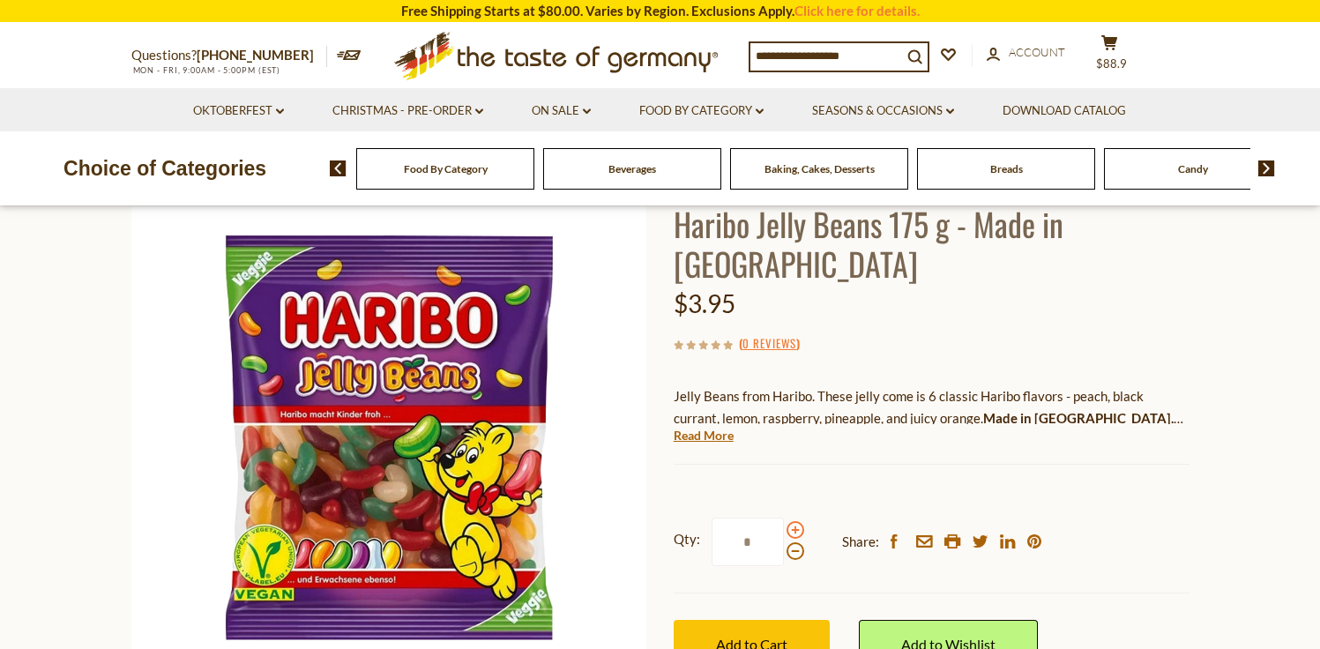
click at [793, 521] on span at bounding box center [795, 530] width 18 height 18
click at [784, 518] on input "*" at bounding box center [747, 542] width 72 height 48
type input "*"
click at [761, 518] on input "*" at bounding box center [747, 542] width 72 height 48
type input "*"
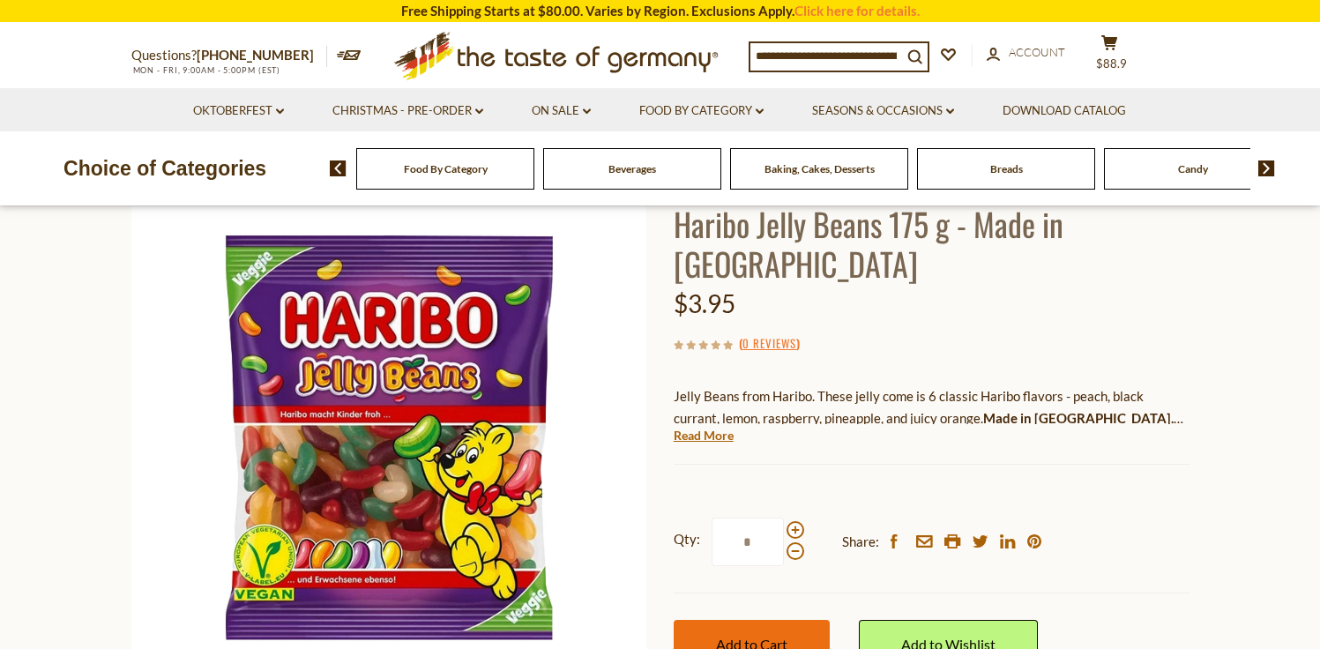
click at [735, 636] on span "Add to Cart" at bounding box center [751, 644] width 71 height 17
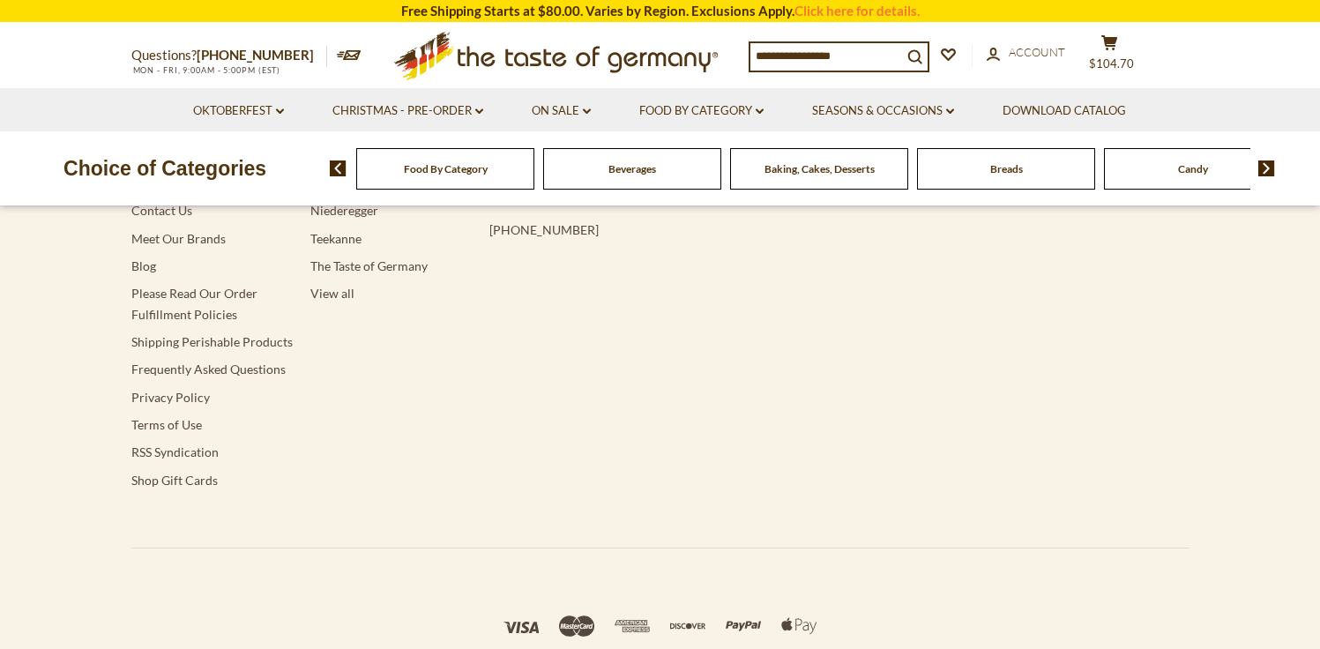
type input "******"
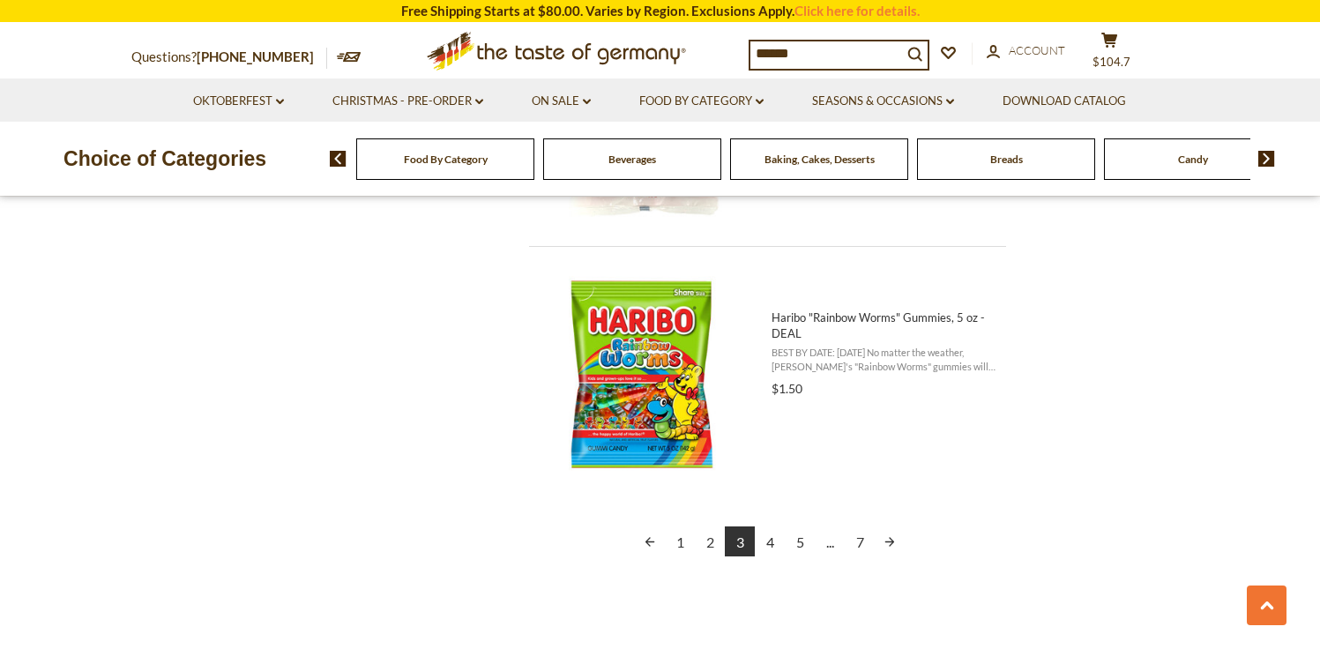
scroll to position [3923, 0]
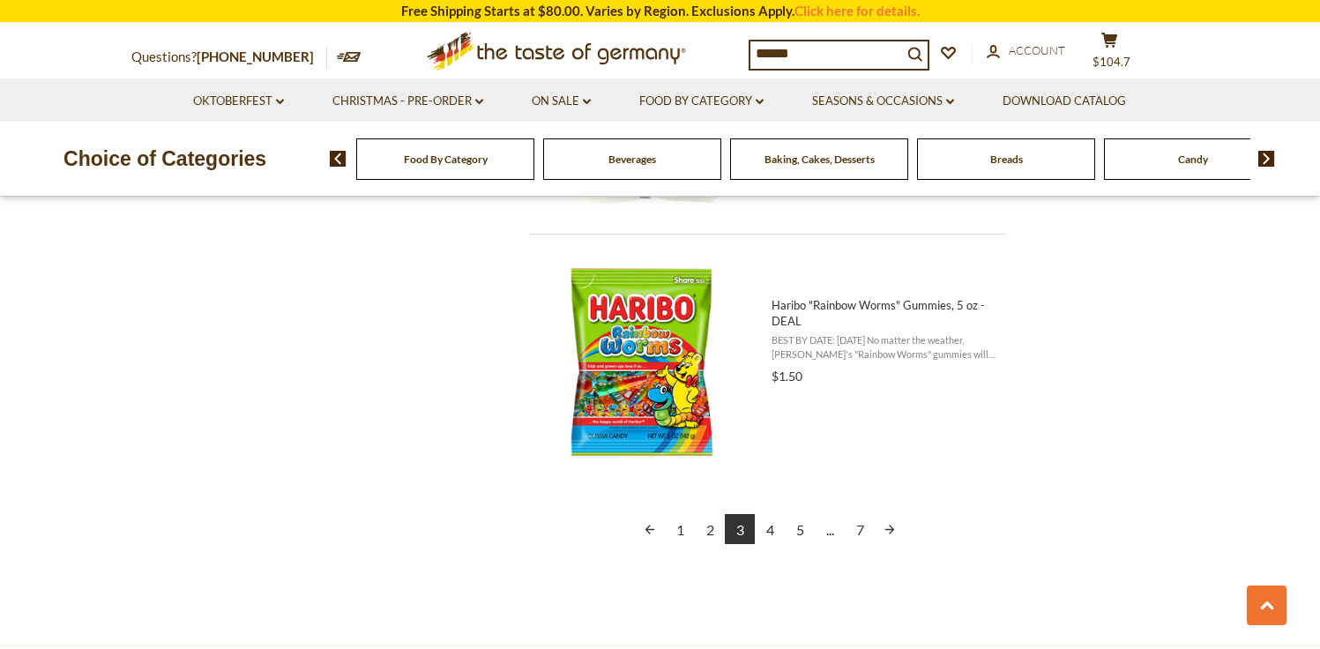
click at [769, 531] on link "4" at bounding box center [770, 529] width 30 height 30
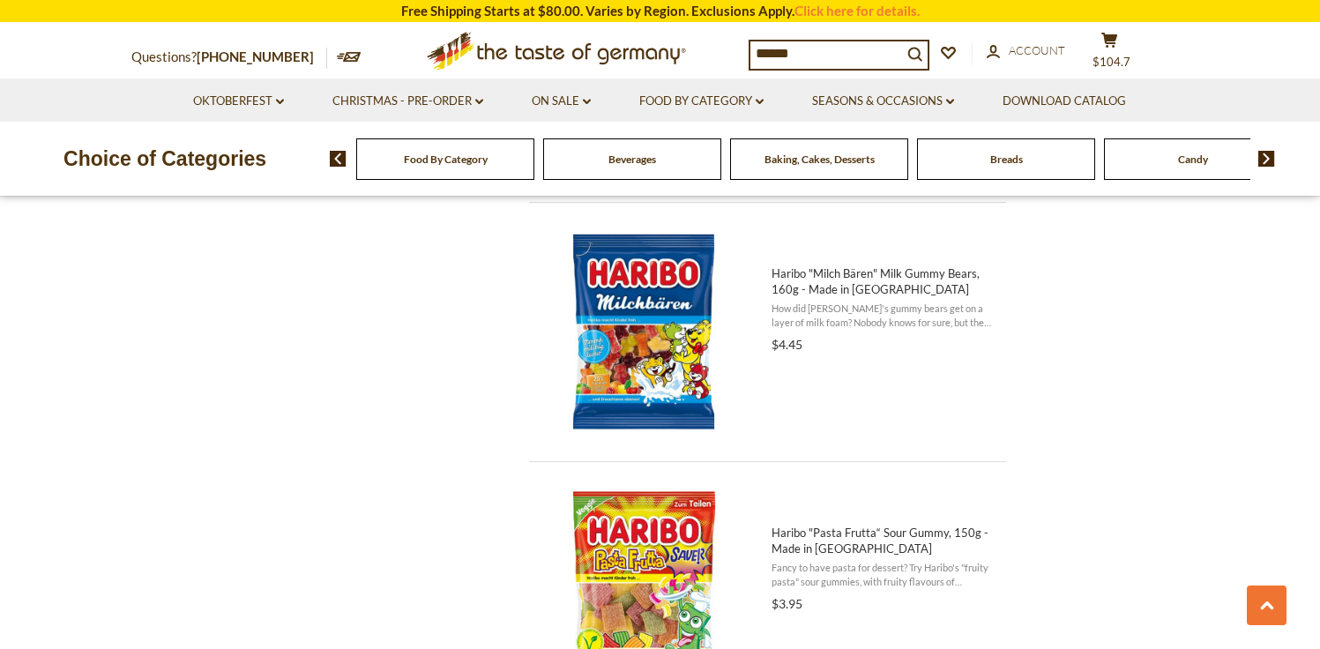
scroll to position [3413, 0]
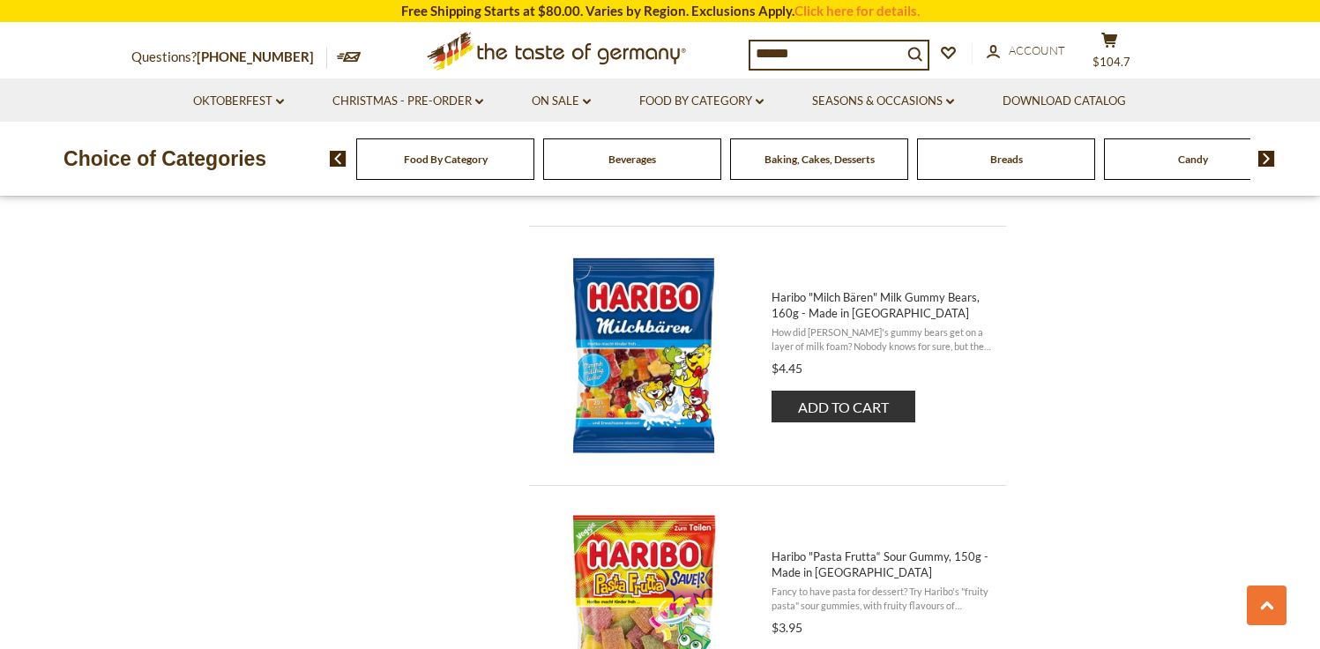
click at [839, 304] on span "Haribo "Milch Bären" Milk Gummy Bears, 160g - Made in [GEOGRAPHIC_DATA]" at bounding box center [883, 305] width 224 height 32
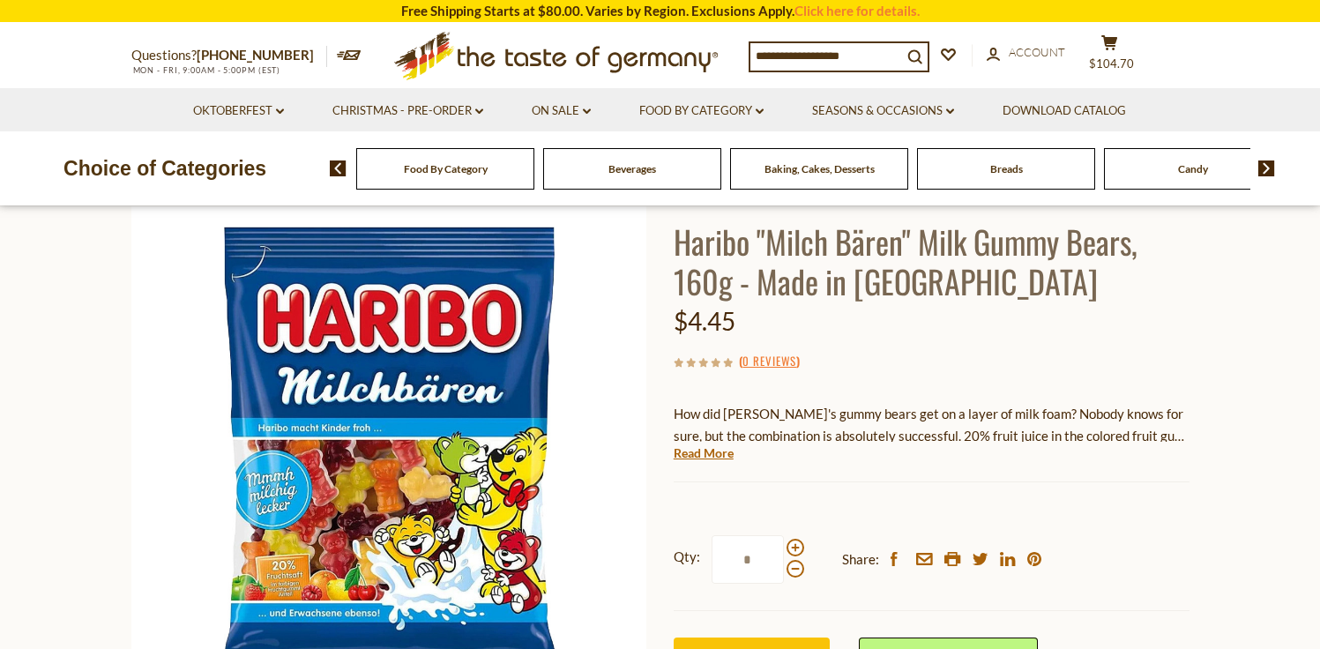
scroll to position [190, 0]
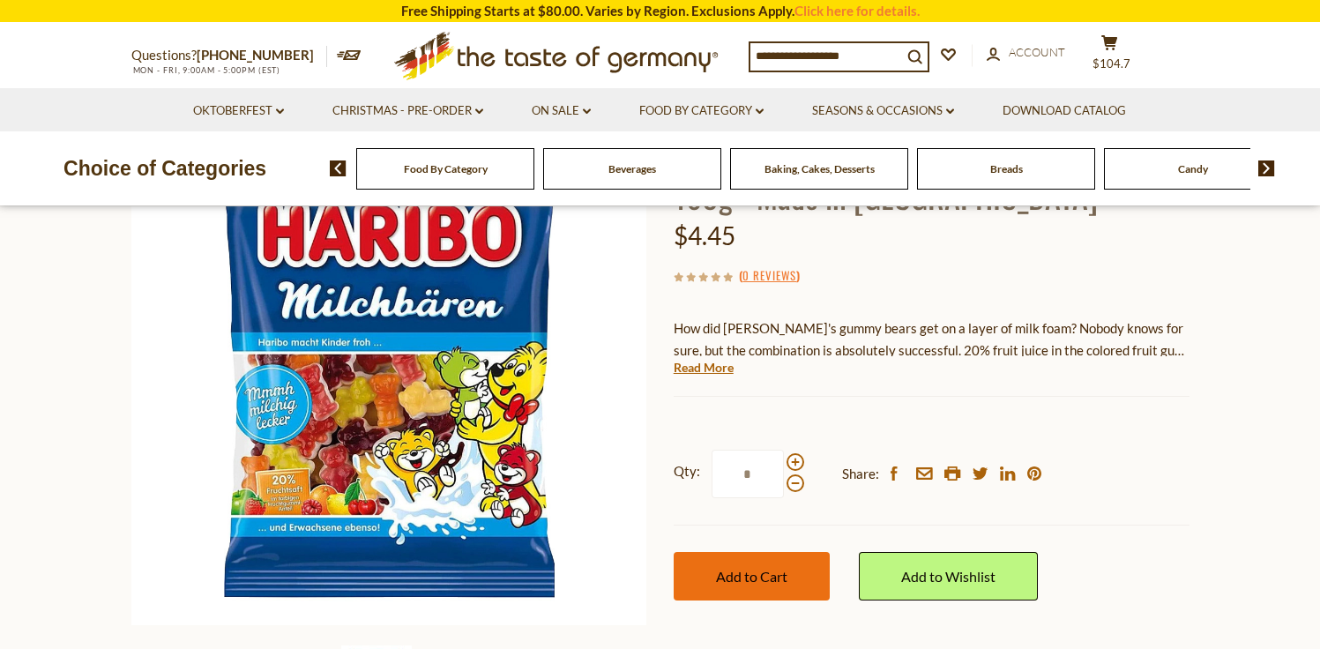
click at [766, 582] on span "Add to Cart" at bounding box center [751, 576] width 71 height 17
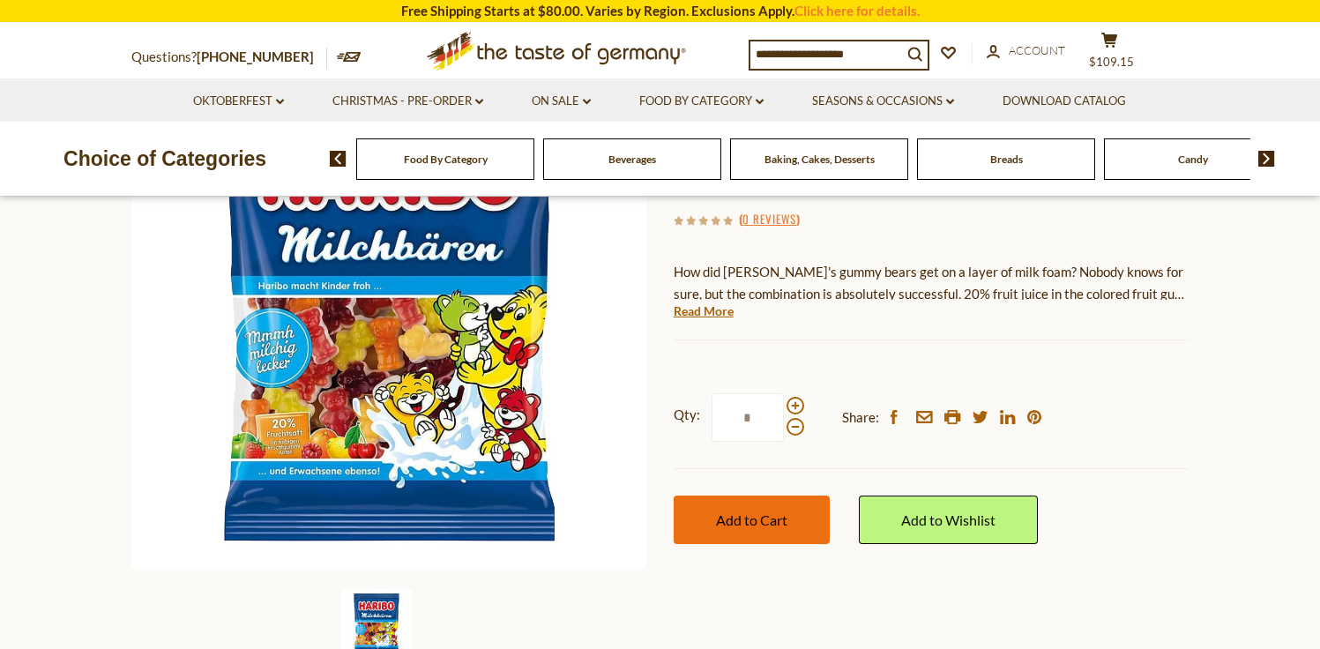
scroll to position [241, 0]
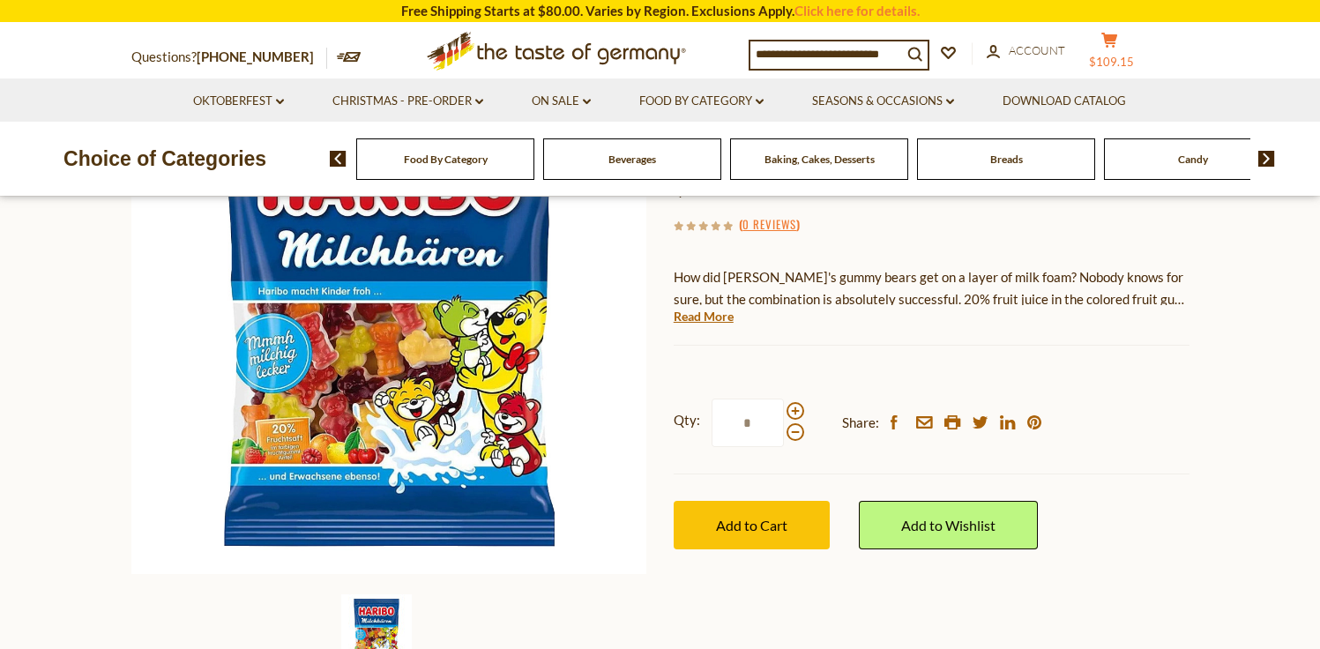
click at [1127, 41] on button "cart $109.15" at bounding box center [1110, 54] width 53 height 44
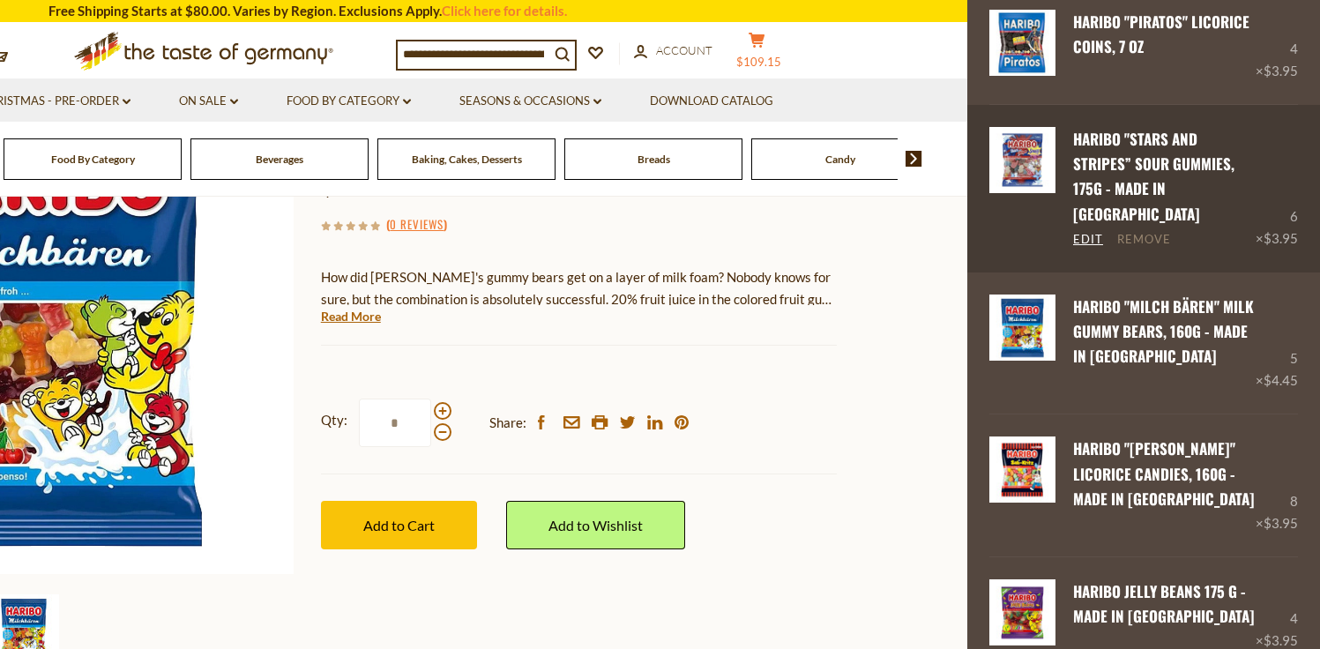
scroll to position [267, 0]
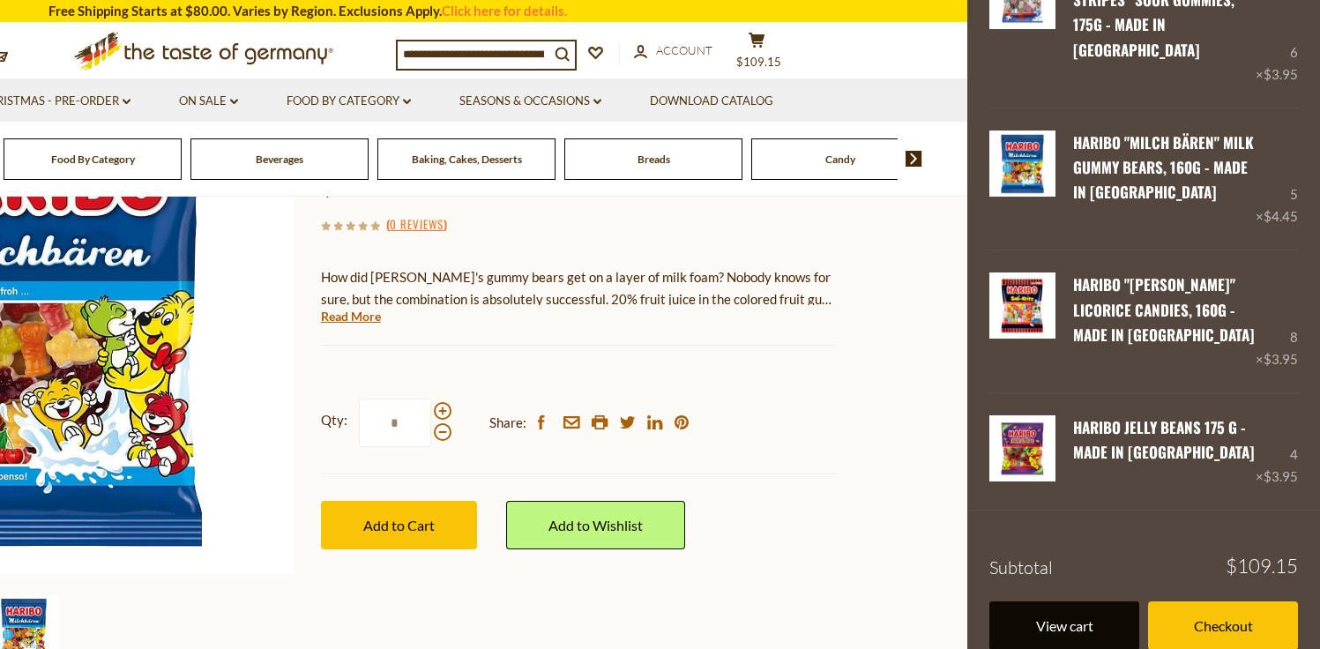
click at [1046, 605] on link "View cart" at bounding box center [1064, 625] width 150 height 48
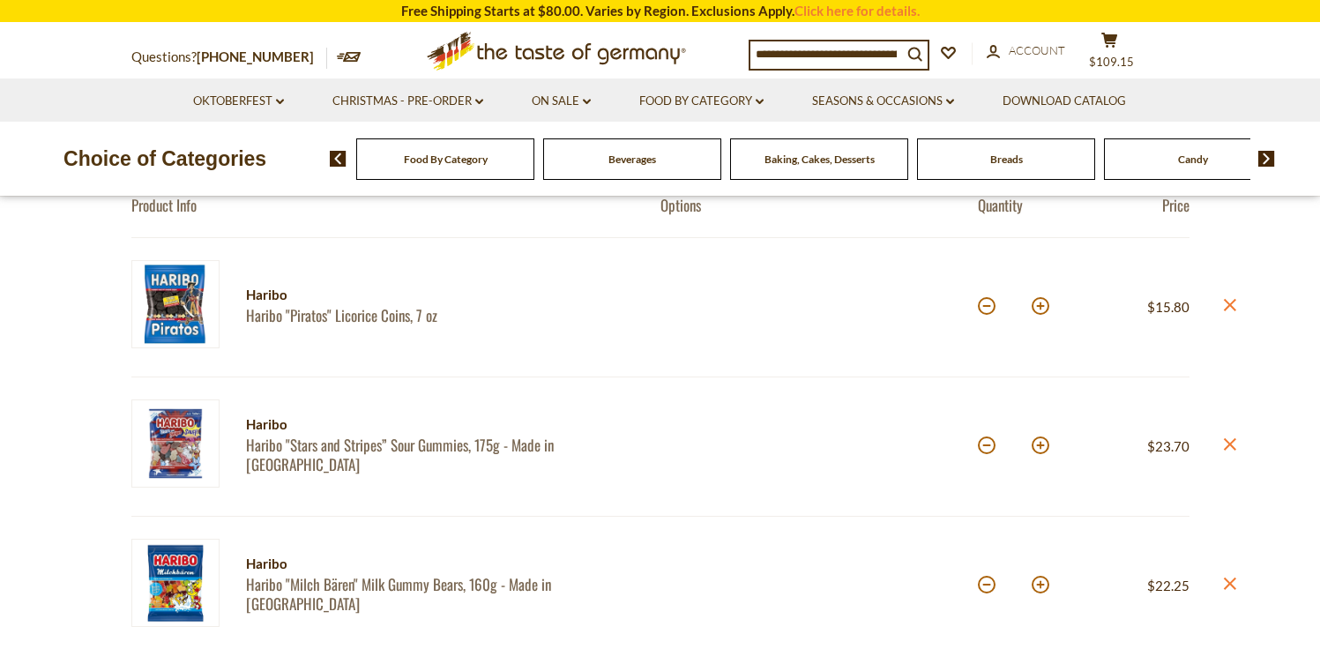
scroll to position [194, 0]
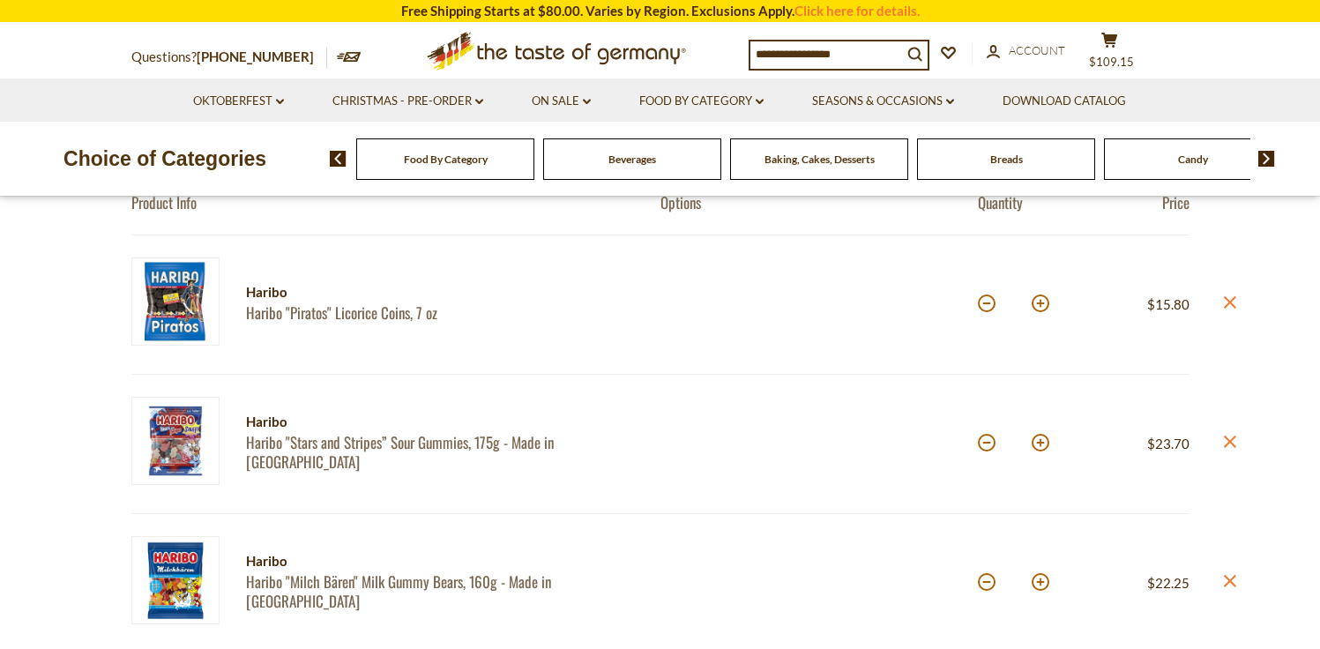
click at [1042, 306] on button at bounding box center [1041, 303] width 18 height 18
type input "*"
click at [1042, 306] on button at bounding box center [1041, 303] width 18 height 18
type input "*"
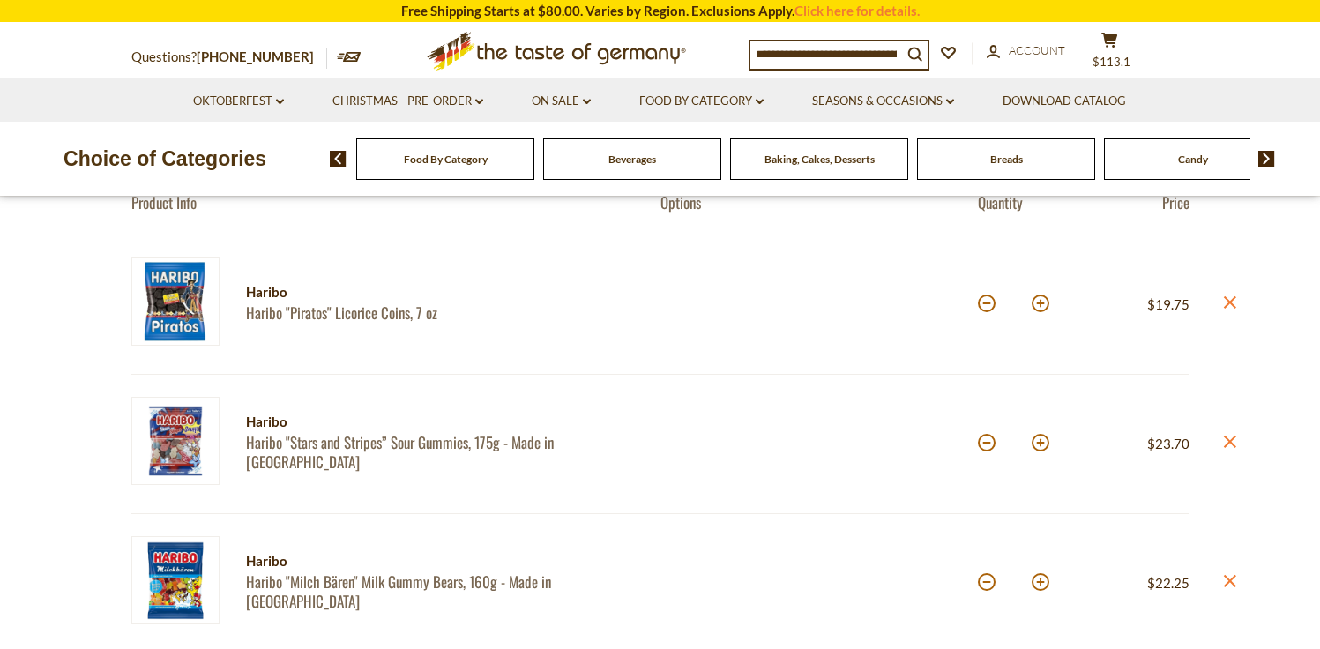
click at [1042, 306] on button at bounding box center [1041, 303] width 18 height 18
type input "*"
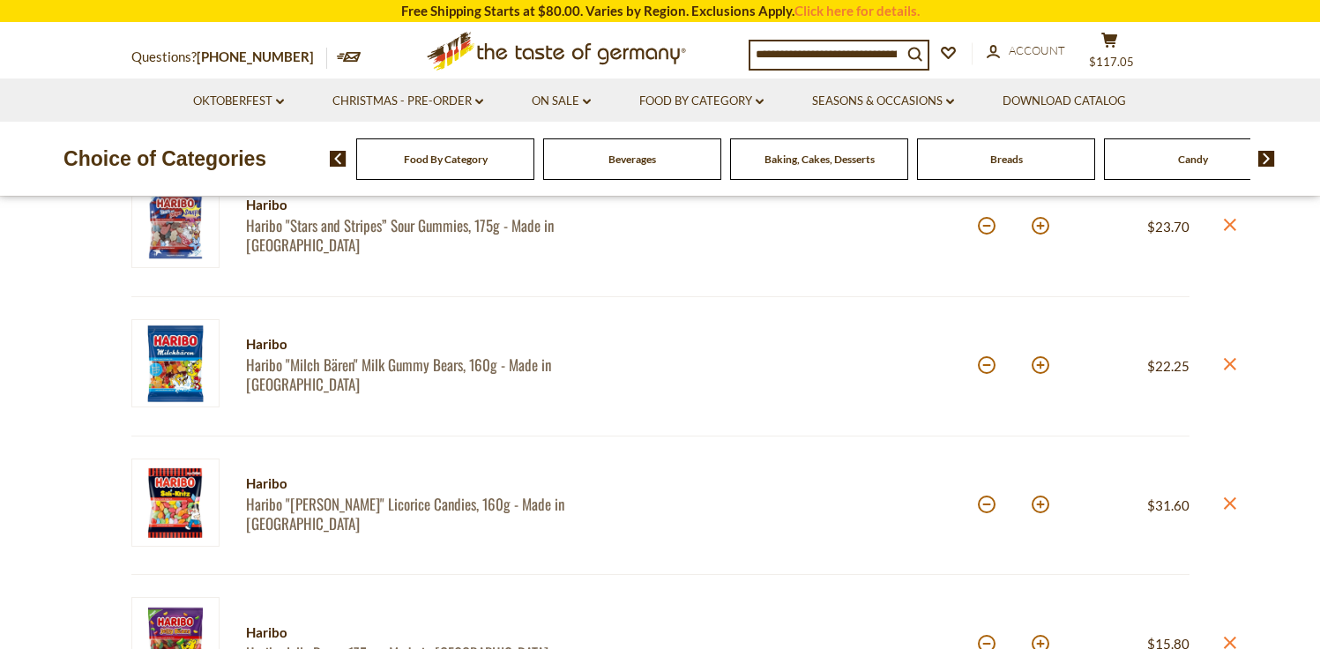
scroll to position [416, 0]
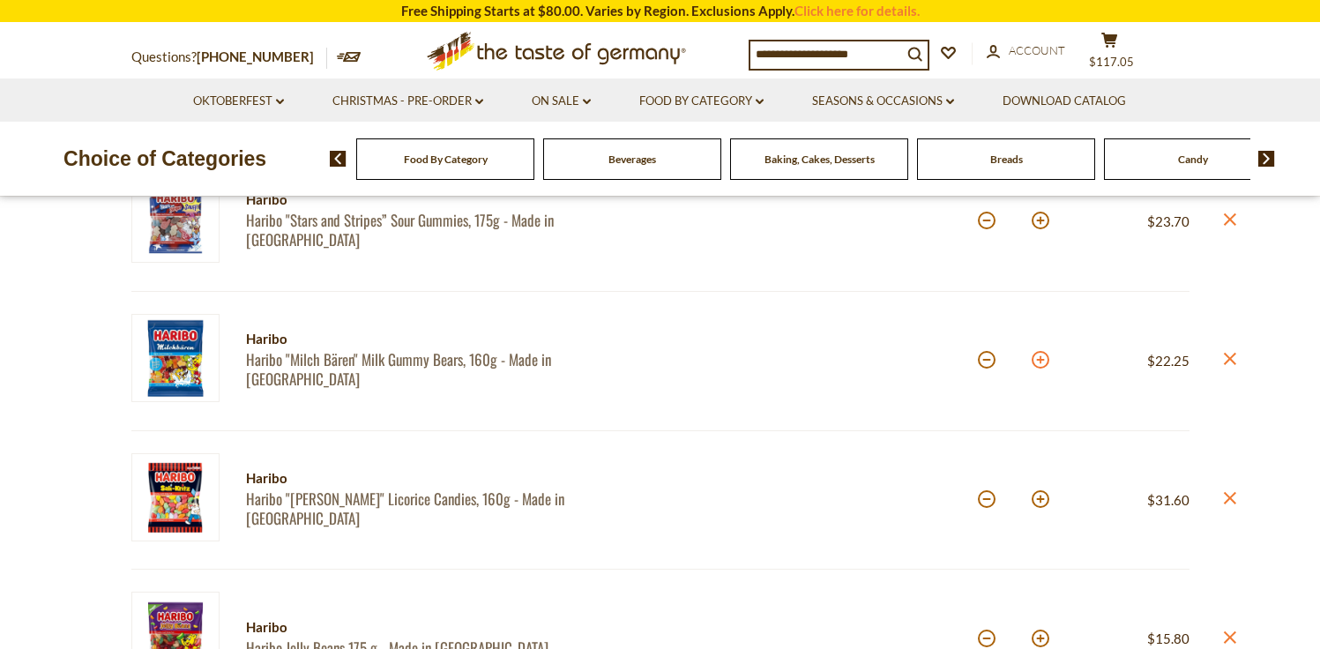
click at [1039, 361] on button at bounding box center [1041, 360] width 18 height 18
type input "*"
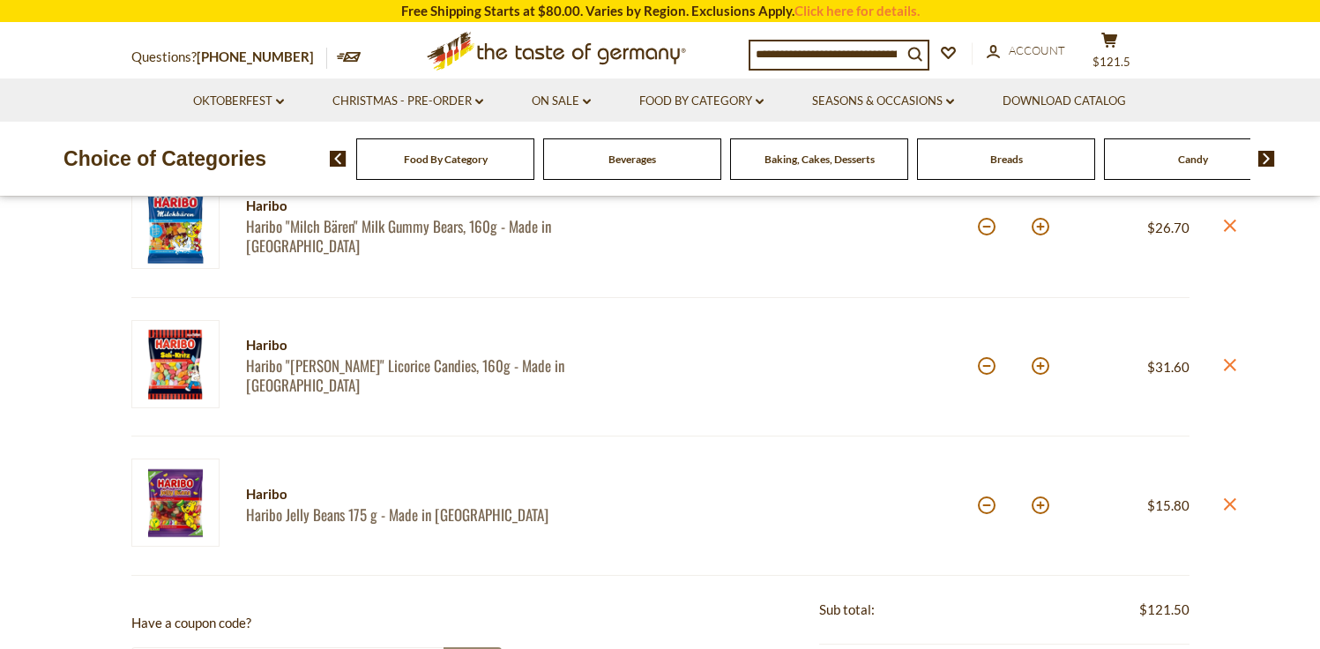
scroll to position [557, 0]
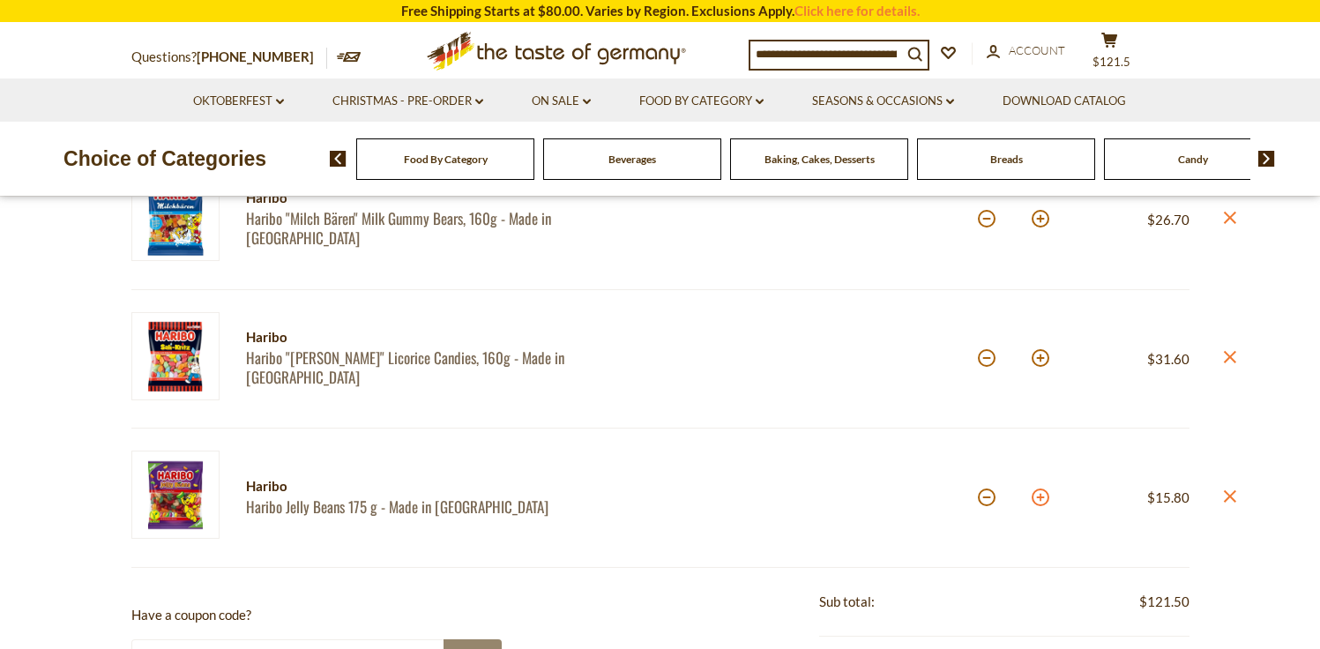
click at [1042, 495] on button at bounding box center [1041, 497] width 18 height 18
type input "*"
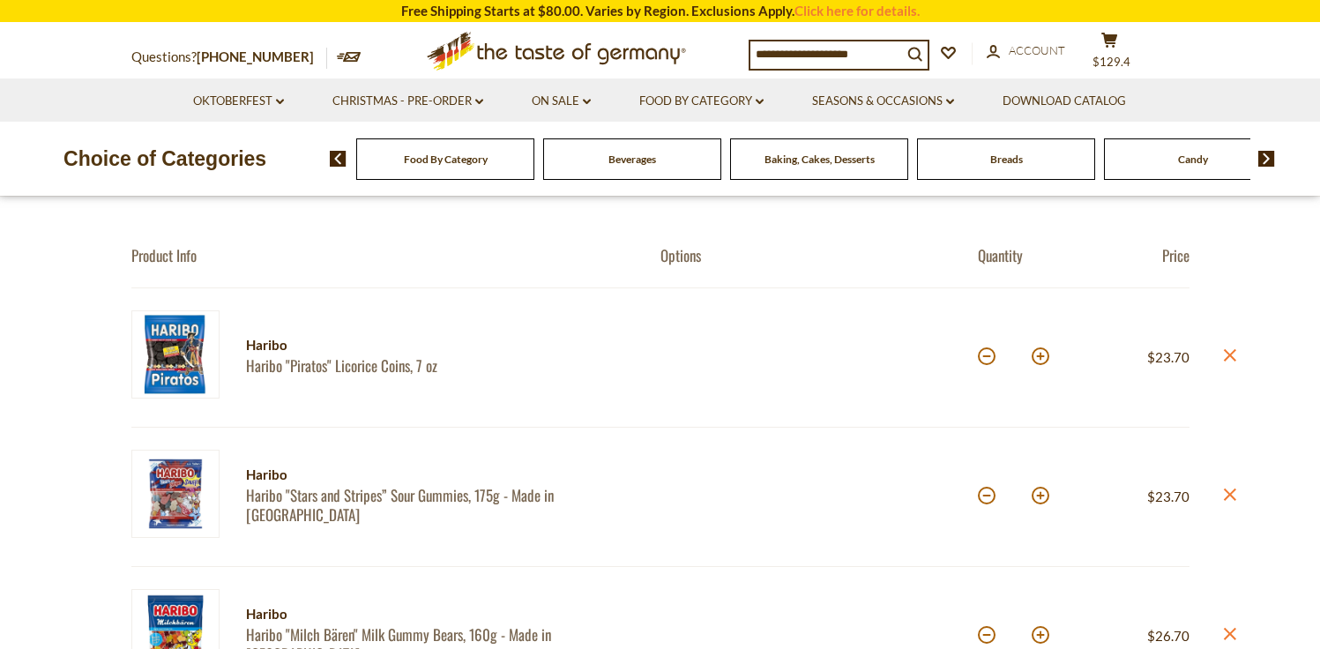
scroll to position [0, 0]
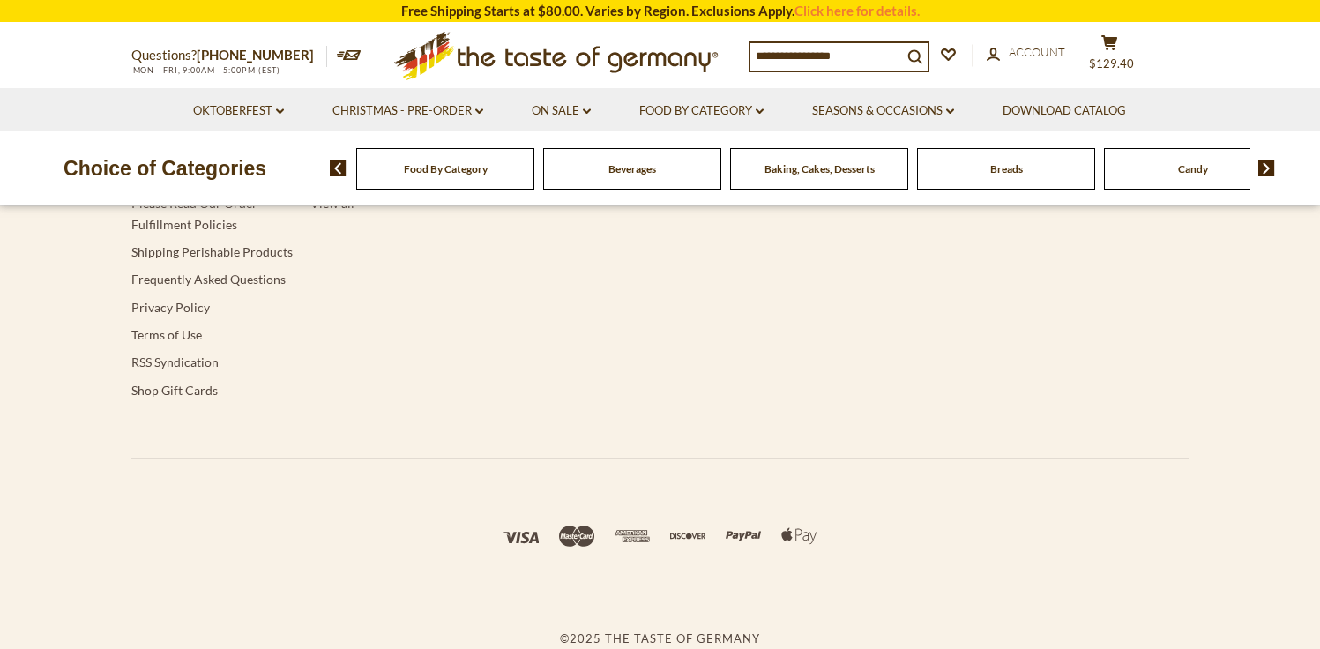
type input "******"
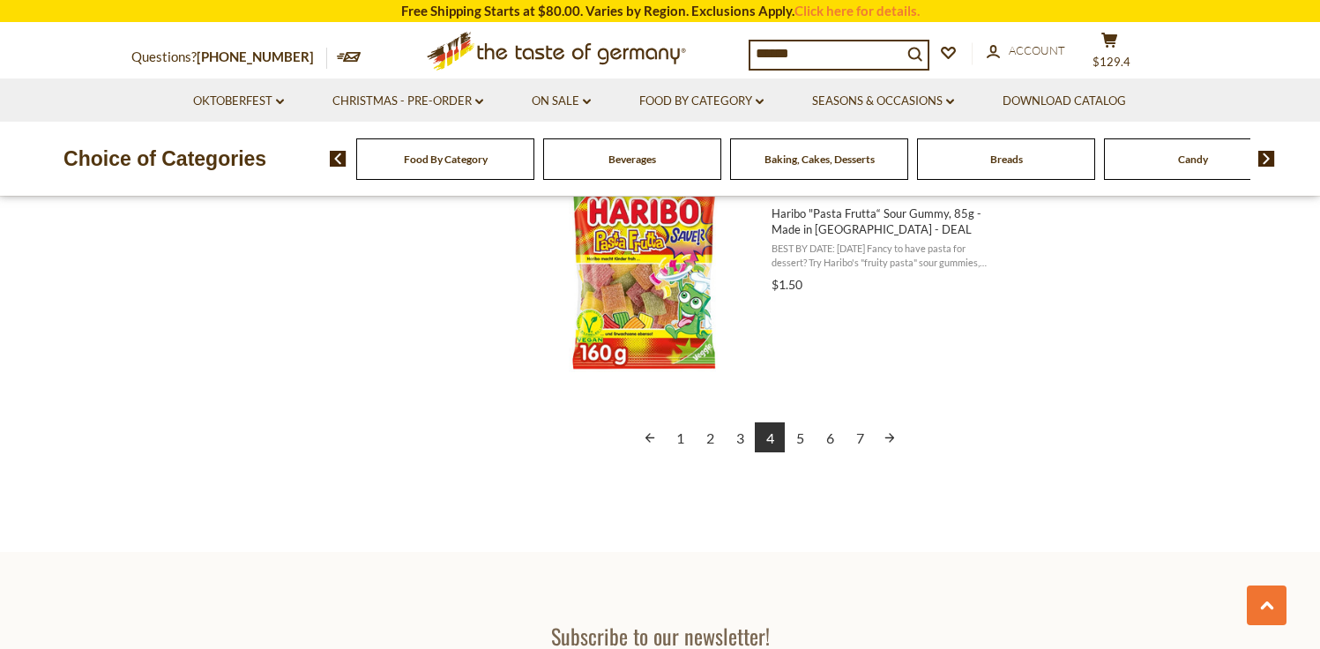
scroll to position [4026, 0]
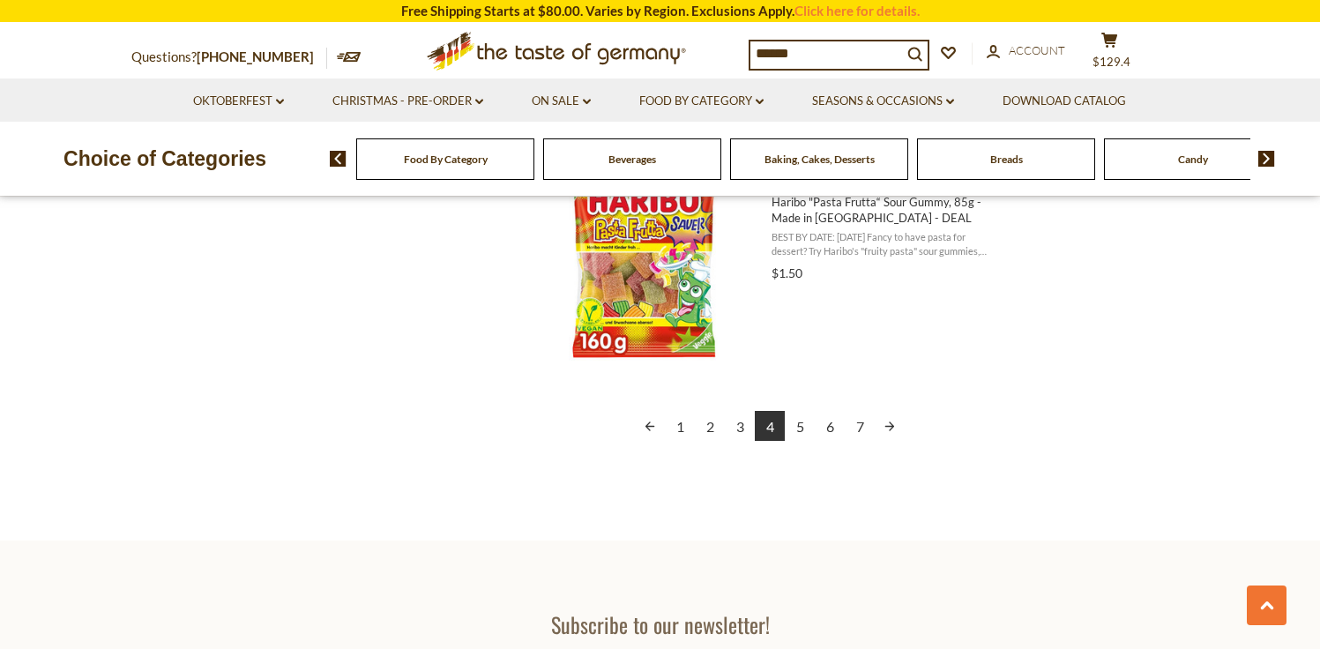
click at [801, 429] on link "5" at bounding box center [800, 426] width 30 height 30
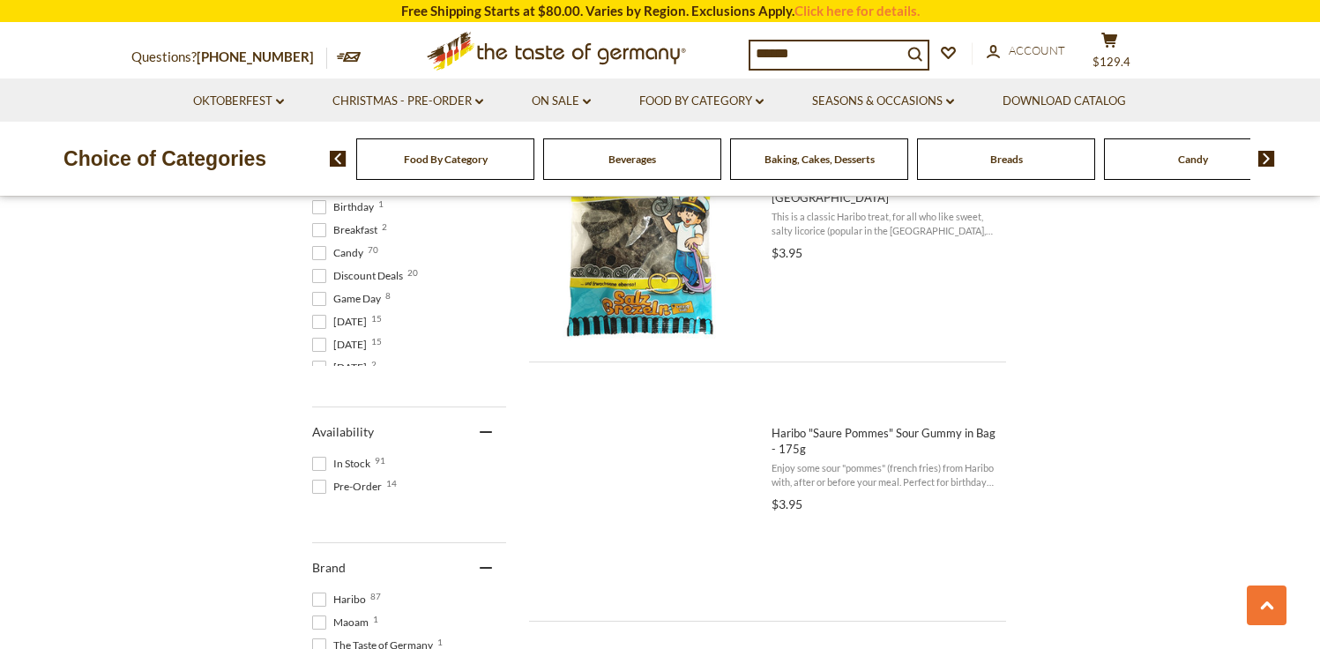
scroll to position [532, 0]
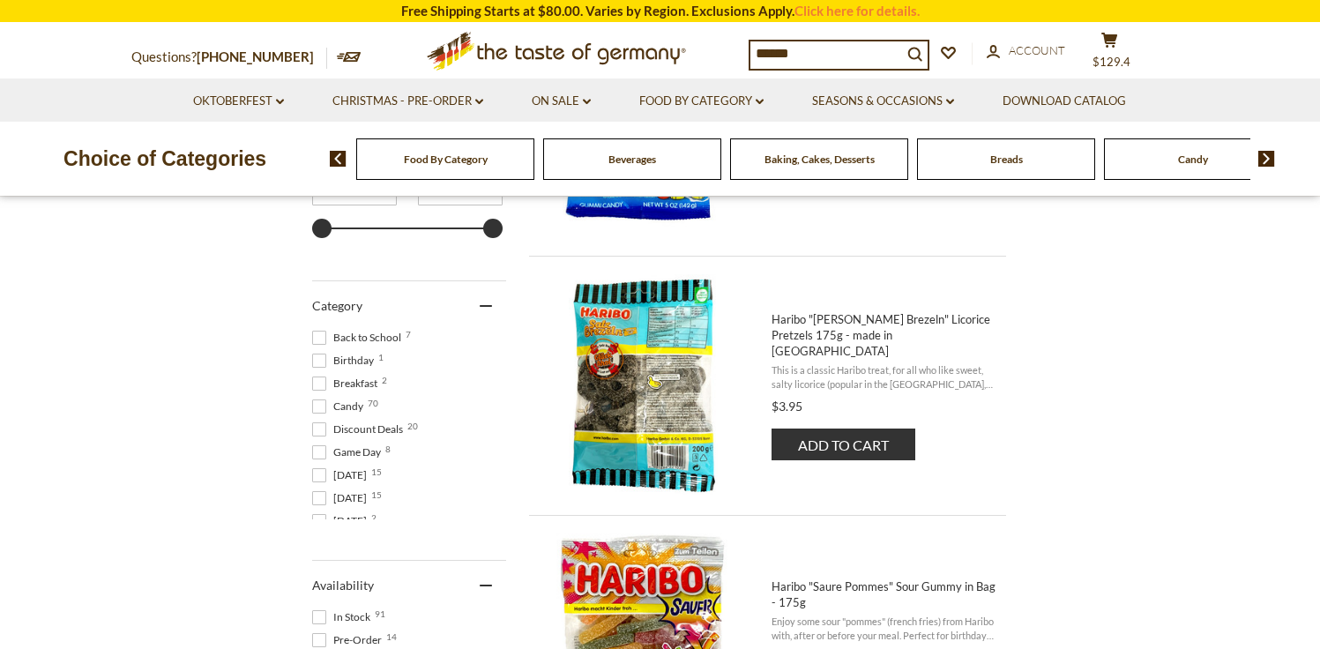
click at [824, 338] on span "Haribo "[PERSON_NAME] Brezeln" Licorice Pretzels 175g - made in [GEOGRAPHIC_DAT…" at bounding box center [883, 335] width 224 height 48
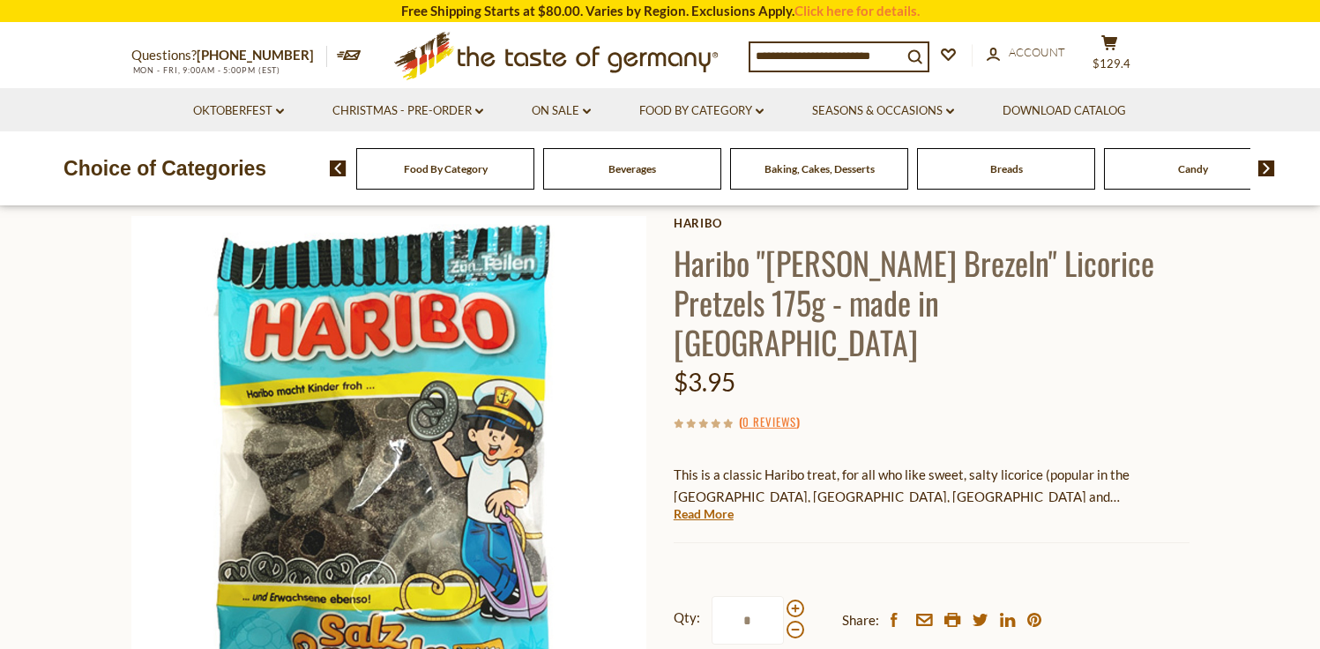
scroll to position [87, 0]
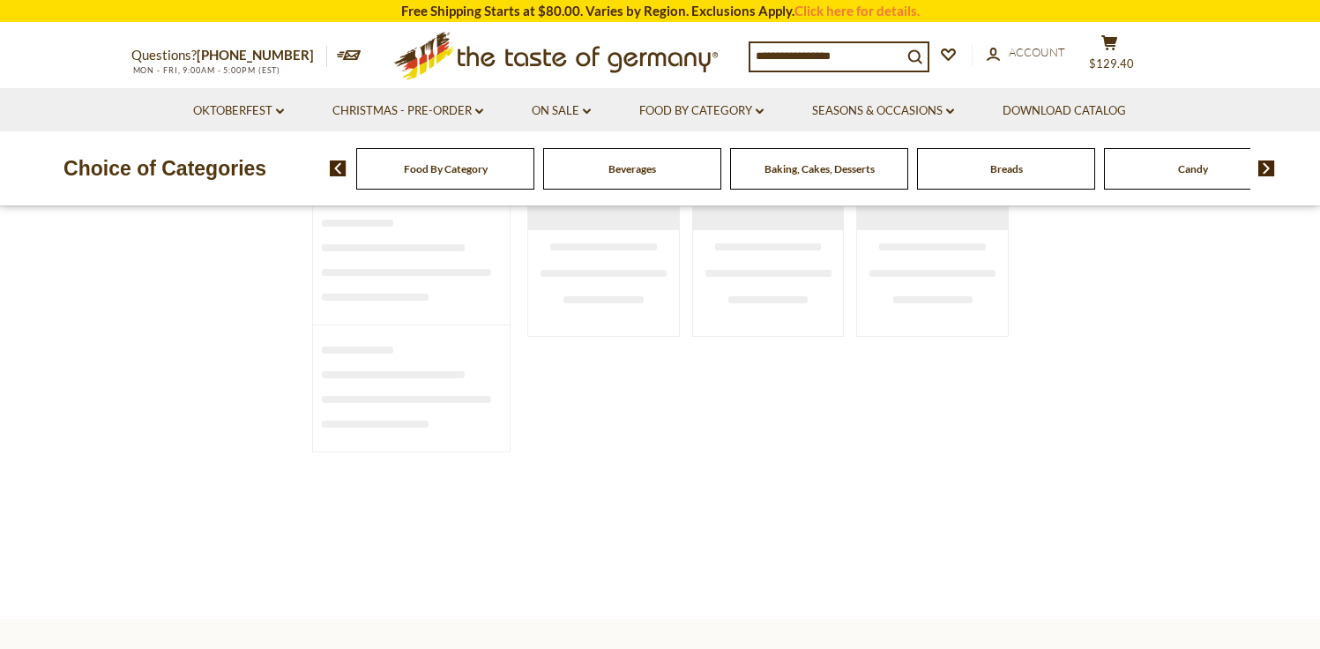
type input "******"
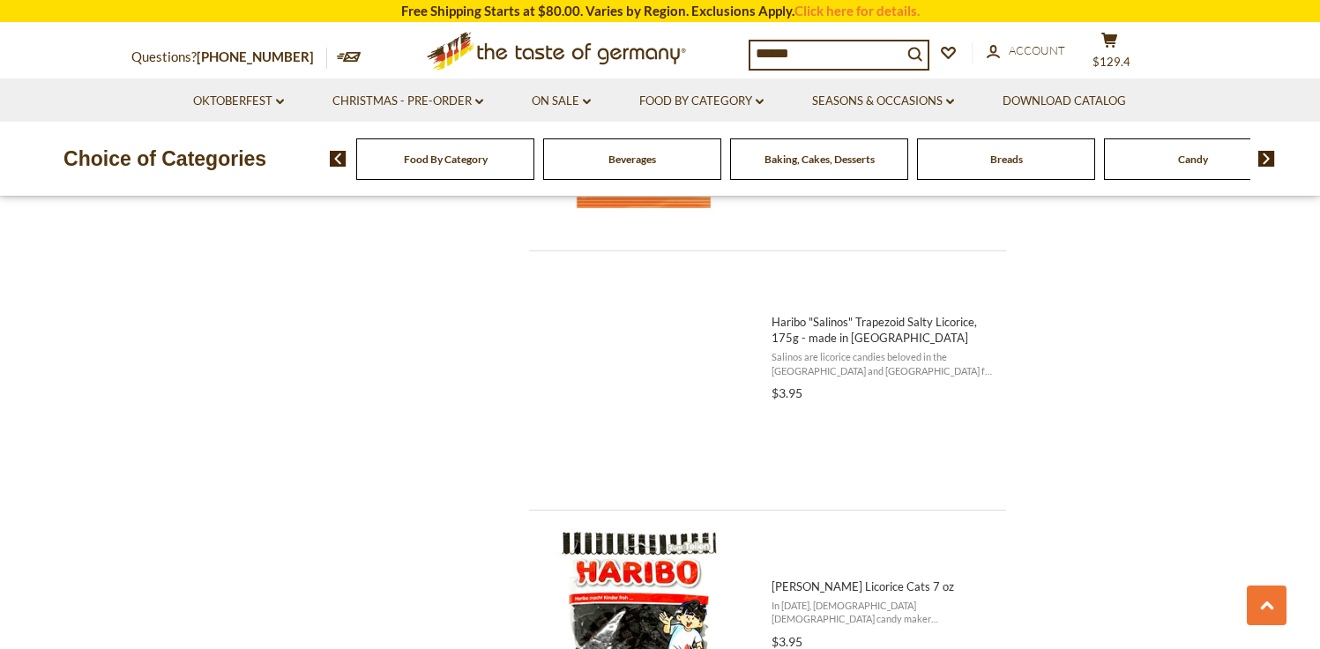
scroll to position [1829, 0]
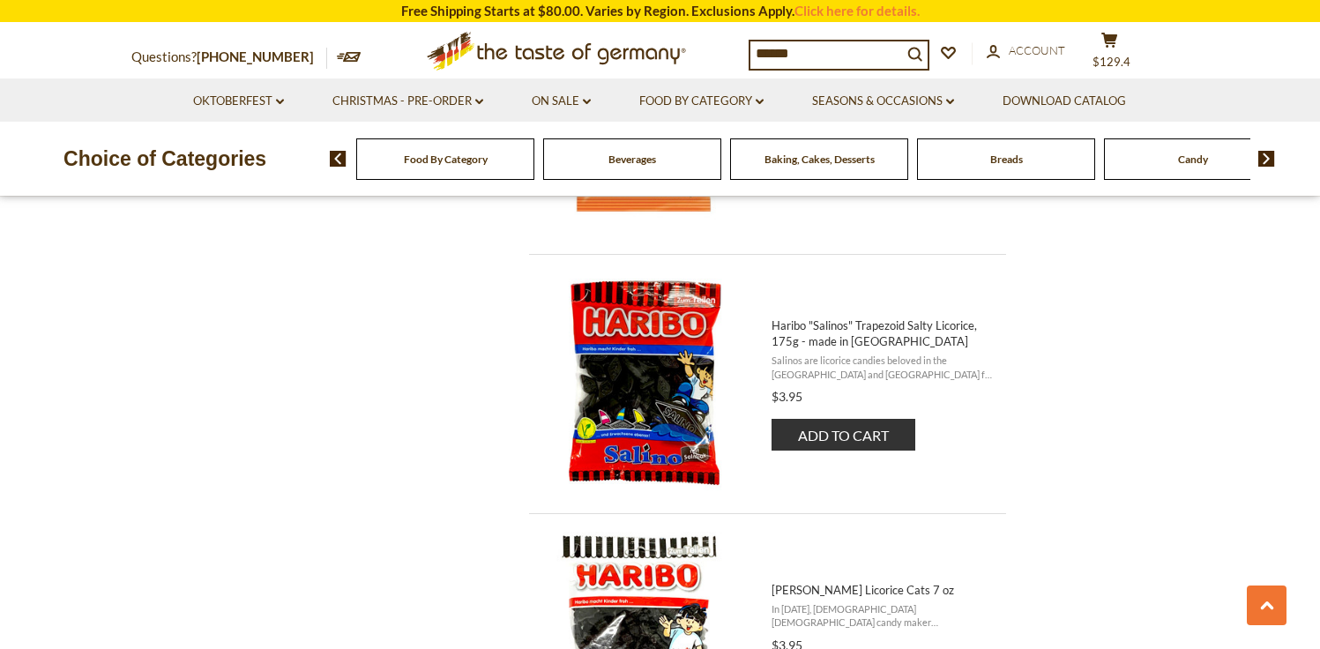
click at [869, 332] on span "Haribo "Salinos" Trapezoid Salty Licorice, 175g - made in [GEOGRAPHIC_DATA]" at bounding box center [883, 333] width 224 height 32
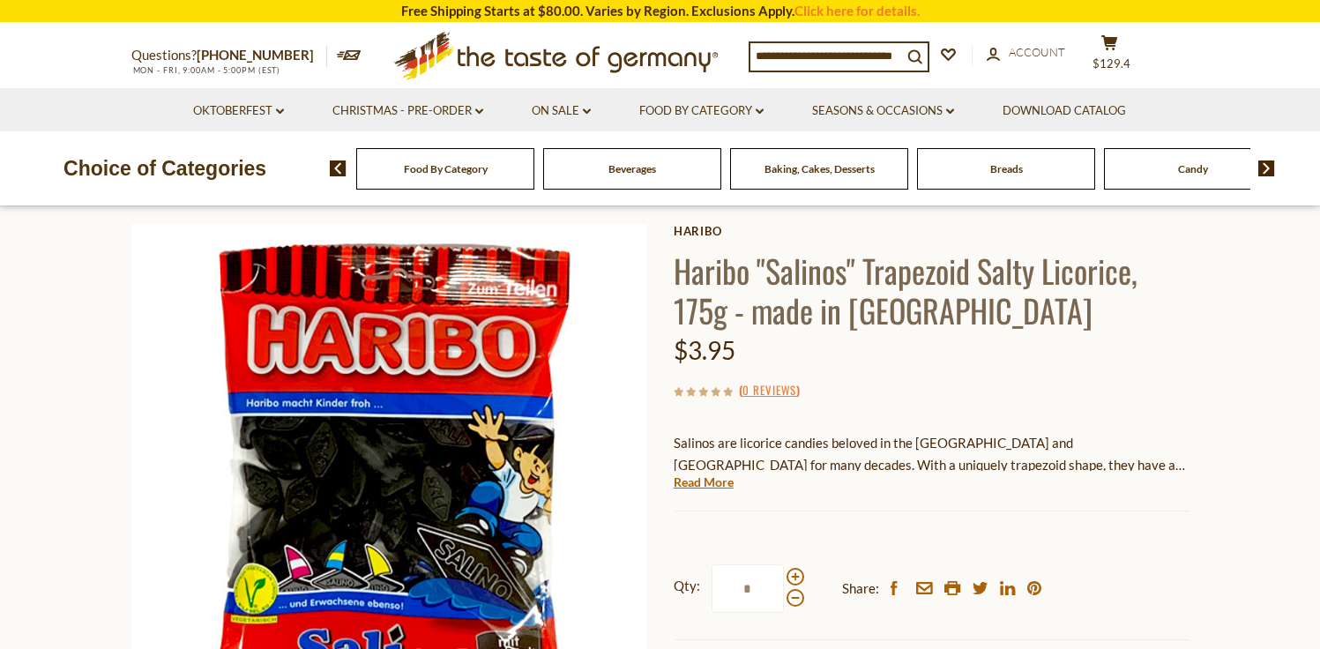
scroll to position [101, 0]
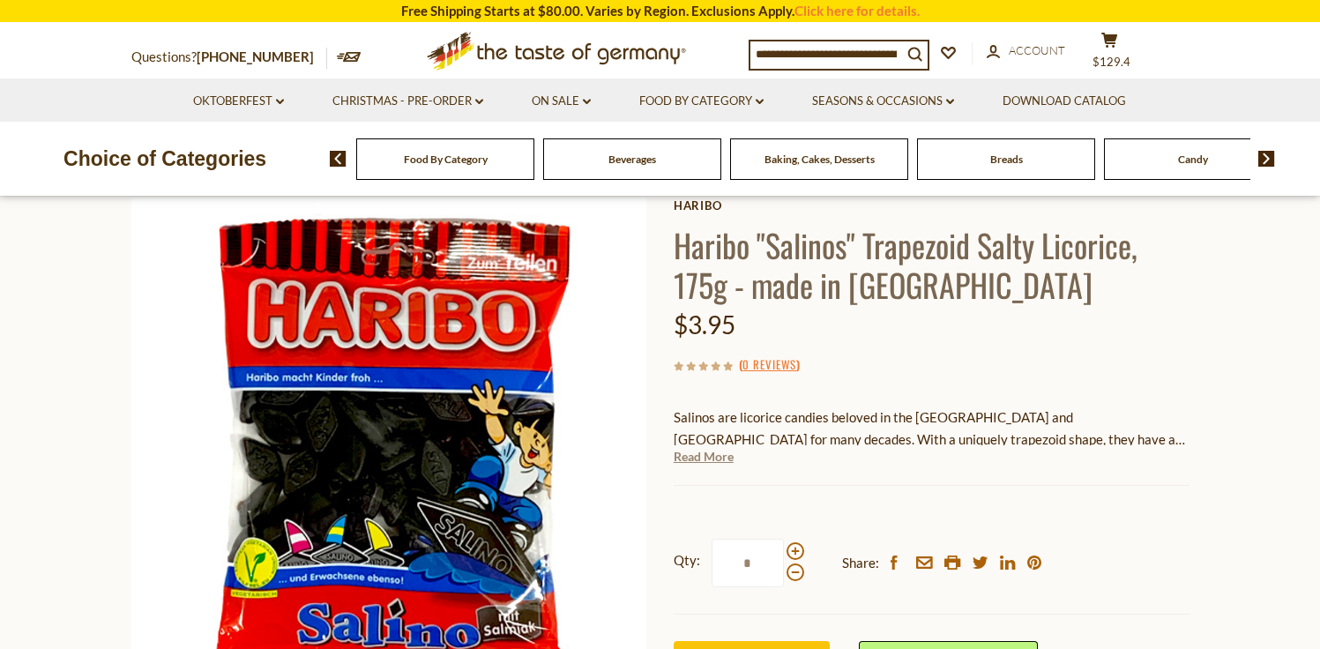
click at [709, 458] on link "Read More" at bounding box center [704, 457] width 60 height 18
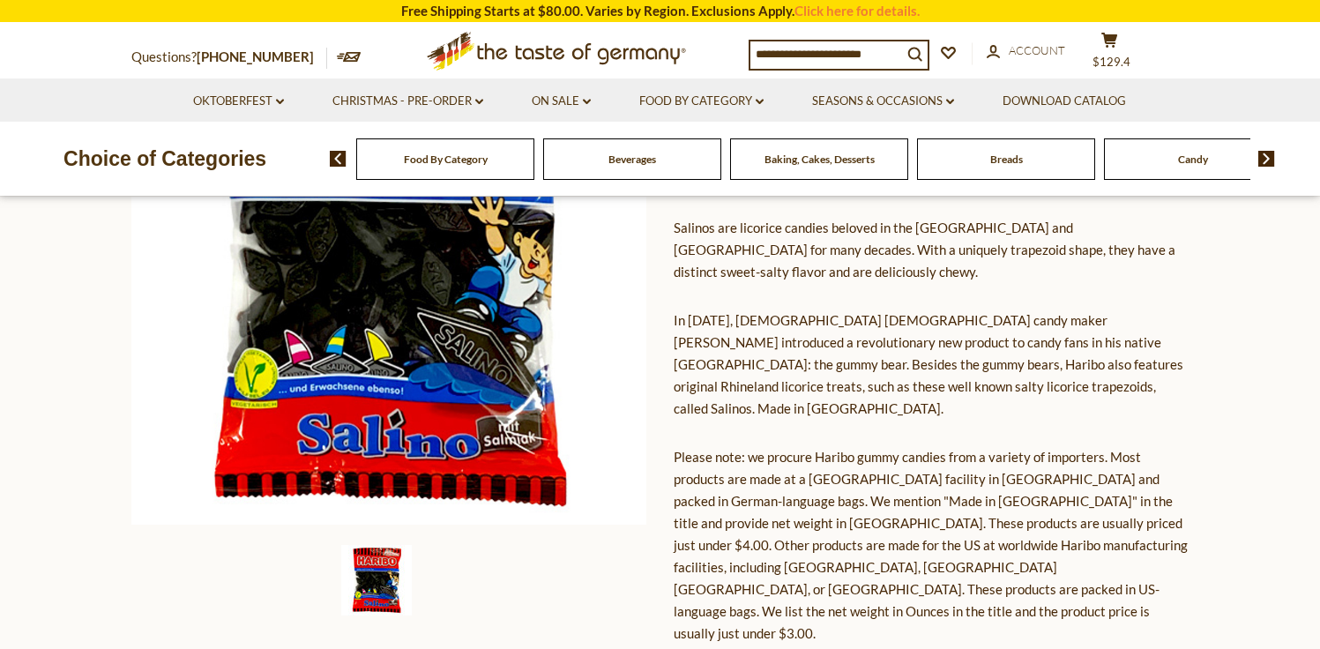
scroll to position [294, 0]
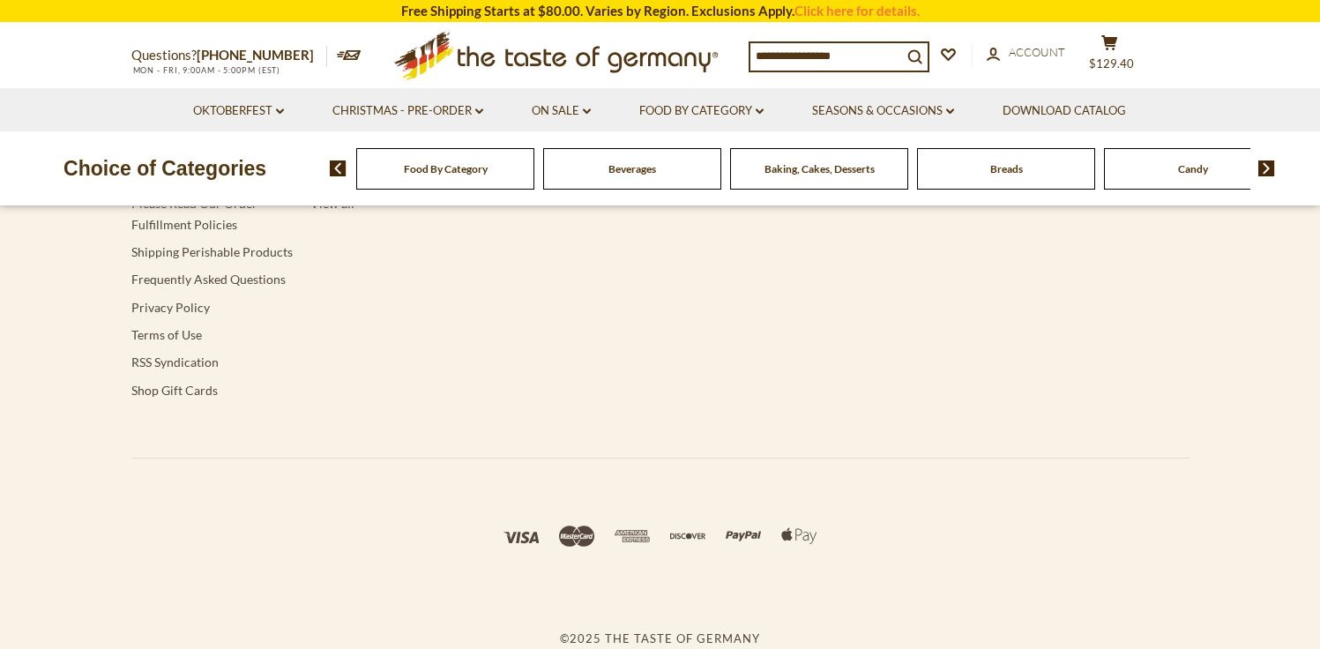
type input "******"
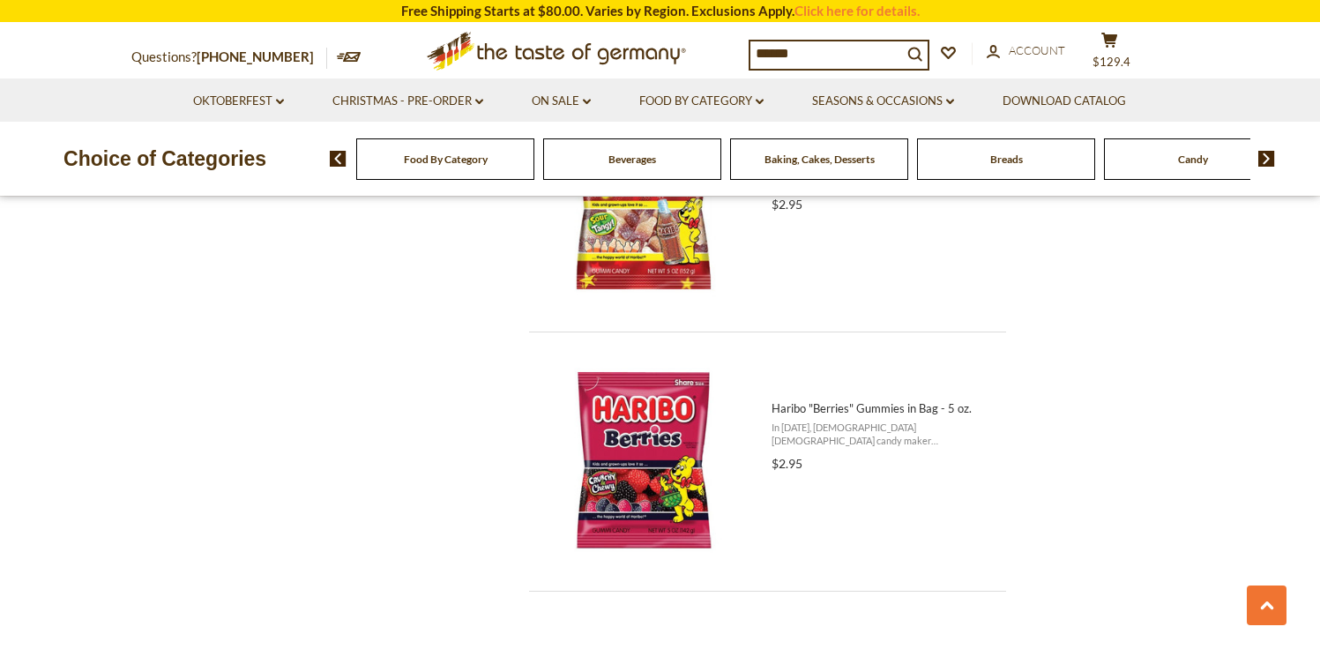
scroll to position [3839, 0]
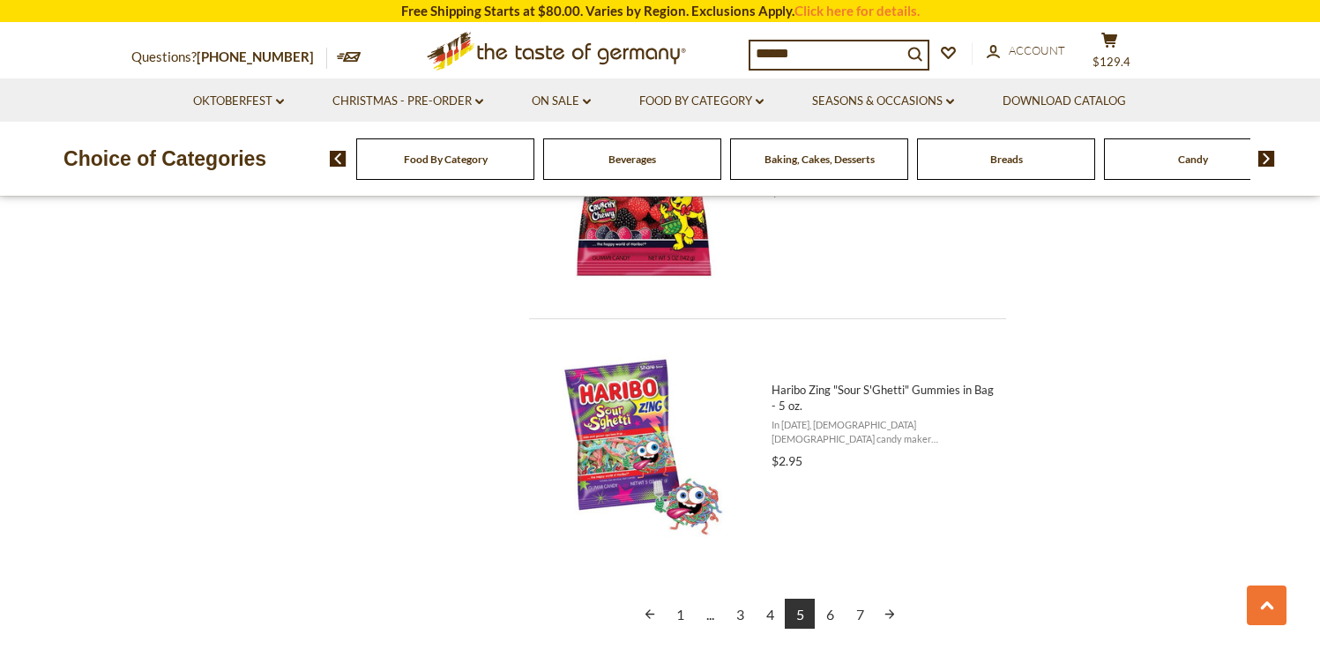
click at [827, 612] on link "6" at bounding box center [830, 614] width 30 height 30
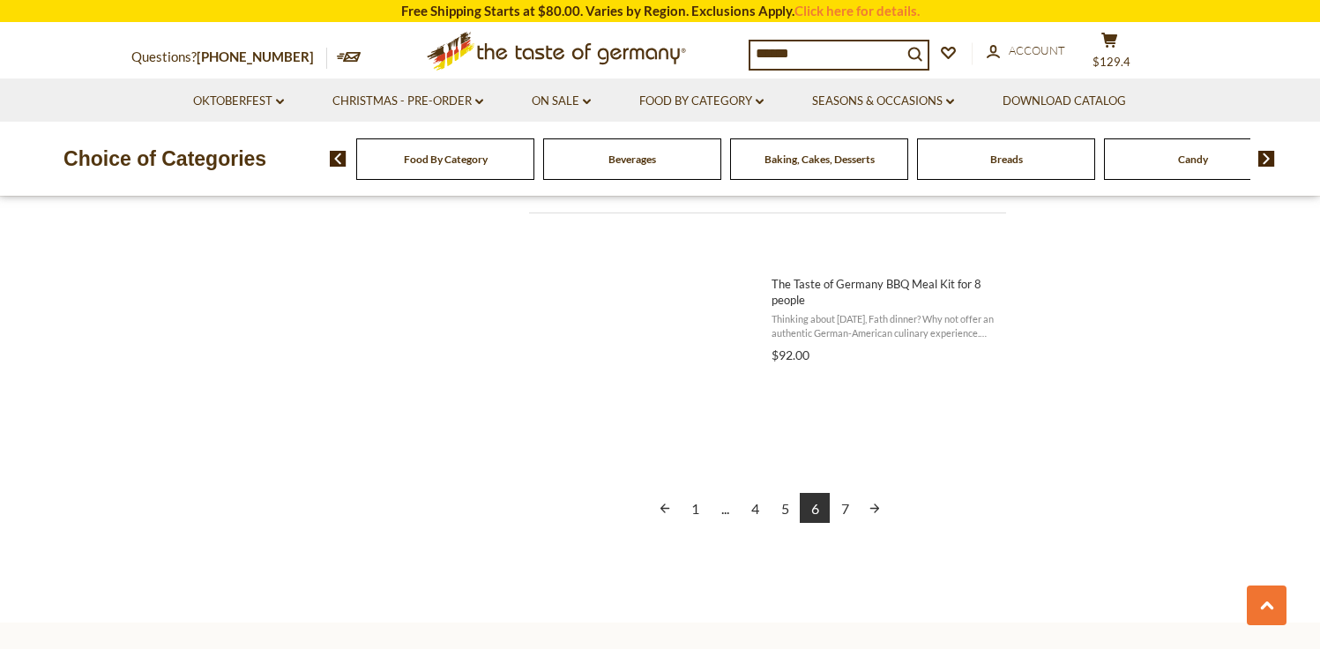
scroll to position [3982, 0]
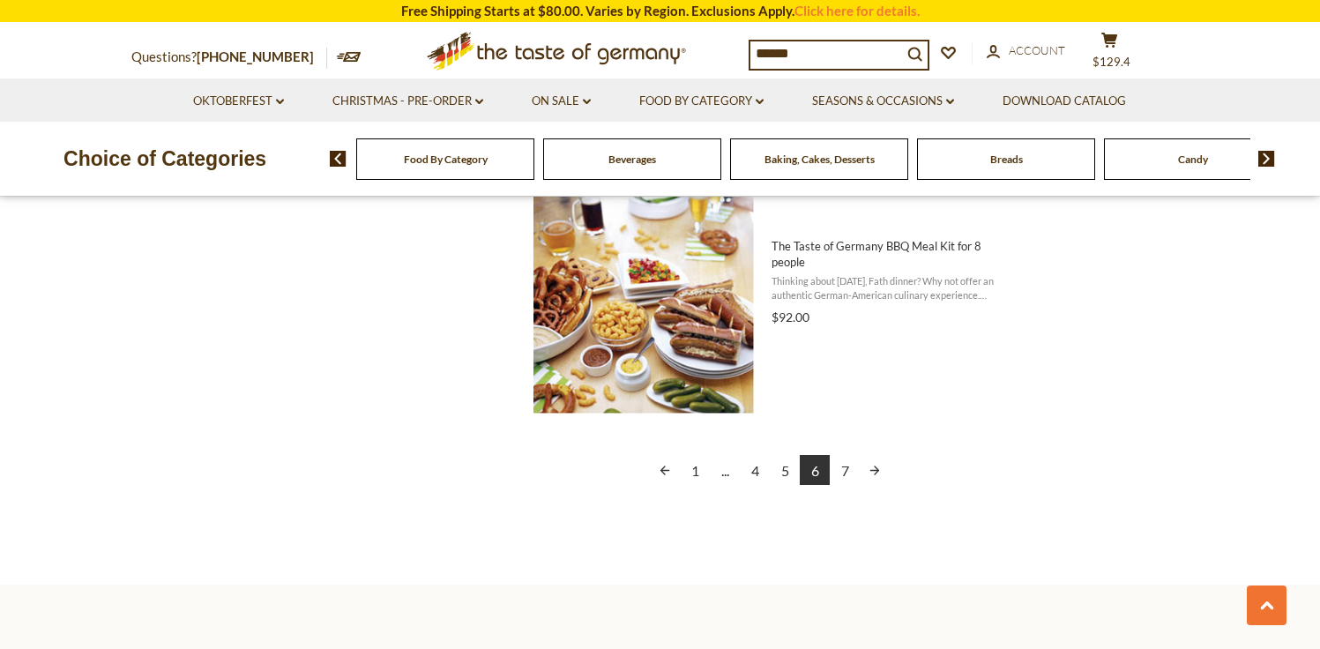
click at [839, 472] on link "7" at bounding box center [845, 470] width 30 height 30
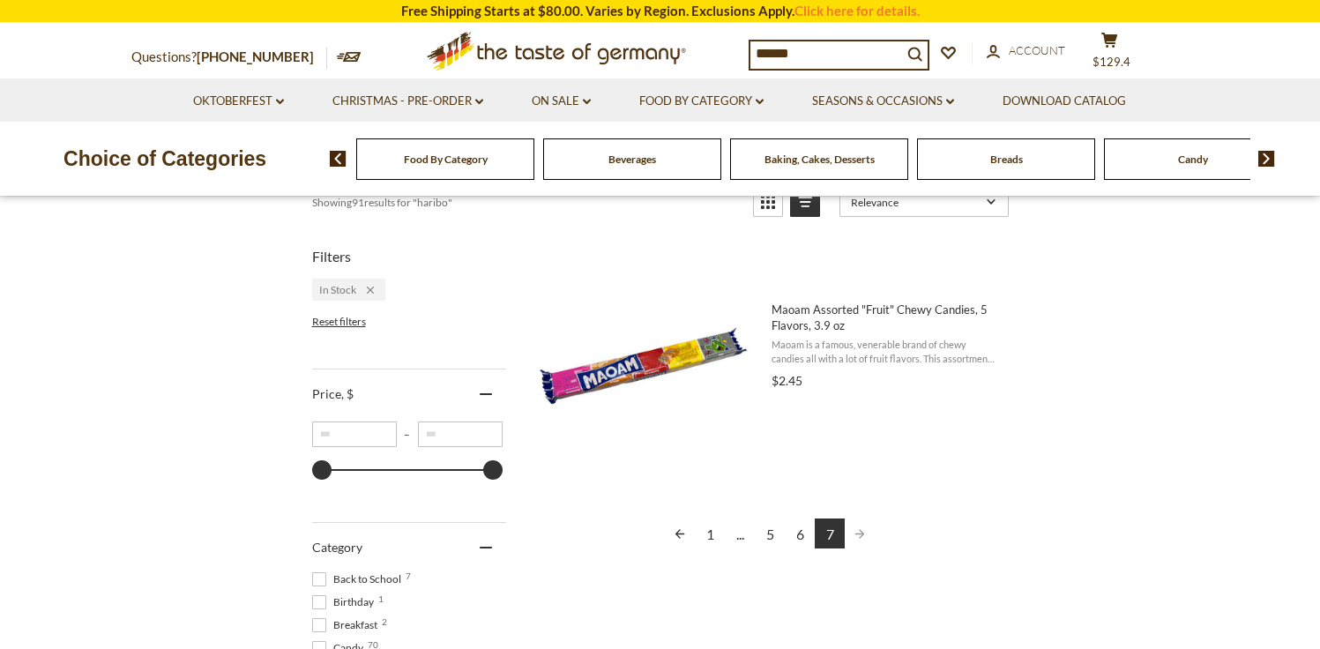
scroll to position [354, 0]
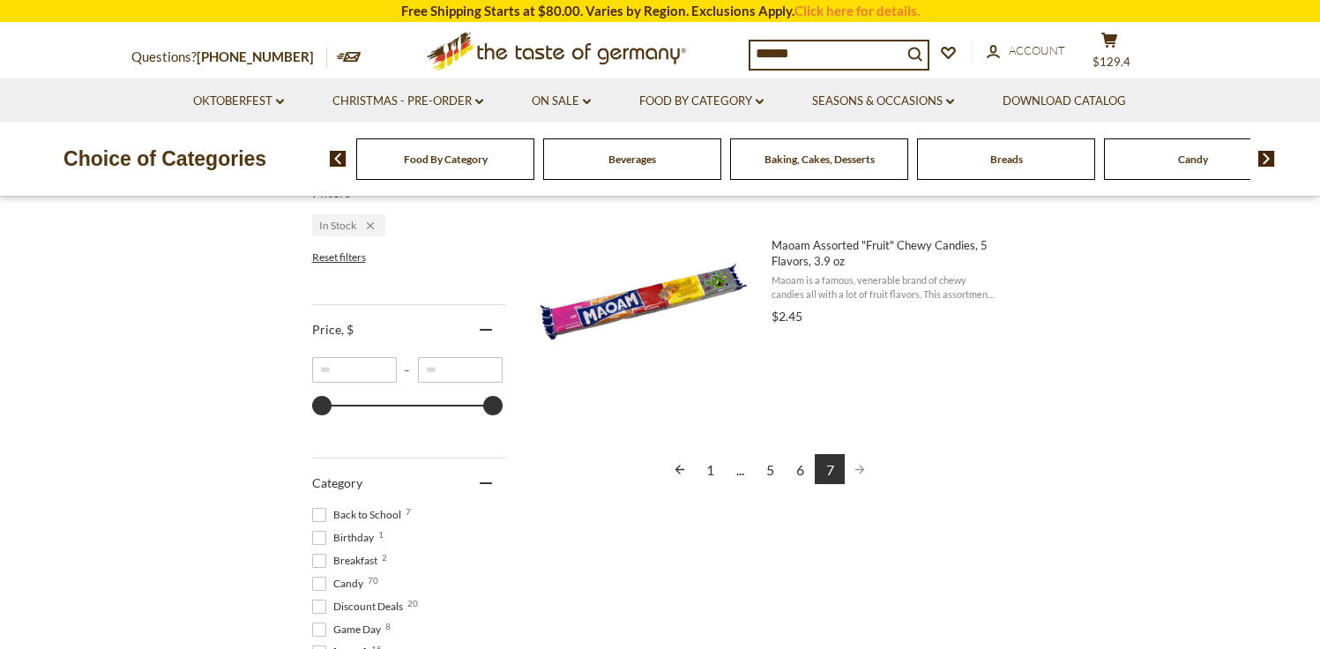
click at [708, 470] on link "1" at bounding box center [710, 469] width 30 height 30
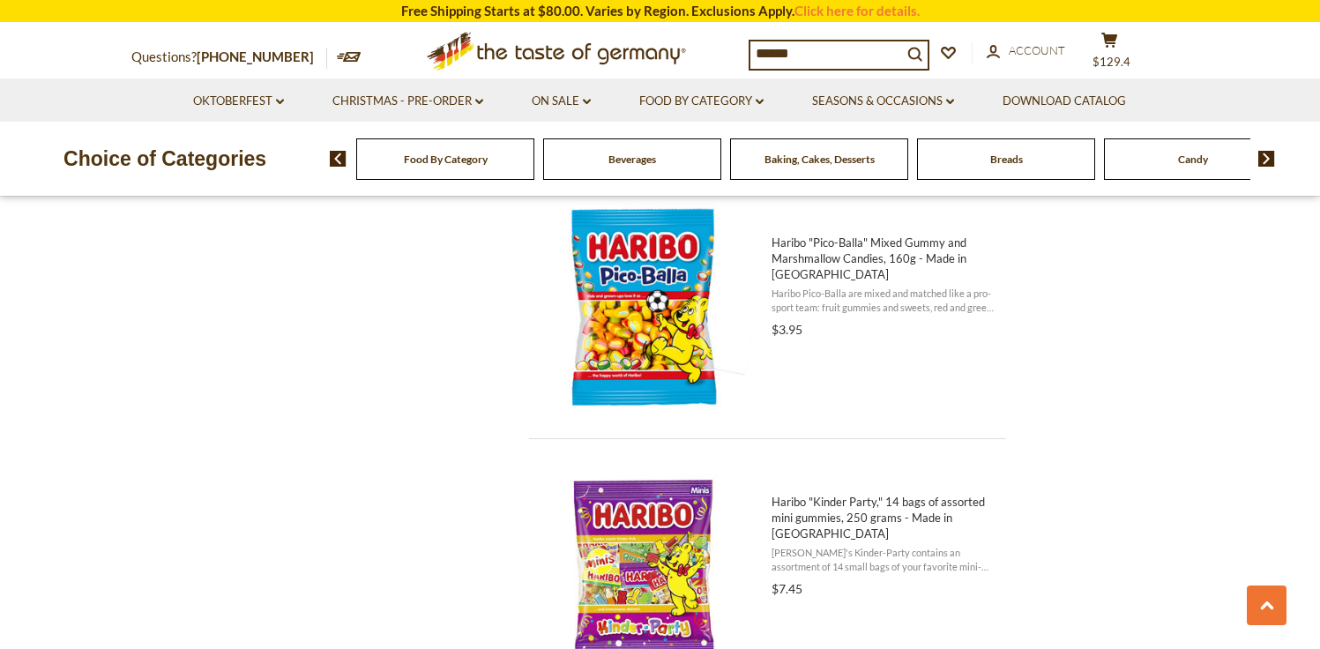
scroll to position [1913, 0]
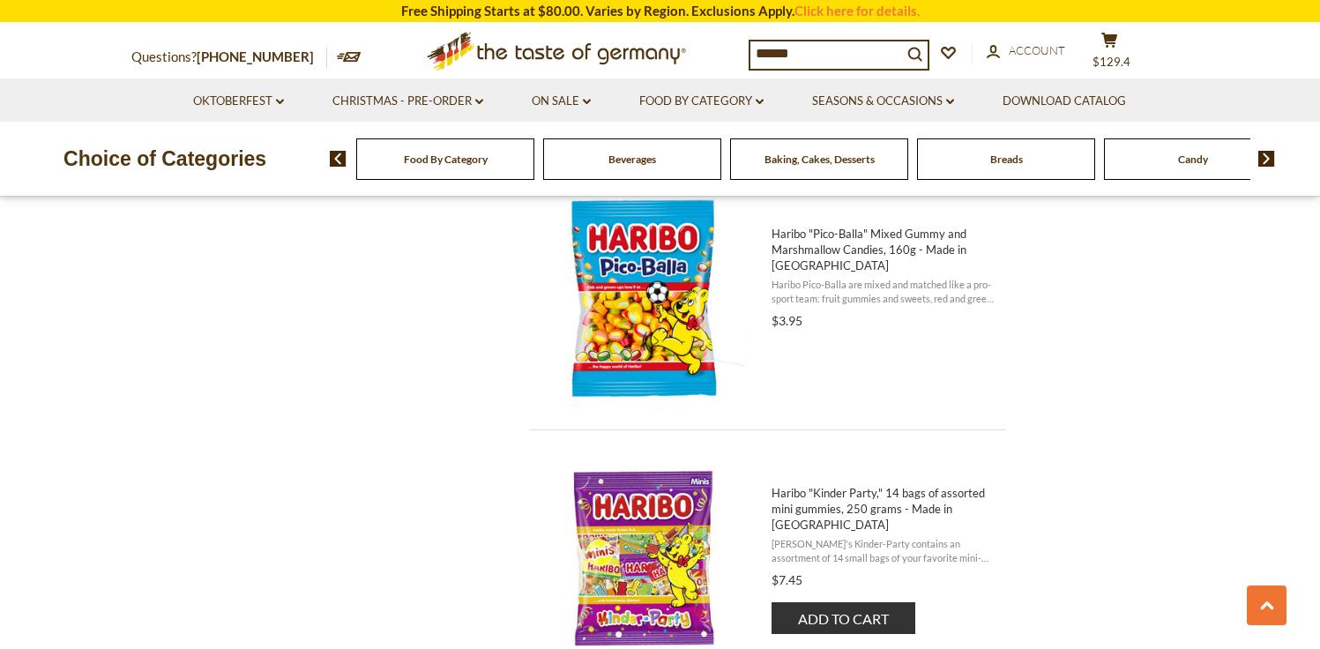
click at [802, 510] on span "Haribo "Kinder Party," 14 bags of assorted mini gummies, 250 grams - Made in [G…" at bounding box center [883, 509] width 224 height 48
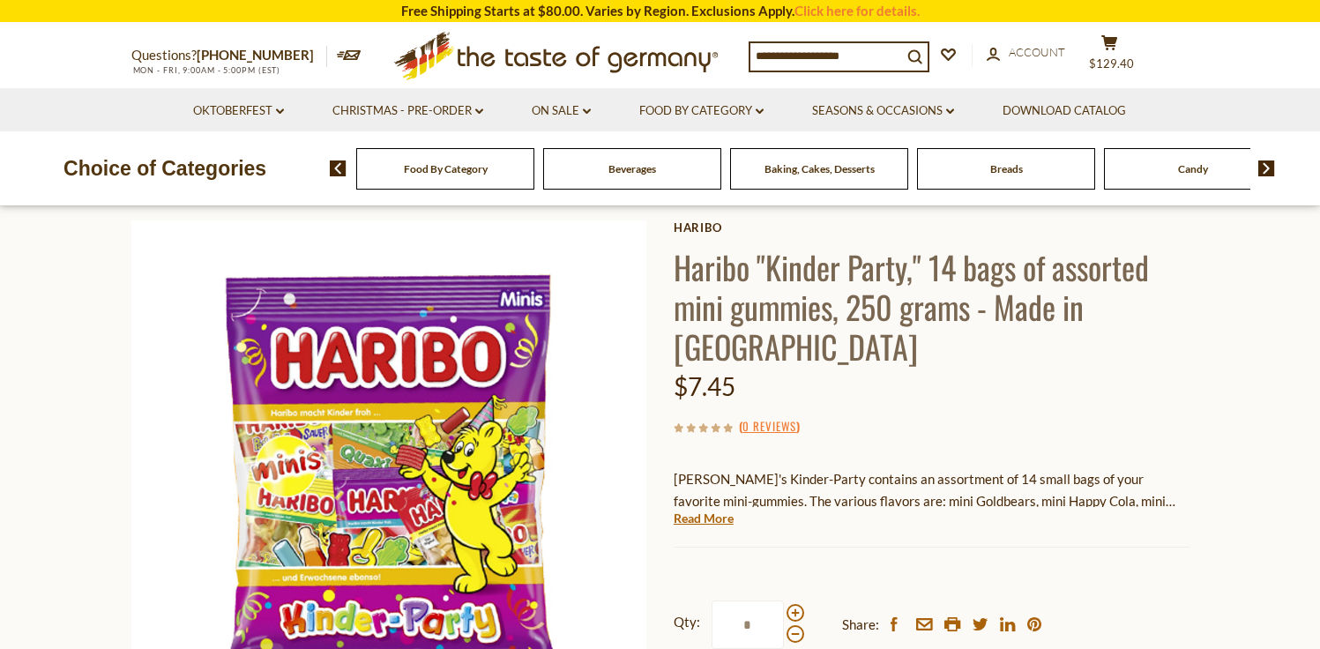
scroll to position [103, 0]
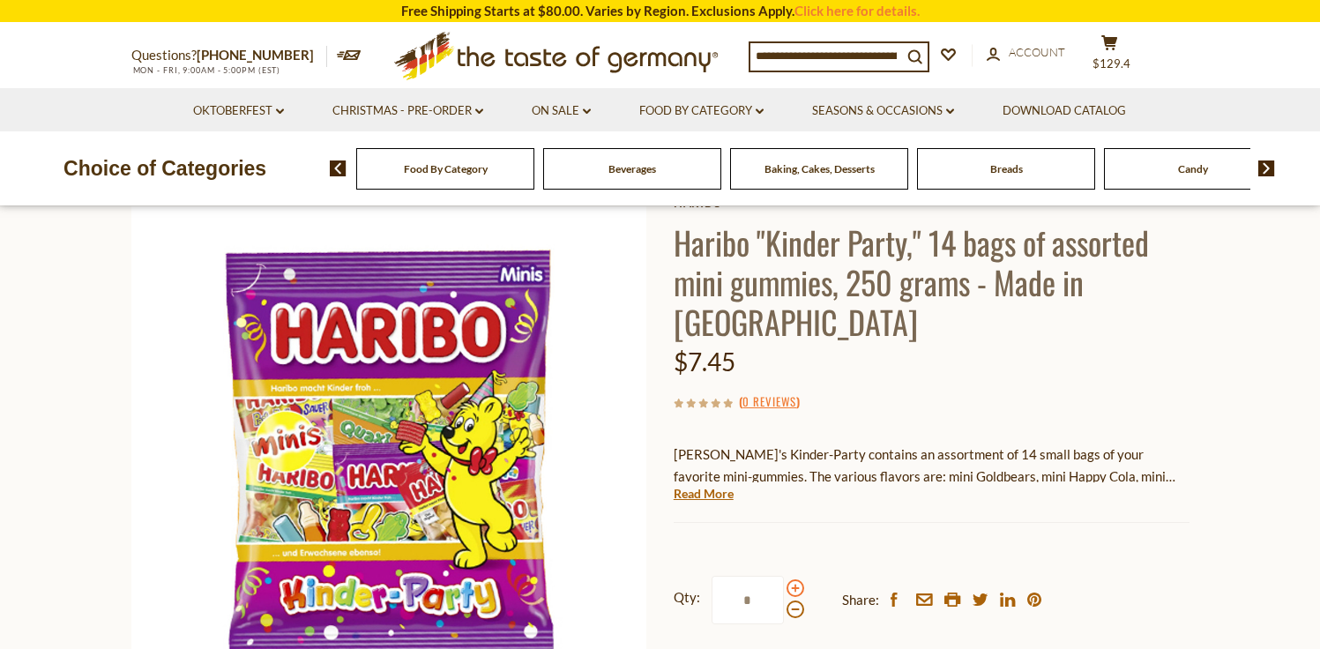
click at [793, 591] on span at bounding box center [795, 588] width 18 height 18
click at [784, 591] on input "*" at bounding box center [747, 600] width 72 height 48
click at [793, 591] on span at bounding box center [795, 588] width 18 height 18
click at [784, 591] on input "*" at bounding box center [747, 600] width 72 height 48
type input "*"
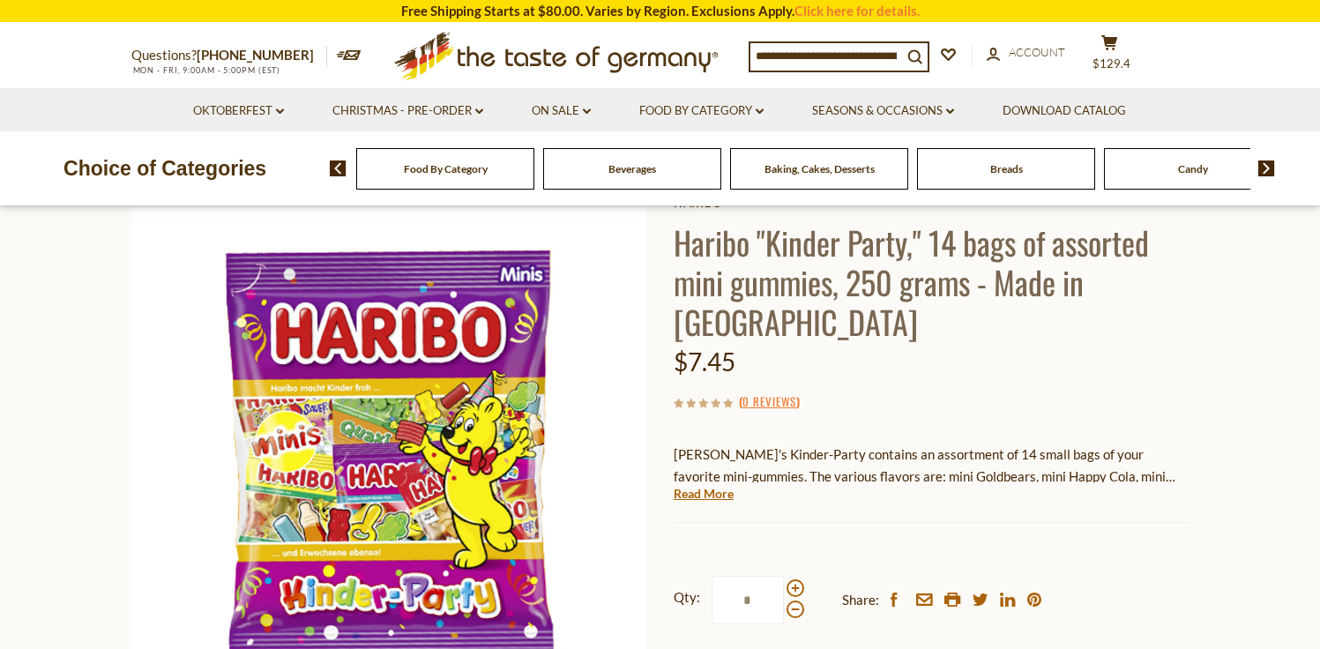
click at [755, 600] on input "*" at bounding box center [747, 600] width 72 height 48
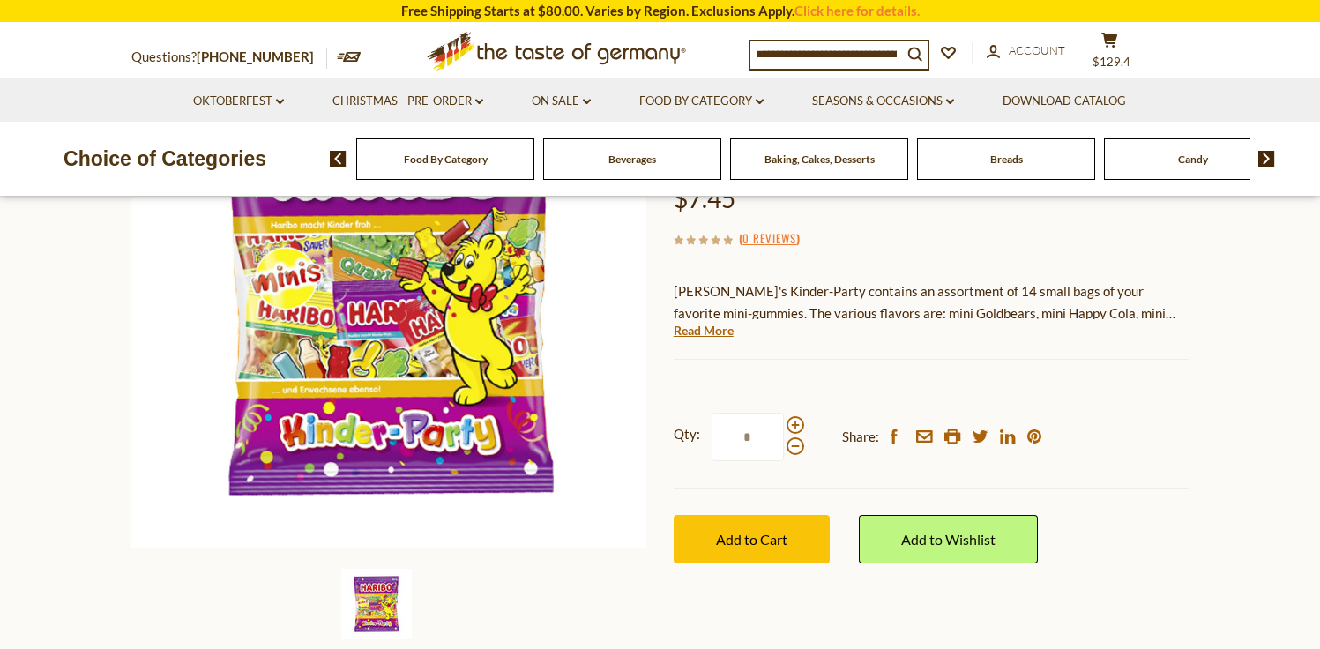
scroll to position [276, 0]
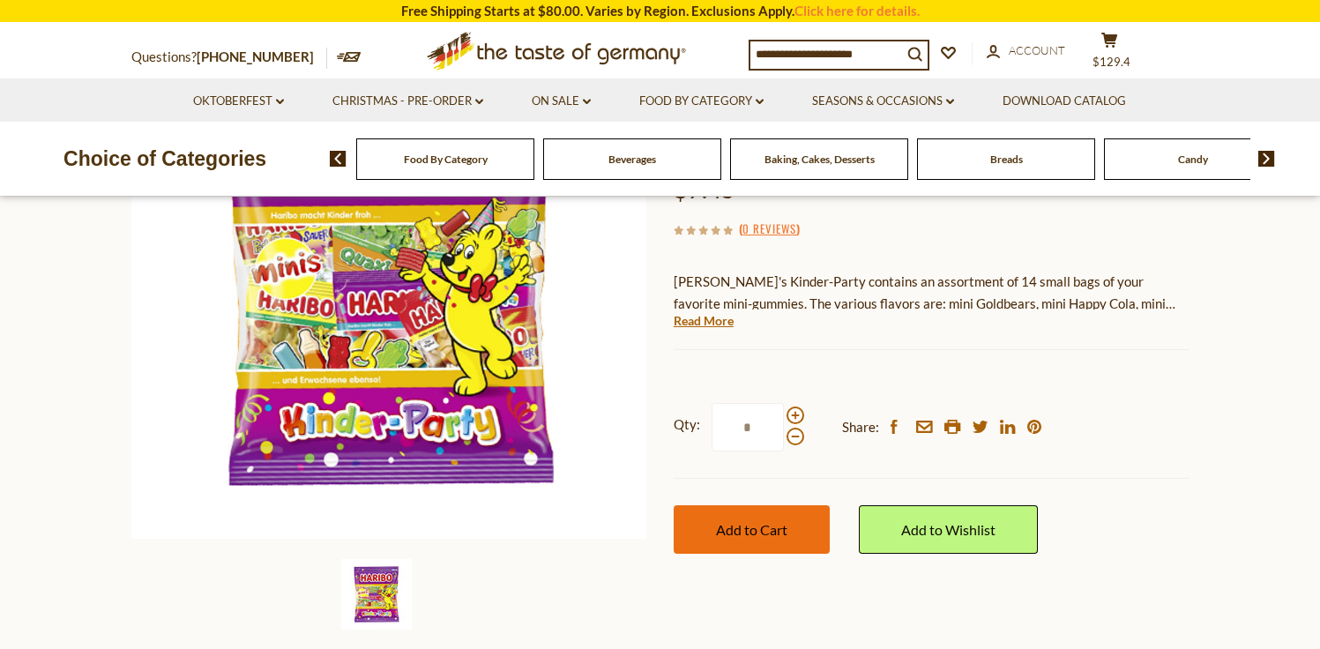
type input "*"
click at [776, 524] on span "Add to Cart" at bounding box center [751, 529] width 71 height 17
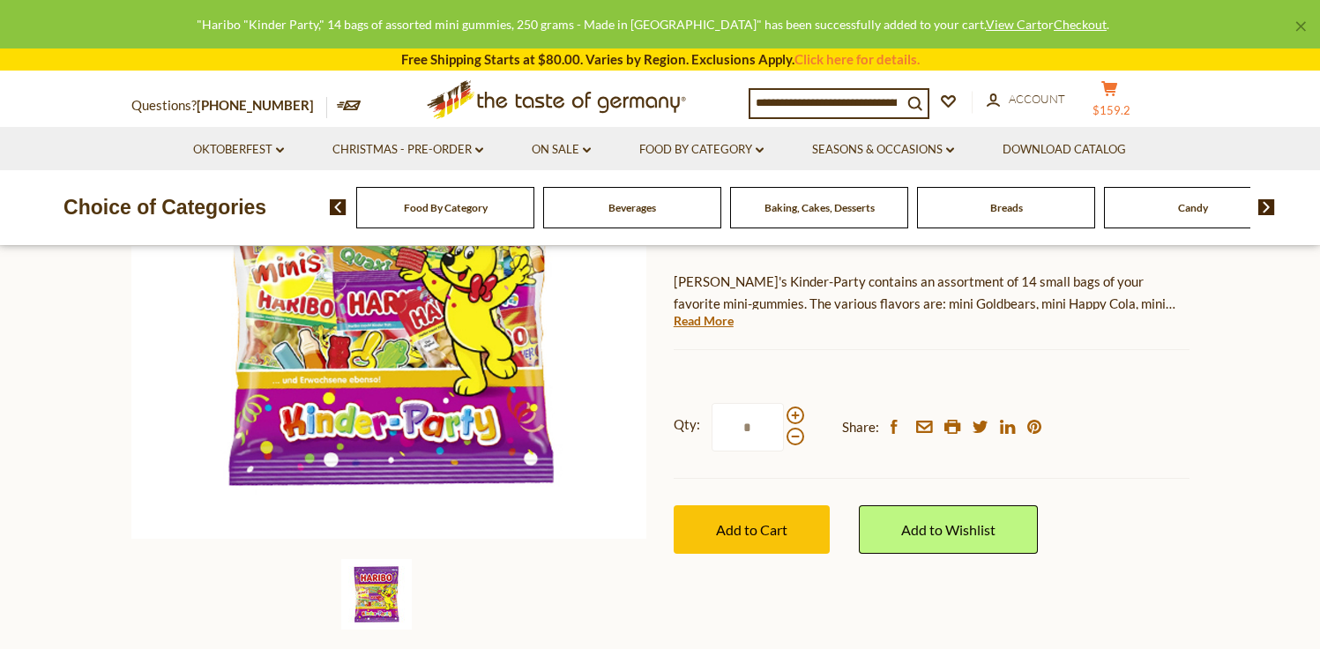
click at [1126, 100] on button "cart $159.2" at bounding box center [1110, 102] width 53 height 44
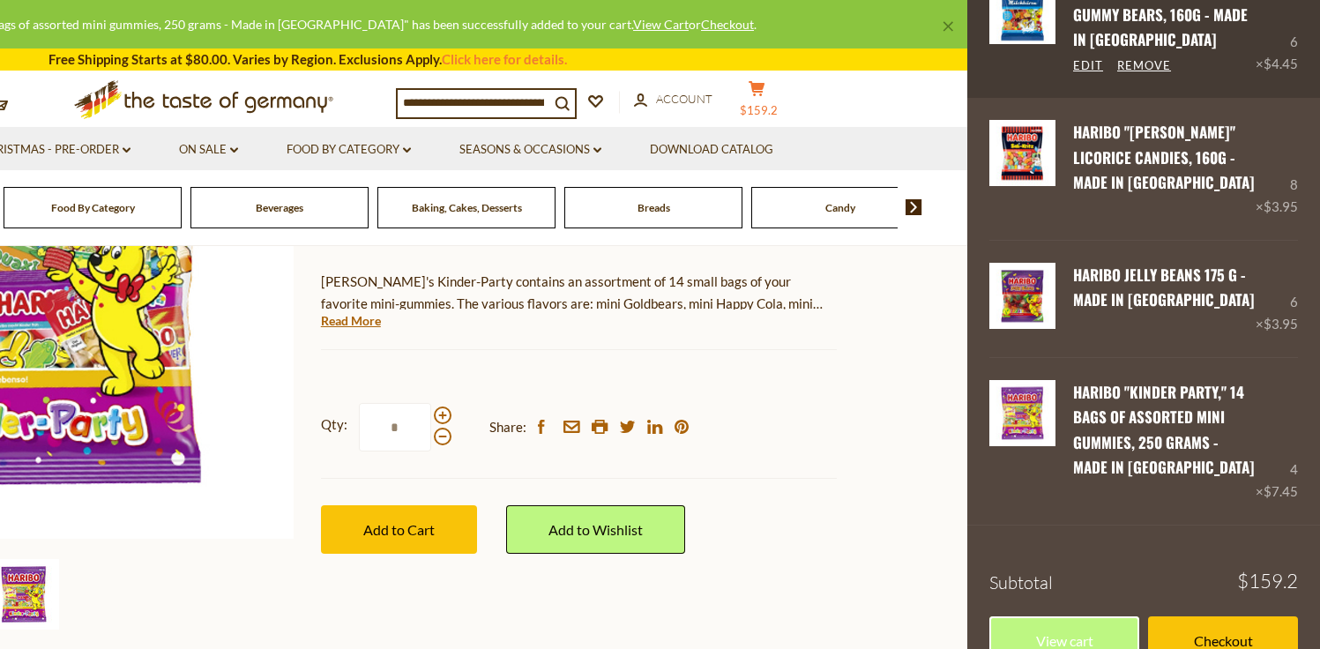
scroll to position [436, 0]
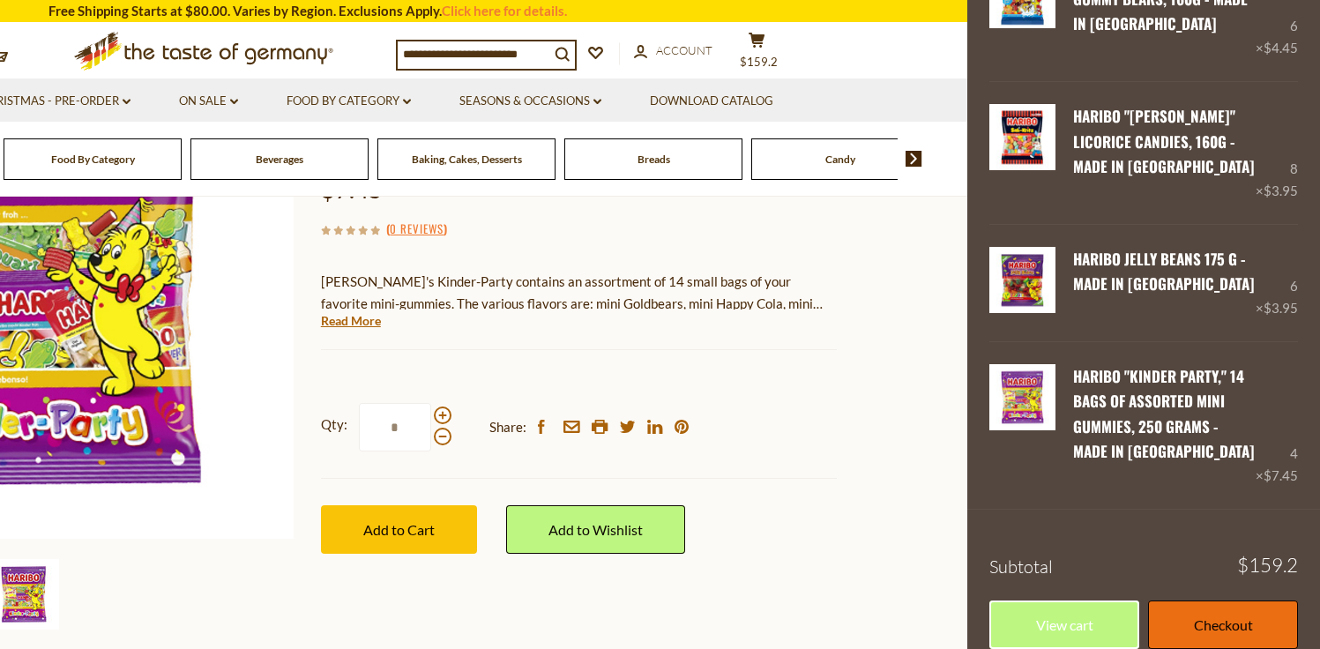
click at [1198, 604] on link "Checkout" at bounding box center [1223, 624] width 150 height 48
